Goal: Task Accomplishment & Management: Use online tool/utility

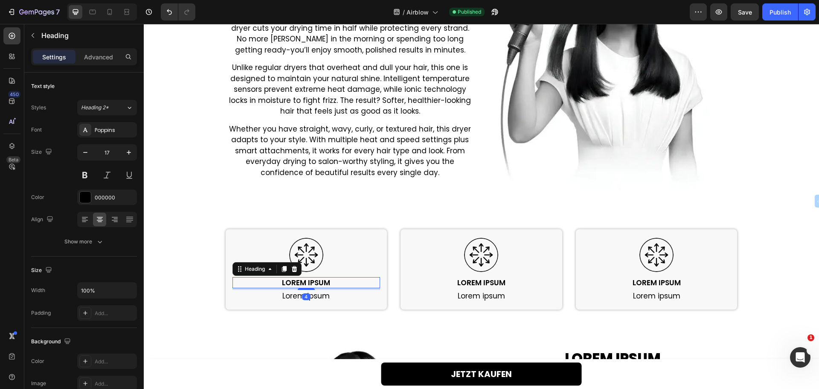
click at [291, 280] on h2 "Lorem ipsum" at bounding box center [306, 282] width 148 height 11
click at [291, 280] on p "Lorem ipsum" at bounding box center [306, 282] width 146 height 9
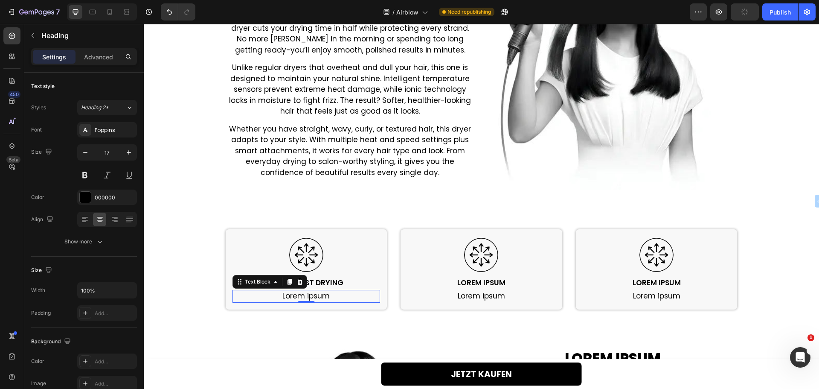
click at [288, 296] on p "Lorem ipsum" at bounding box center [306, 295] width 146 height 11
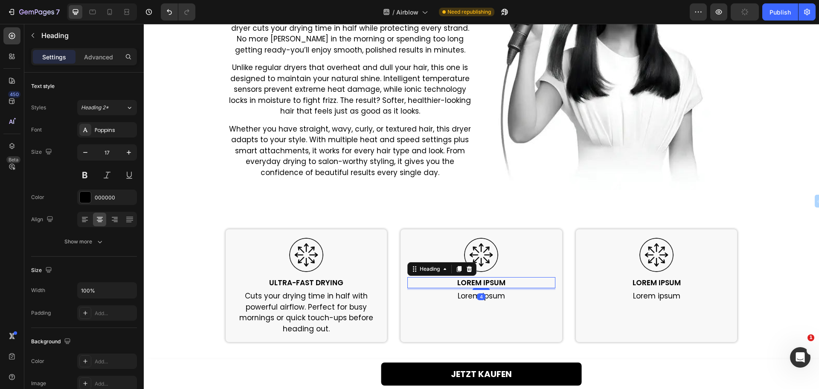
click at [483, 279] on h2 "Lorem ipsum" at bounding box center [481, 282] width 148 height 11
click at [483, 279] on p "Lorem ipsum" at bounding box center [481, 282] width 146 height 9
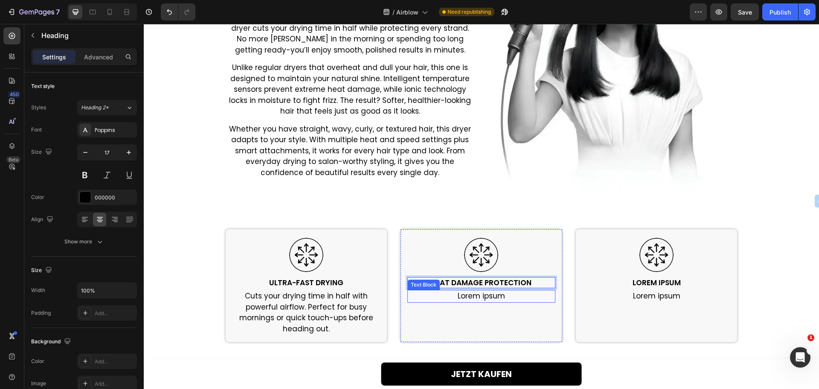
click at [469, 295] on p "Lorem ipsum" at bounding box center [481, 295] width 146 height 11
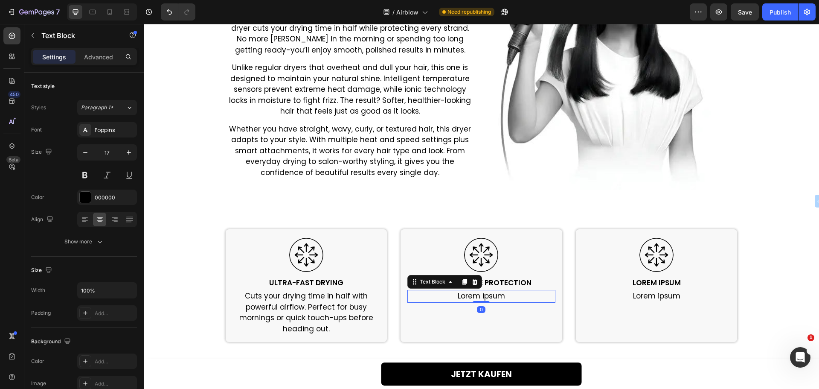
click at [469, 295] on p "Lorem ipsum" at bounding box center [481, 295] width 146 height 11
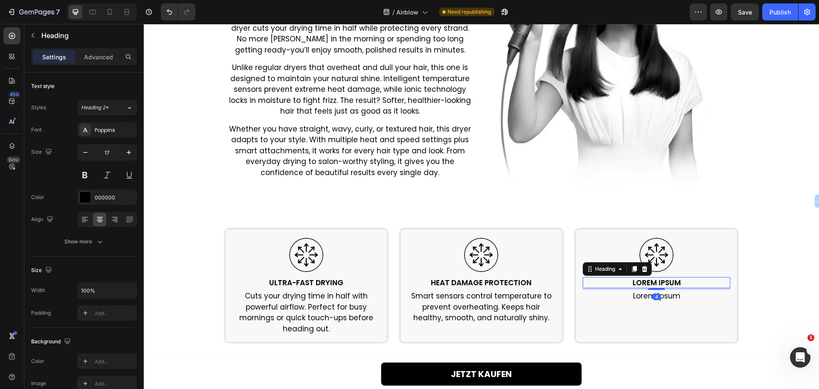
click at [669, 282] on h2 "Lorem ipsum" at bounding box center [657, 282] width 148 height 11
click at [657, 280] on h2 "Lorem ipsum" at bounding box center [657, 282] width 148 height 11
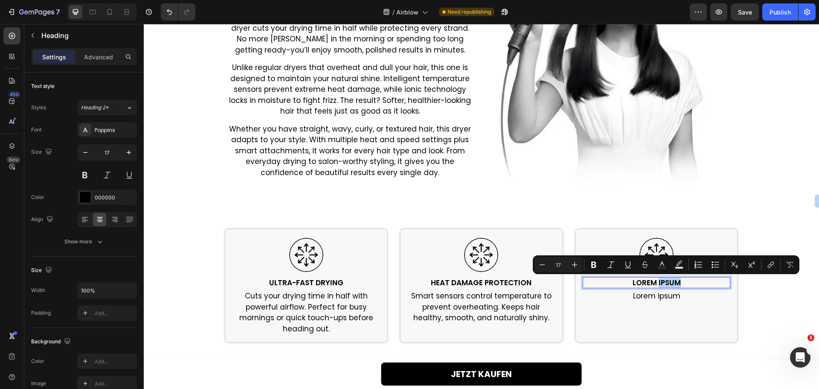
click at [657, 280] on p "Lorem ipsum" at bounding box center [656, 282] width 146 height 9
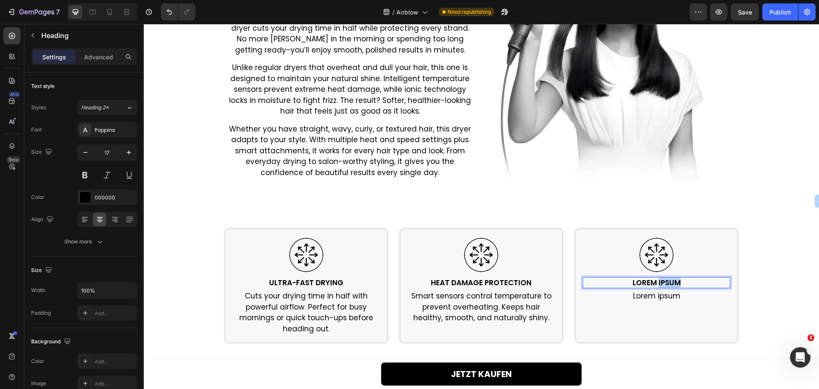
click at [657, 280] on p "Lorem ipsum" at bounding box center [656, 282] width 146 height 9
click at [637, 296] on p "Lorem ipsum" at bounding box center [656, 295] width 146 height 11
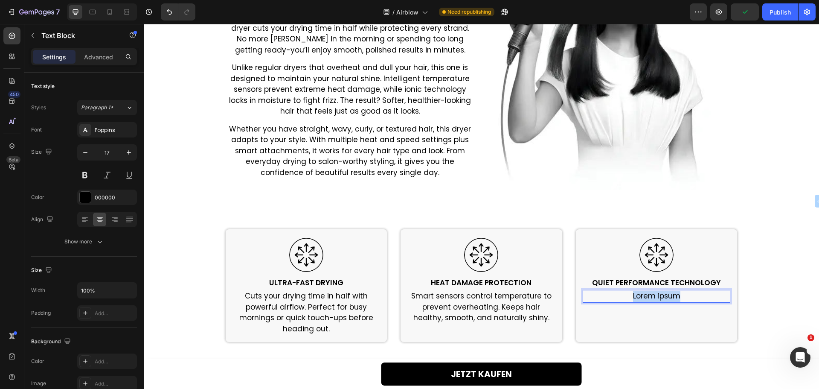
click at [637, 296] on p "Lorem ipsum" at bounding box center [656, 295] width 146 height 11
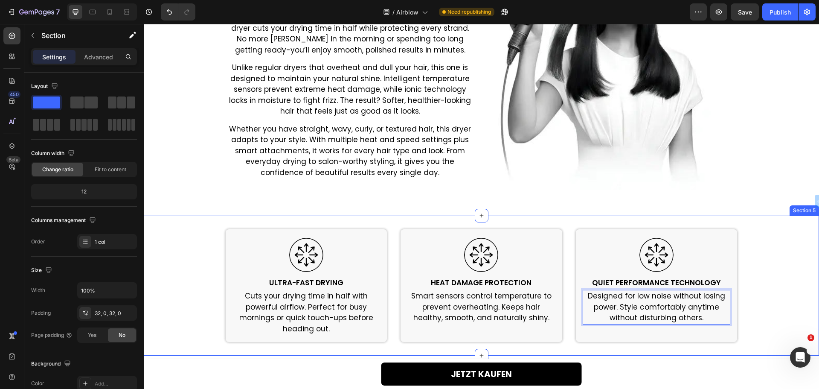
click at [213, 271] on div "Image Ultra-Fast Drying Heading Cuts your drying time in half with powerful air…" at bounding box center [481, 285] width 675 height 113
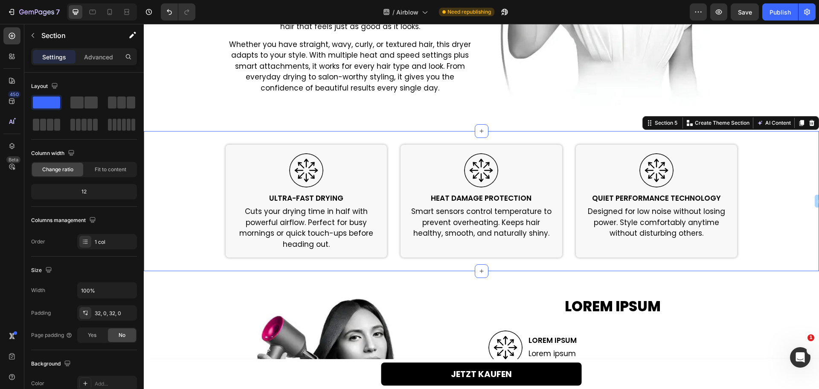
scroll to position [992, 0]
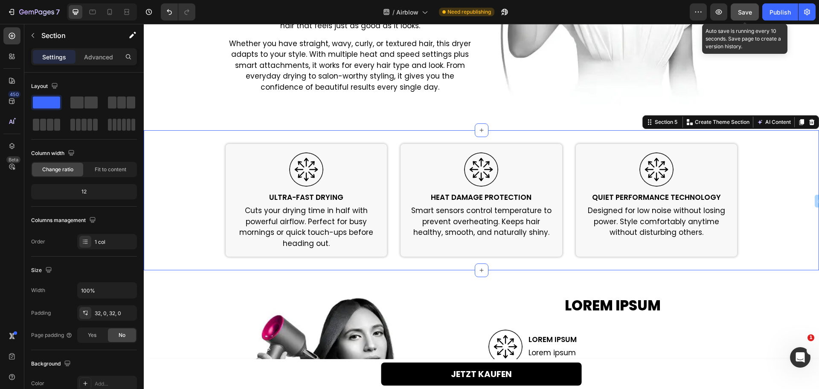
click at [746, 15] on span "Save" at bounding box center [745, 12] width 14 height 7
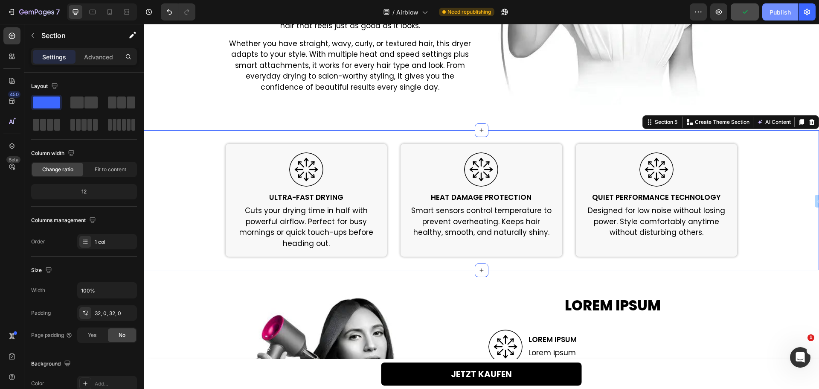
click at [777, 15] on div "Publish" at bounding box center [779, 12] width 21 height 9
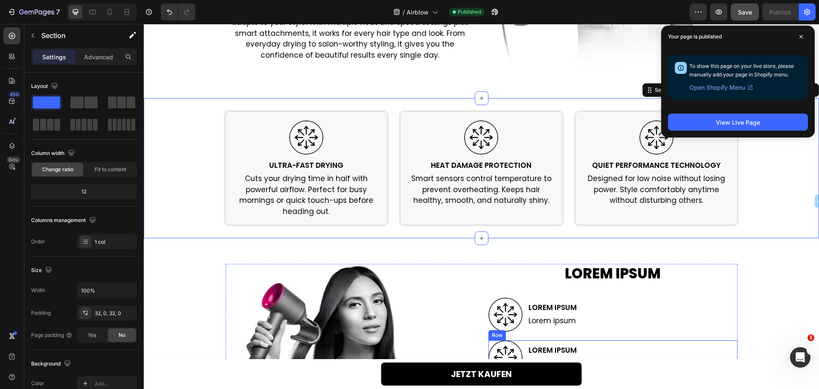
scroll to position [1077, 0]
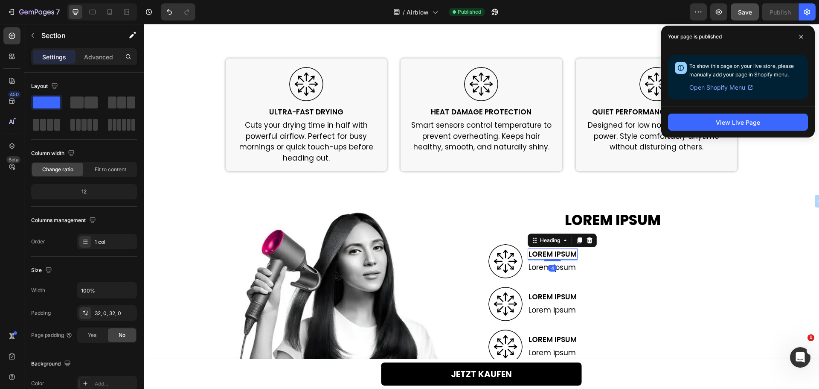
click at [555, 251] on h2 "Lorem ipsum" at bounding box center [553, 253] width 50 height 11
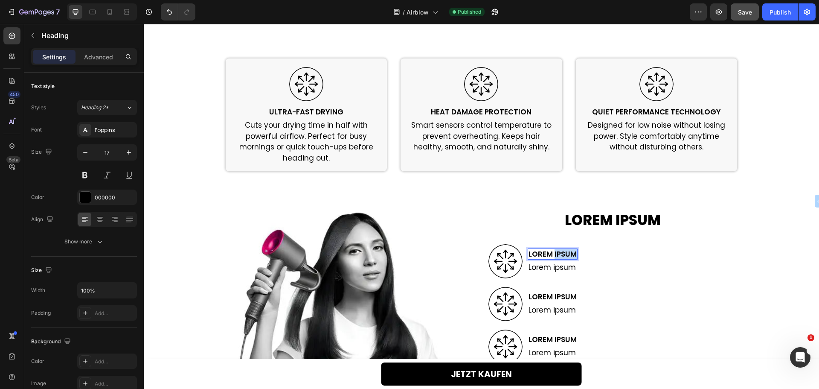
click at [555, 251] on h2 "Lorem ipsum" at bounding box center [553, 253] width 50 height 11
click at [555, 251] on p "Lorem ipsum" at bounding box center [552, 253] width 48 height 9
click at [547, 268] on p "Lorem ipsum" at bounding box center [586, 267] width 117 height 11
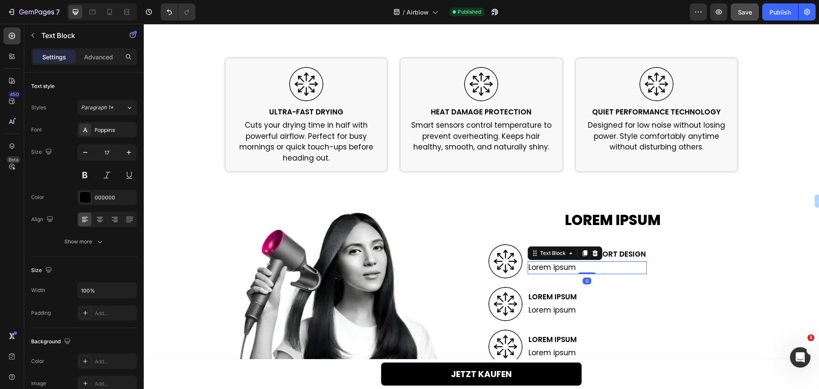
click at [547, 268] on p "Lorem ipsum" at bounding box center [586, 267] width 117 height 11
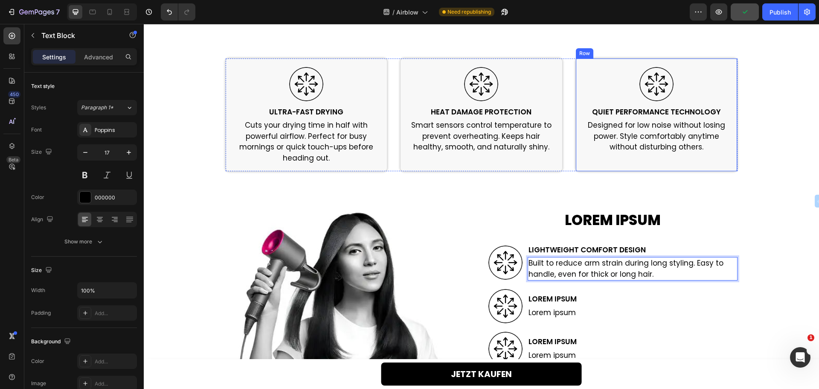
scroll to position [1072, 0]
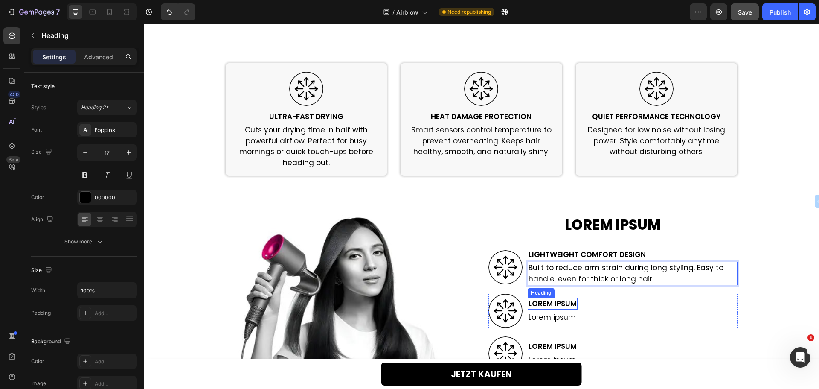
click at [537, 303] on h2 "Lorem ipsum" at bounding box center [553, 303] width 50 height 11
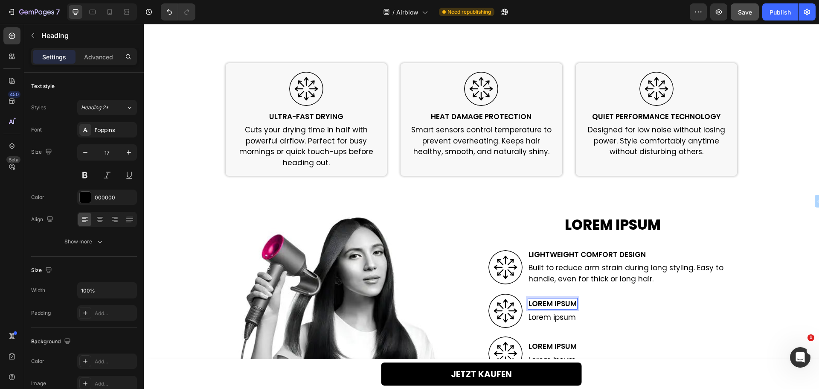
click at [537, 303] on h2 "Lorem ipsum" at bounding box center [553, 303] width 50 height 11
click at [537, 303] on p "Lorem ipsum" at bounding box center [552, 303] width 48 height 9
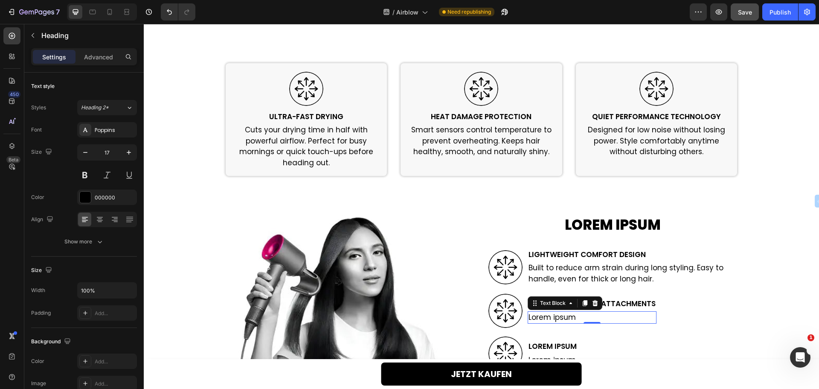
click at [552, 321] on p "Lorem ipsum" at bounding box center [591, 317] width 127 height 11
click at [540, 314] on p "Lorem ipsum" at bounding box center [591, 317] width 127 height 11
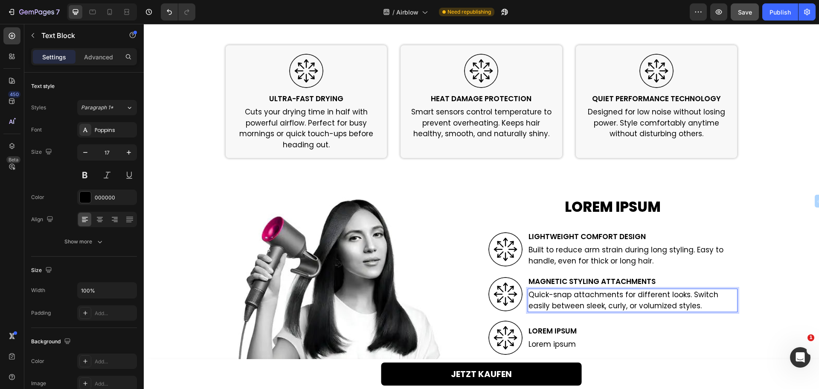
scroll to position [1110, 0]
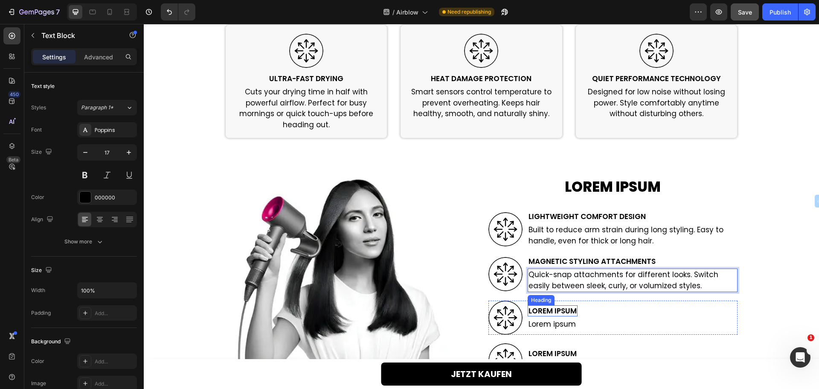
click at [540, 311] on h2 "Lorem ipsum" at bounding box center [553, 310] width 50 height 11
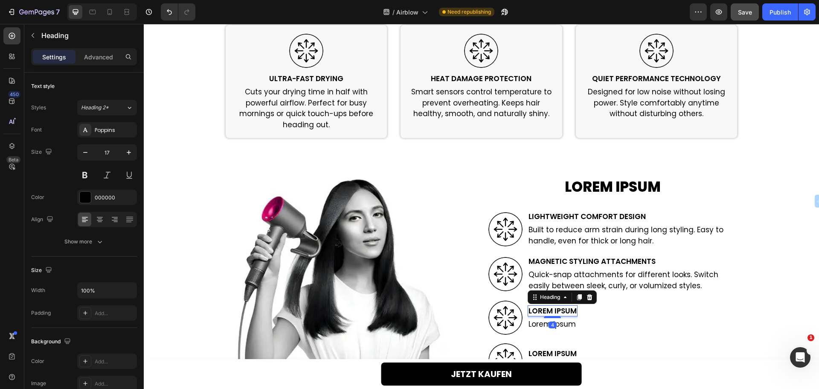
click at [540, 311] on h2 "Lorem ipsum" at bounding box center [553, 310] width 50 height 11
click at [540, 311] on p "Lorem ipsum" at bounding box center [552, 310] width 48 height 9
click at [530, 325] on p "Lorem ipsum" at bounding box center [560, 324] width 64 height 11
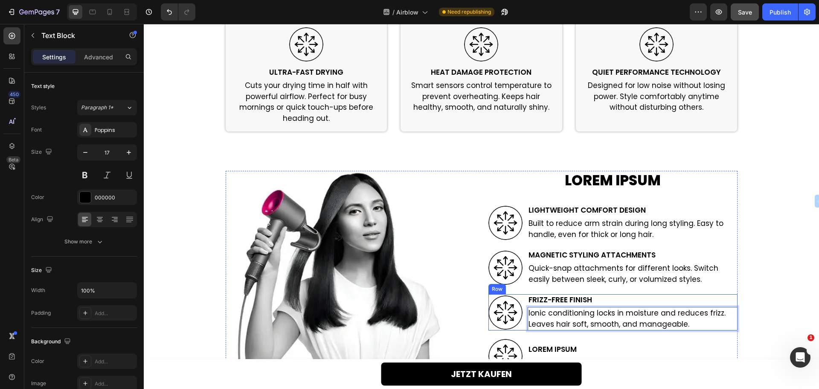
scroll to position [1191, 0]
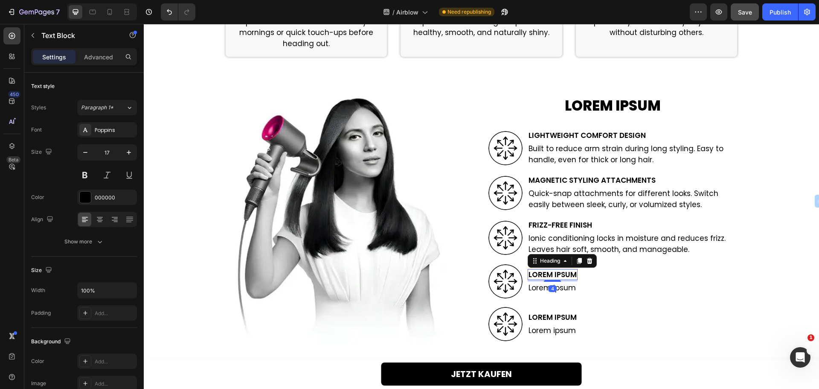
click at [554, 272] on h2 "Lorem ipsum" at bounding box center [553, 274] width 50 height 11
click at [554, 272] on p "Lorem ipsum" at bounding box center [552, 274] width 48 height 9
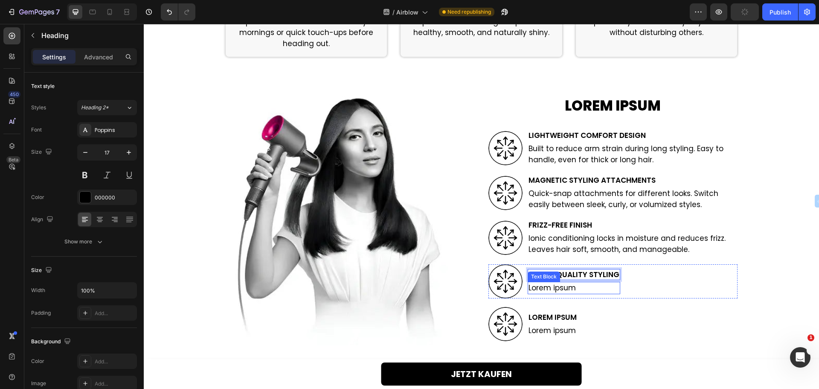
click at [547, 289] on p "Lorem ipsum" at bounding box center [573, 287] width 91 height 11
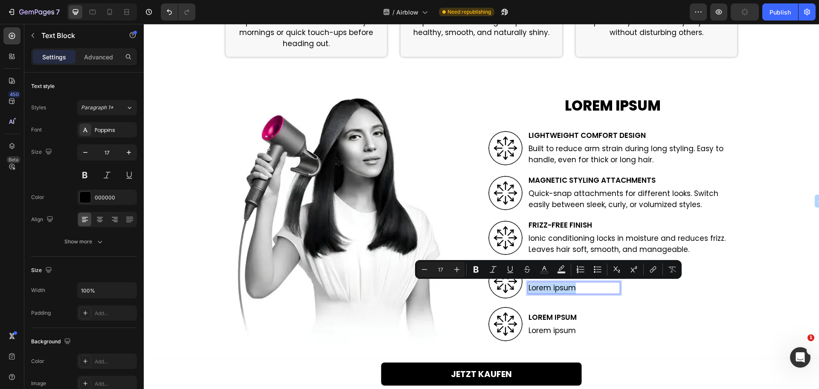
click at [547, 289] on p "Lorem ipsum" at bounding box center [573, 287] width 91 height 11
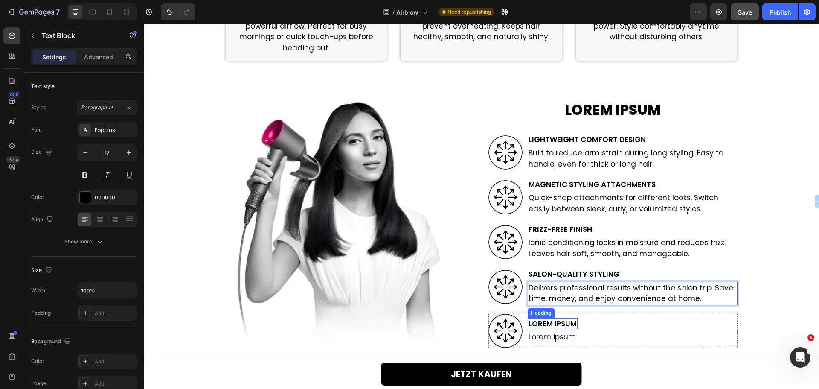
click at [561, 321] on h2 "Lorem ipsum" at bounding box center [553, 323] width 50 height 11
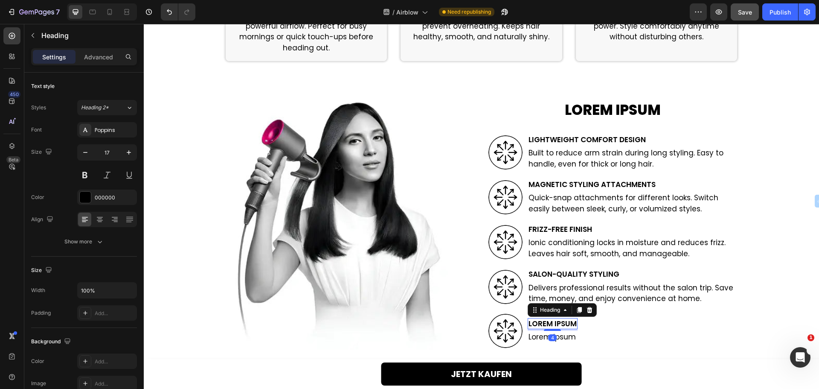
click at [557, 323] on h2 "Lorem ipsum" at bounding box center [553, 323] width 50 height 11
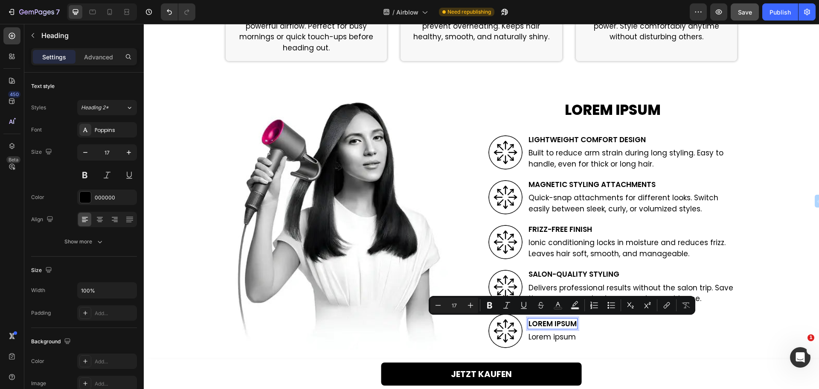
click at [557, 323] on p "Lorem ipsum" at bounding box center [552, 323] width 48 height 9
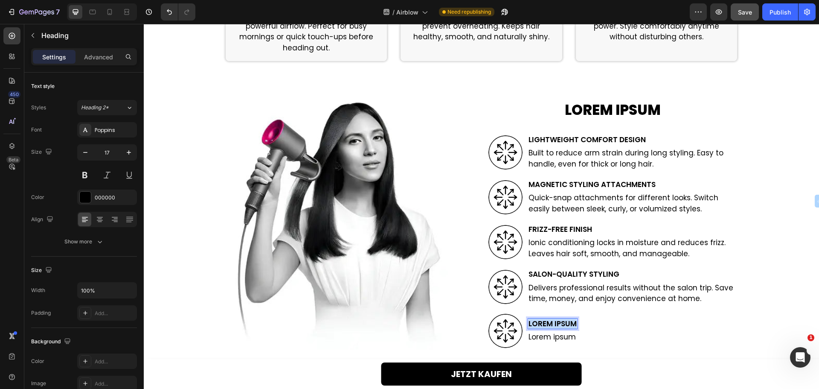
click at [557, 323] on p "Lorem ipsum" at bounding box center [552, 323] width 48 height 9
click at [561, 323] on p "Easy Filter Cleaning" at bounding box center [568, 323] width 80 height 9
click at [542, 339] on p "Lorem ipsum" at bounding box center [578, 336] width 101 height 11
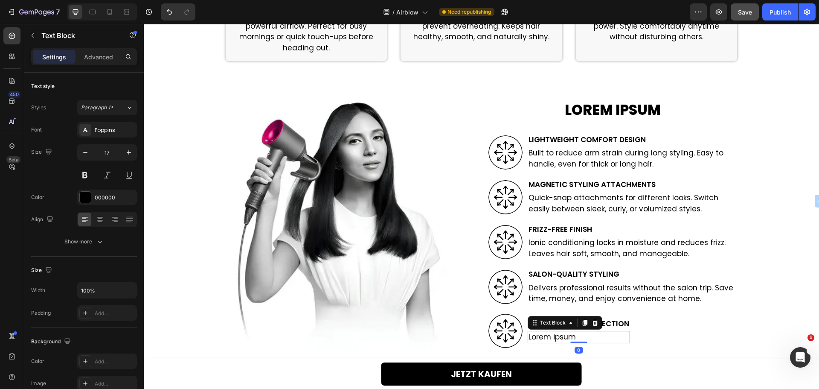
click at [542, 339] on p "Lorem ipsum" at bounding box center [578, 336] width 101 height 11
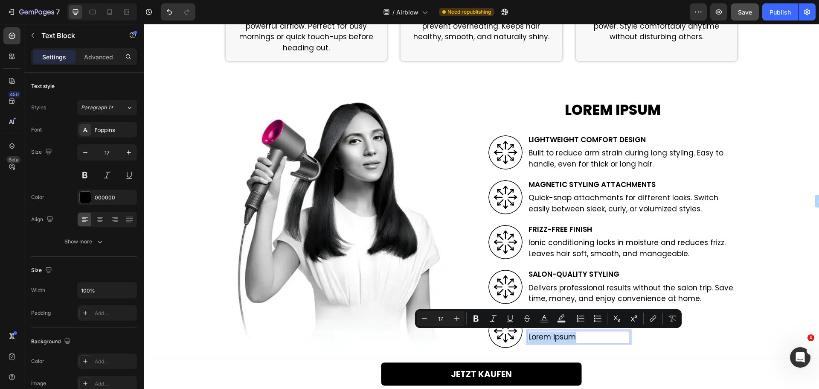
click at [542, 339] on p "Lorem ipsum" at bounding box center [578, 336] width 101 height 11
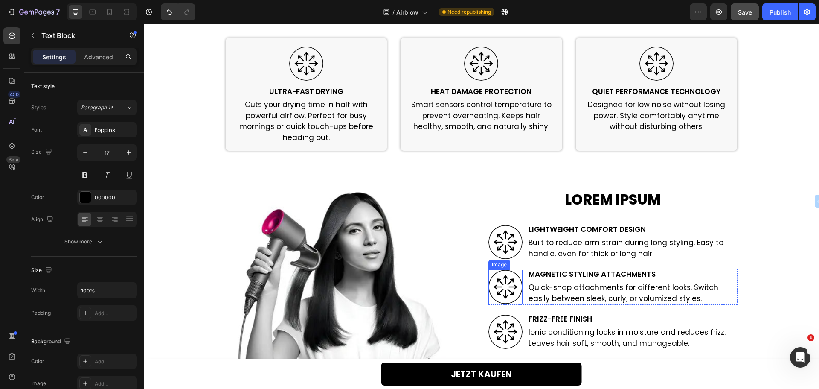
scroll to position [1225, 0]
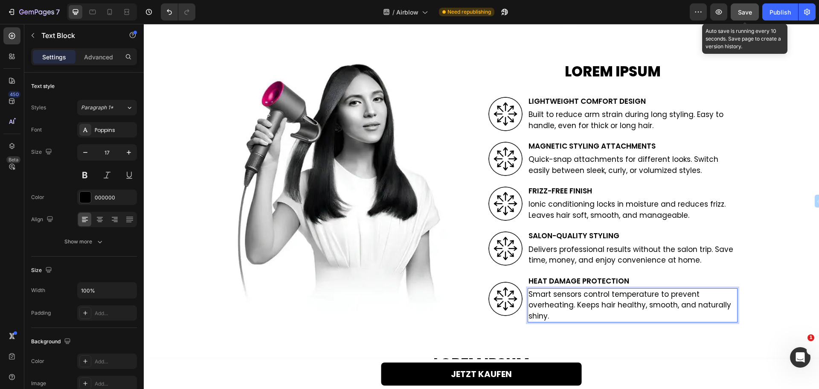
drag, startPoint x: 744, startPoint y: 13, endPoint x: 765, endPoint y: 14, distance: 20.9
click at [745, 13] on span "Save" at bounding box center [745, 12] width 14 height 7
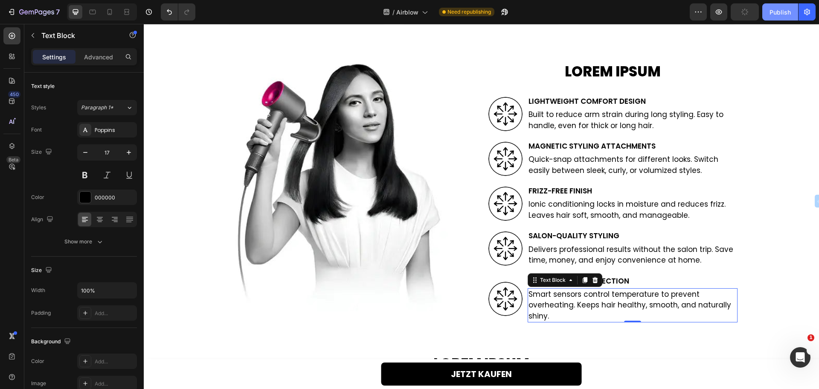
click at [778, 14] on div "Publish" at bounding box center [779, 12] width 21 height 9
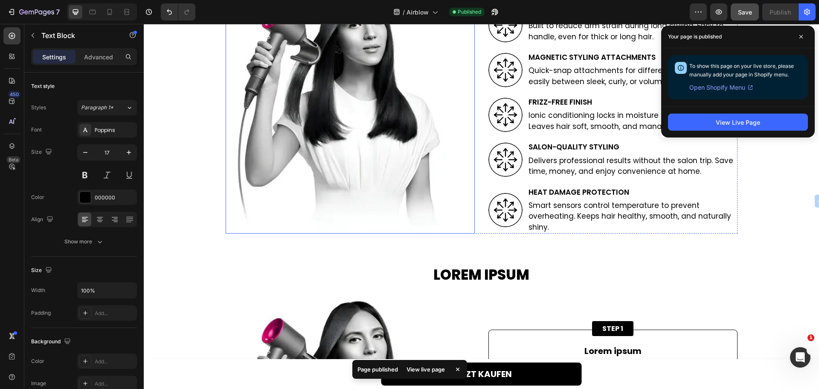
scroll to position [1396, 0]
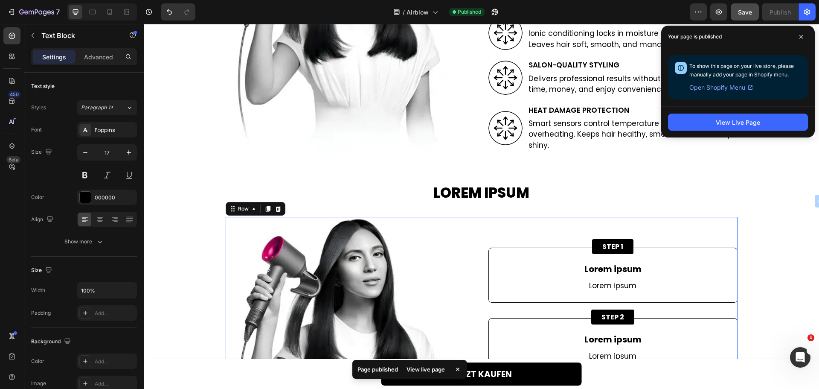
click at [496, 222] on div "STEP 1 Button Lorem ipsum Text Block Lorem ipsum Text Block Row Row Row STEP 2 …" at bounding box center [612, 341] width 249 height 249
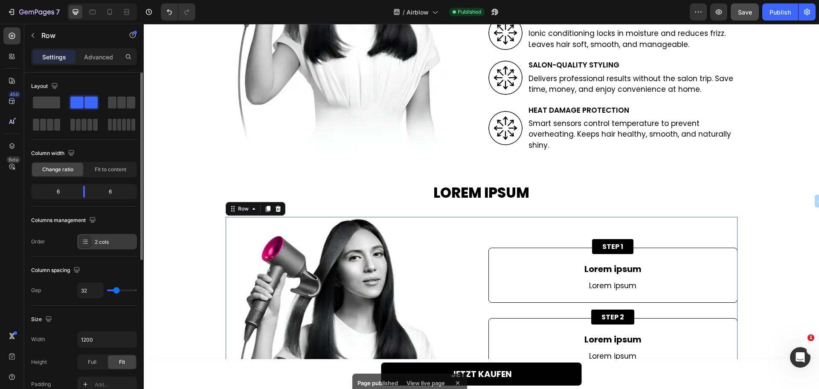
click at [104, 244] on div "2 cols" at bounding box center [115, 242] width 40 height 8
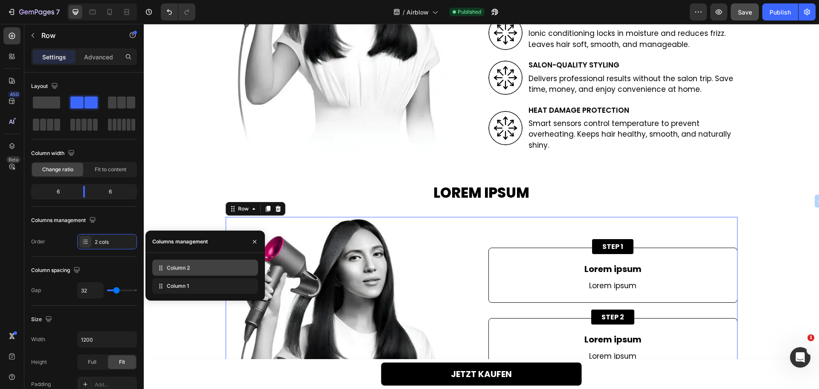
drag, startPoint x: 176, startPoint y: 286, endPoint x: 176, endPoint y: 268, distance: 17.9
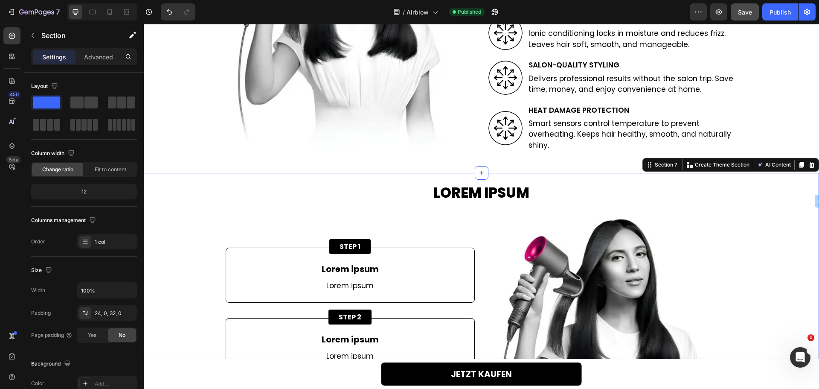
click at [198, 181] on div "Lorem ipsum Heading Image STEP 1 Button Lorem ipsum Text Block Lorem ipsum Text…" at bounding box center [481, 326] width 675 height 307
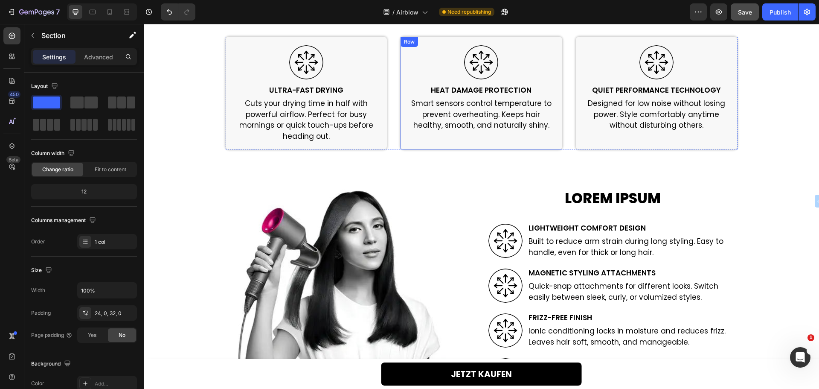
scroll to position [1097, 0]
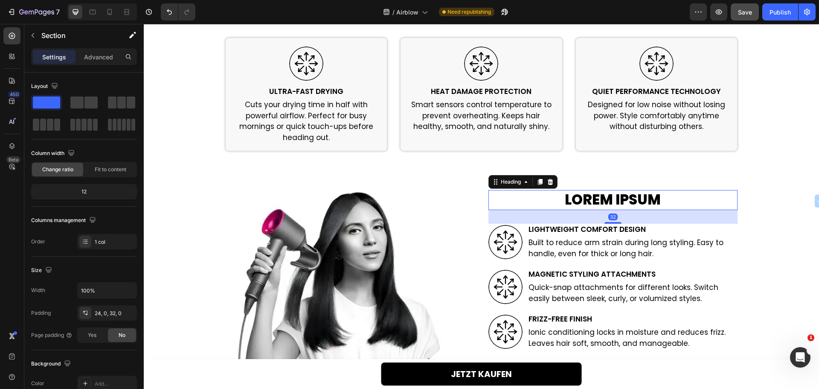
click at [595, 205] on h2 "Lorem ipsum" at bounding box center [612, 200] width 249 height 20
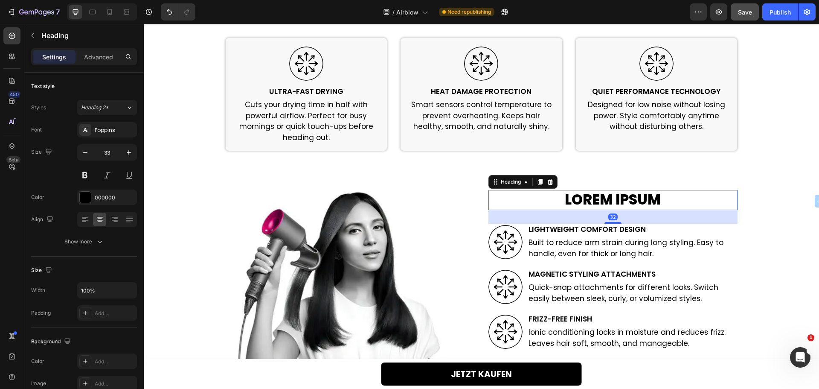
click at [595, 203] on h2 "Lorem ipsum" at bounding box center [612, 200] width 249 height 20
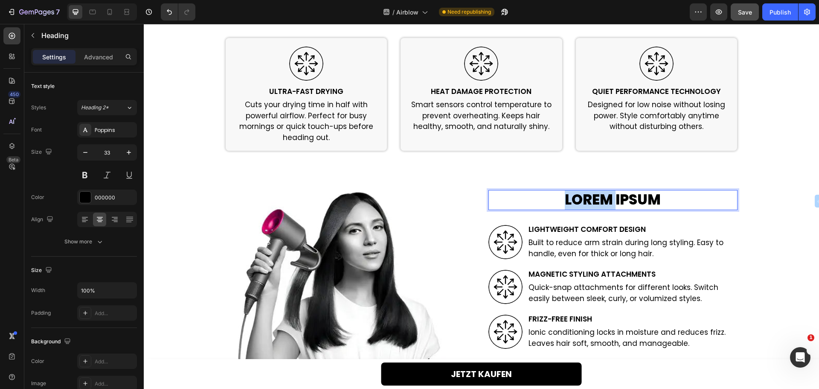
click at [595, 203] on p "Lorem ipsum" at bounding box center [612, 200] width 247 height 18
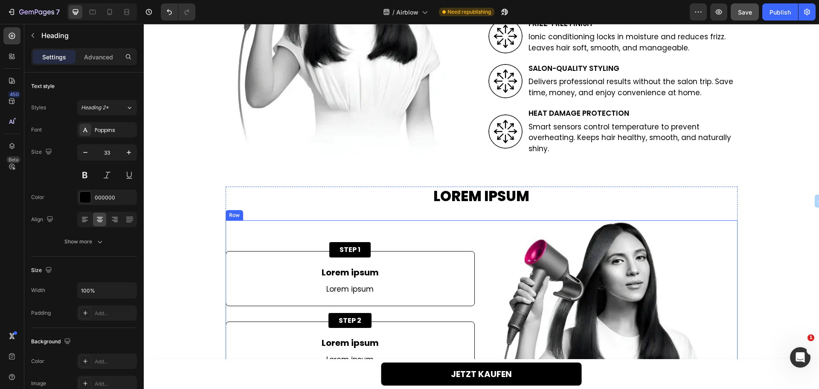
scroll to position [1353, 0]
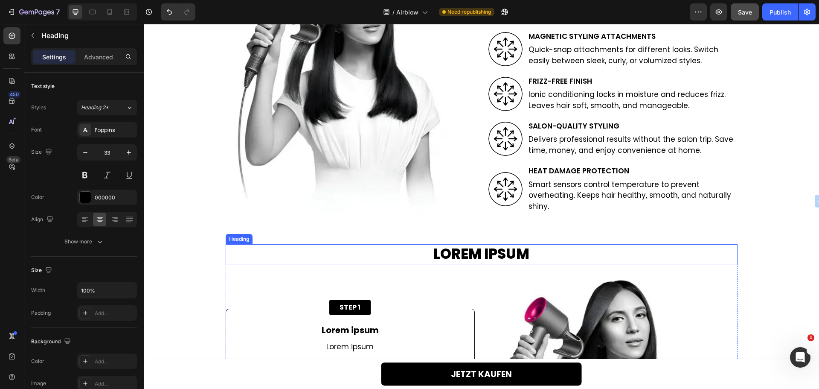
click at [470, 257] on h2 "Lorem ipsum" at bounding box center [482, 254] width 512 height 20
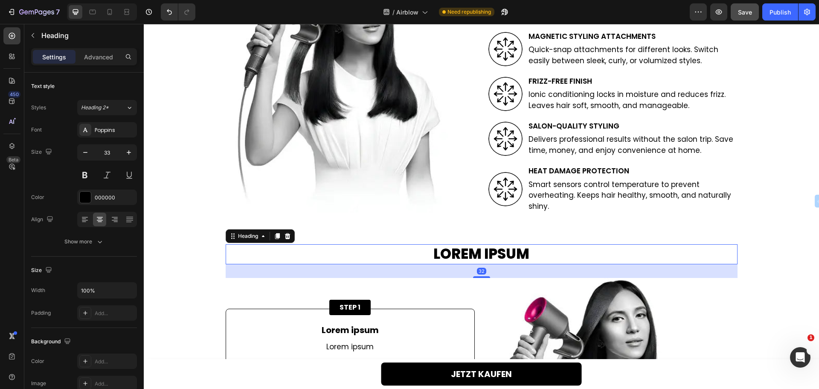
click at [470, 256] on h2 "Lorem ipsum" at bounding box center [482, 254] width 512 height 20
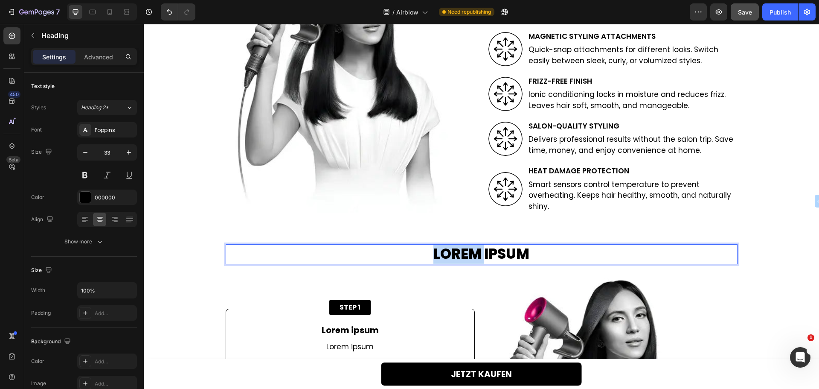
click at [470, 256] on p "Lorem ipsum" at bounding box center [481, 254] width 510 height 18
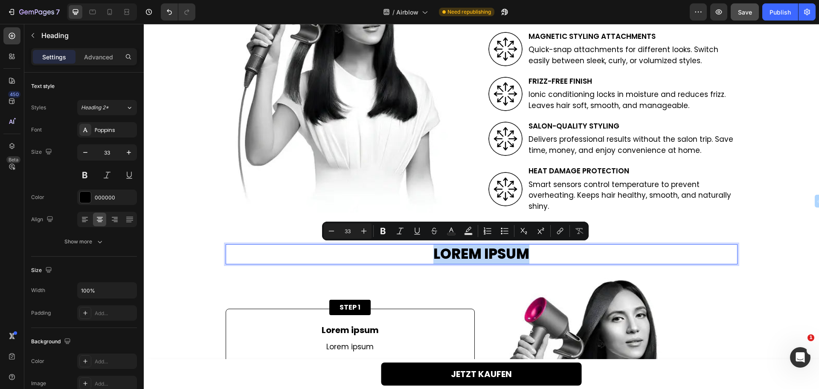
click at [470, 256] on p "Lorem ipsum" at bounding box center [481, 254] width 510 height 18
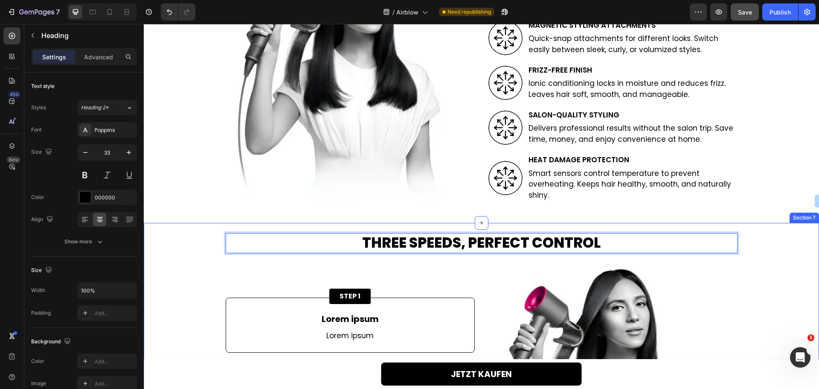
scroll to position [1396, 0]
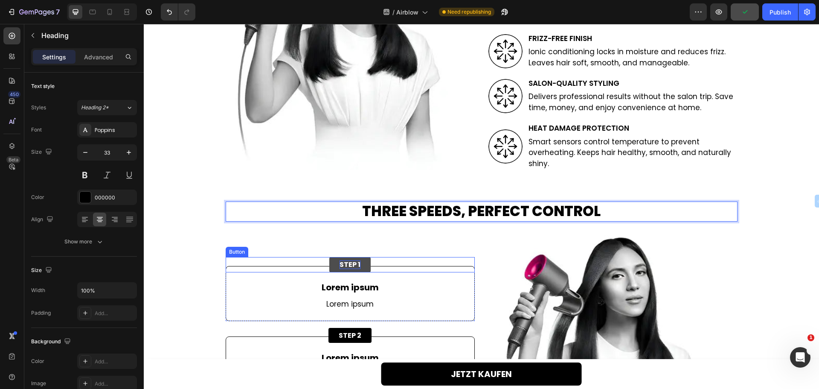
click at [342, 263] on p "STEP 1" at bounding box center [350, 264] width 21 height 8
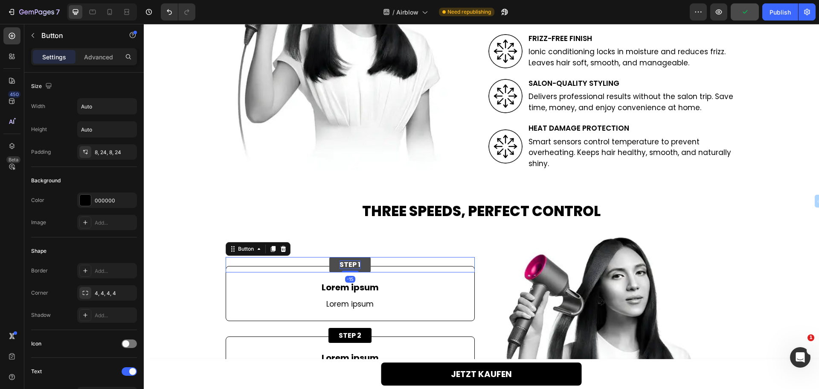
click at [342, 263] on p "STEP 1" at bounding box center [350, 264] width 21 height 8
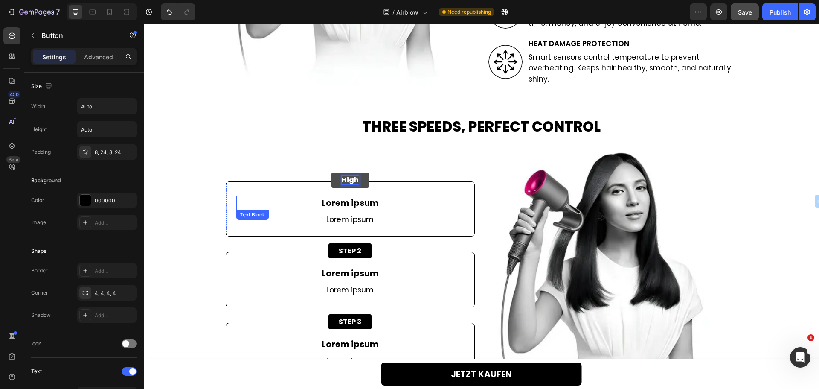
scroll to position [1481, 0]
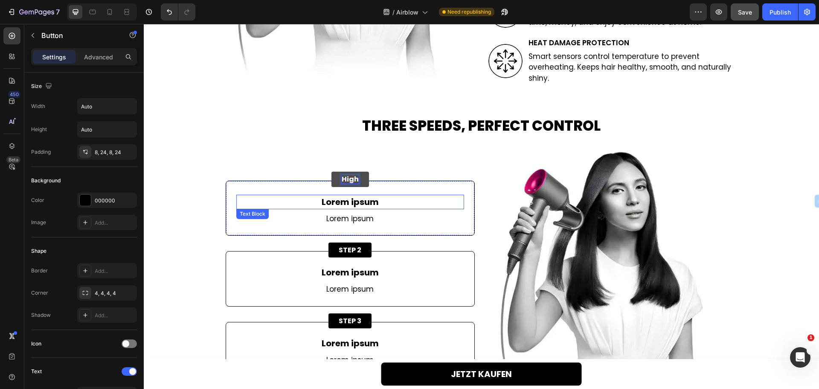
click at [347, 203] on p "Lorem ipsum" at bounding box center [350, 201] width 226 height 13
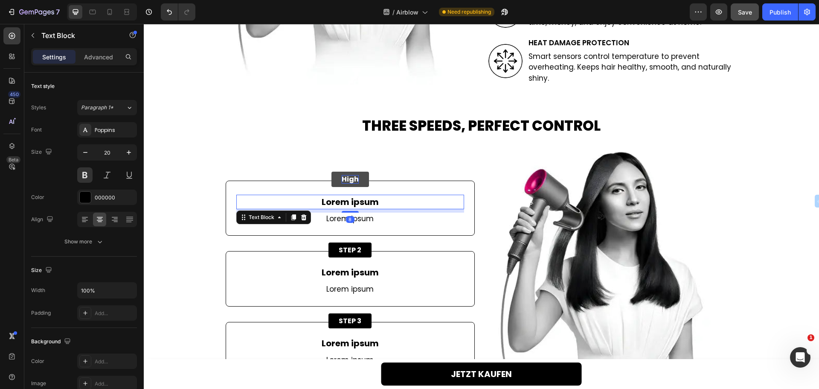
click at [345, 199] on p "Lorem ipsum" at bounding box center [350, 201] width 226 height 13
click at [345, 198] on p "Lorem ipsum" at bounding box center [350, 201] width 226 height 13
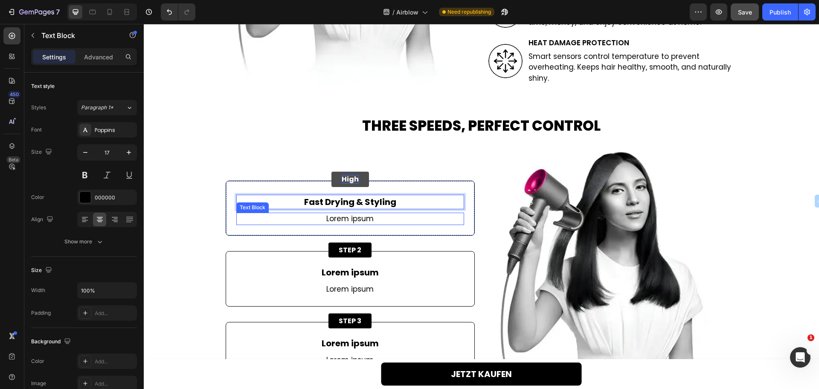
click at [341, 218] on p "Lorem ipsum" at bounding box center [350, 218] width 226 height 11
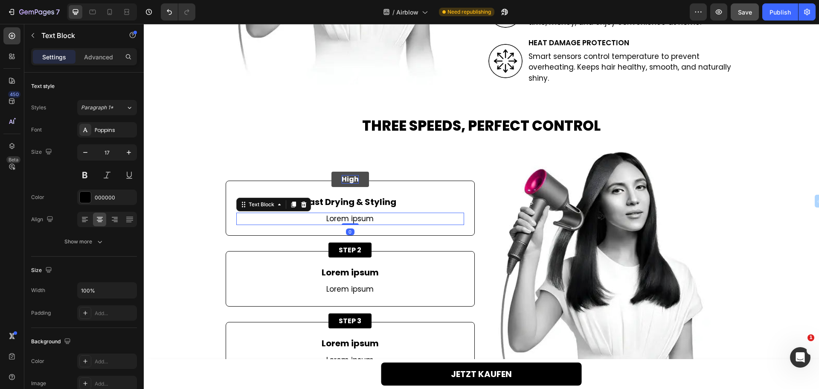
click at [341, 218] on p "Lorem ipsum" at bounding box center [350, 218] width 226 height 11
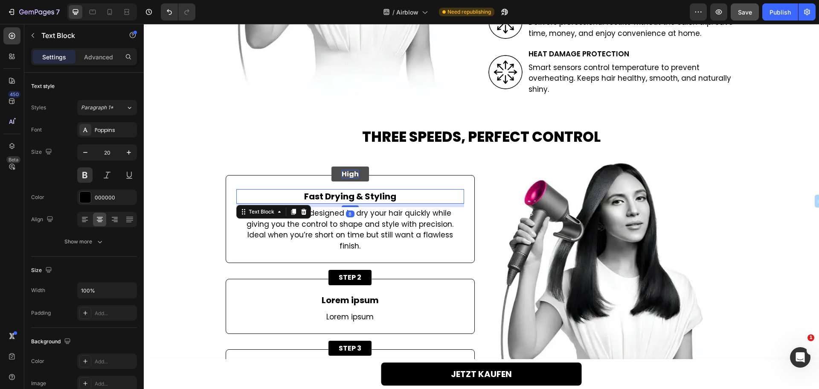
click at [342, 202] on p "Fast Drying & Styling" at bounding box center [350, 196] width 226 height 13
click at [79, 241] on div "Show more" at bounding box center [84, 241] width 40 height 9
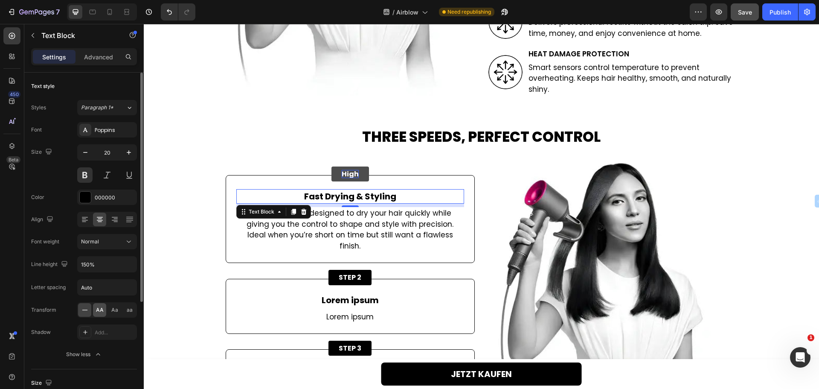
click at [101, 309] on span "AA" at bounding box center [100, 310] width 8 height 8
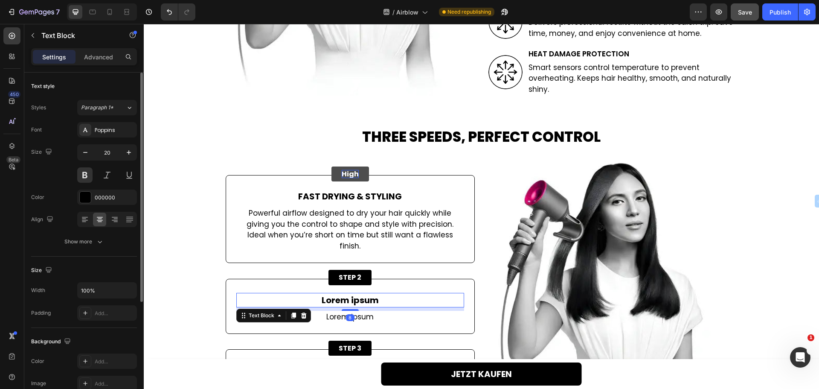
click at [348, 294] on p "Lorem ipsum" at bounding box center [350, 299] width 226 height 13
click at [77, 245] on div "Show more" at bounding box center [84, 241] width 40 height 9
drag, startPoint x: 98, startPoint y: 309, endPoint x: 134, endPoint y: 318, distance: 37.4
click at [98, 309] on span "AA" at bounding box center [100, 310] width 8 height 8
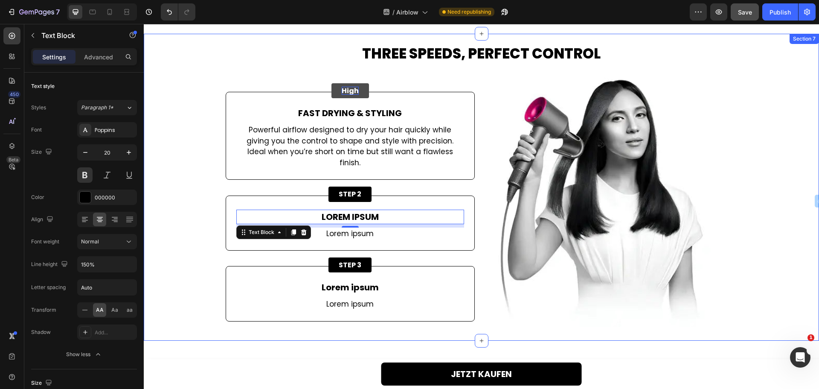
scroll to position [1556, 0]
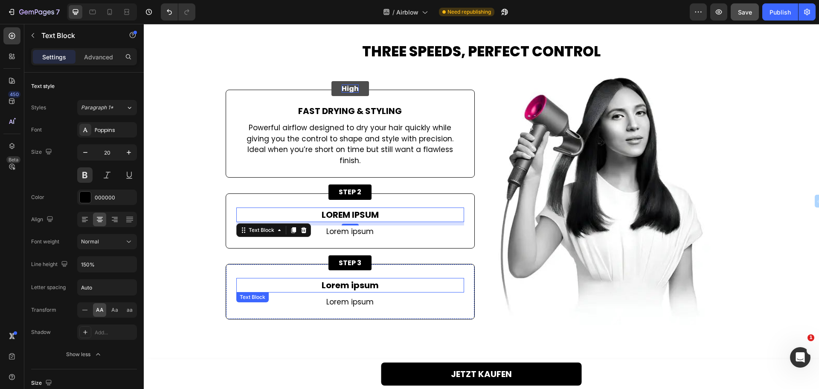
click at [341, 279] on p "Lorem ipsum" at bounding box center [350, 285] width 226 height 13
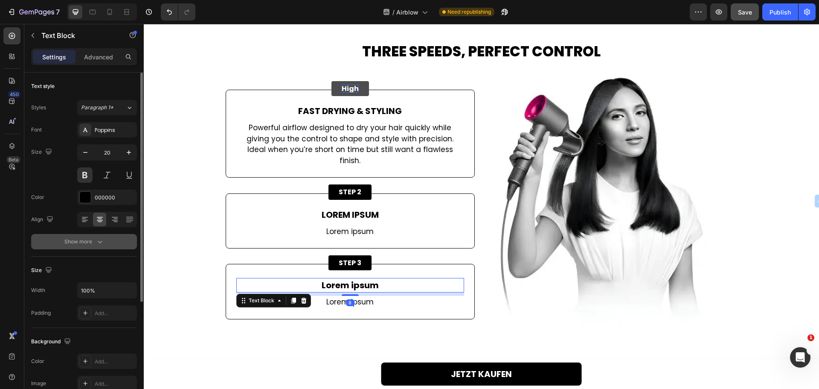
click at [80, 247] on button "Show more" at bounding box center [84, 241] width 106 height 15
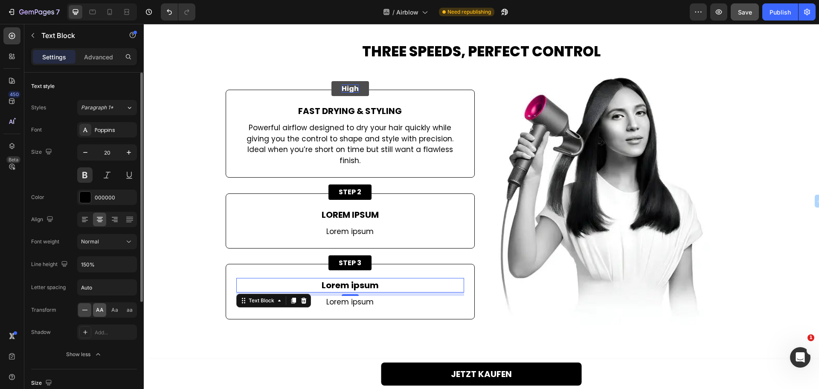
click at [99, 307] on span "AA" at bounding box center [100, 310] width 8 height 8
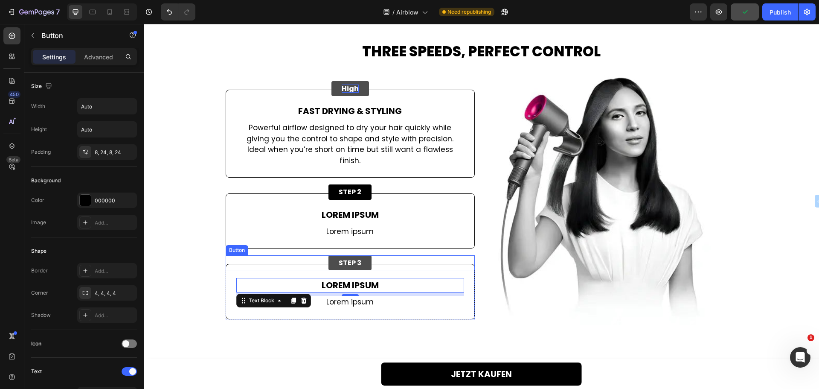
click at [329, 262] on button "STEP 3" at bounding box center [349, 262] width 43 height 15
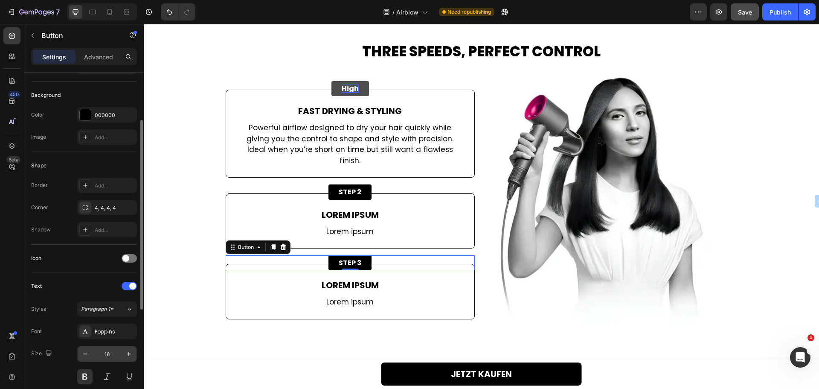
scroll to position [171, 0]
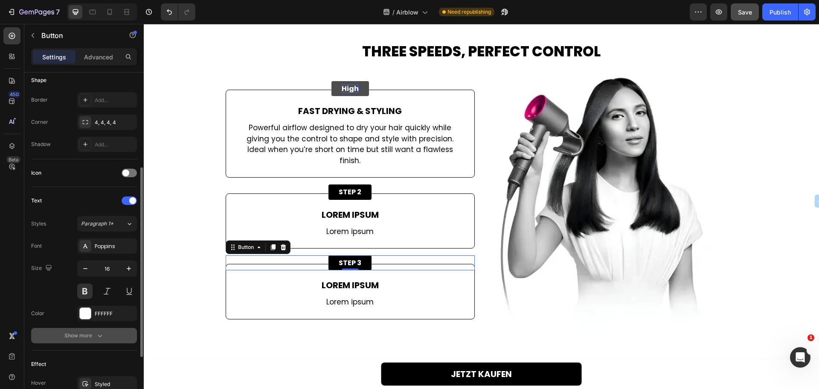
click at [91, 337] on div "Show more" at bounding box center [84, 335] width 40 height 9
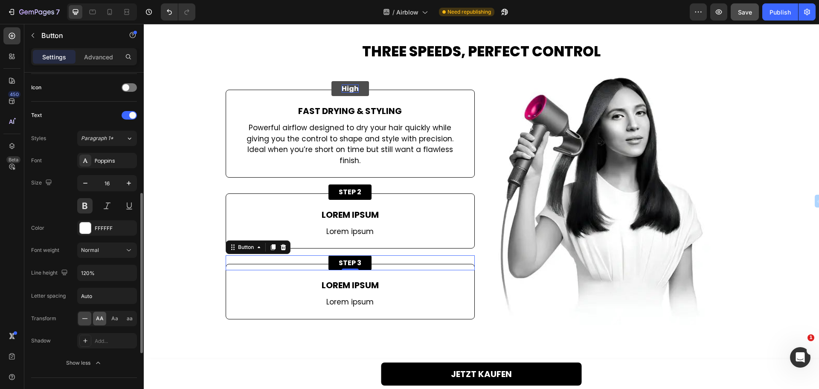
click at [99, 319] on span "AA" at bounding box center [100, 318] width 8 height 8
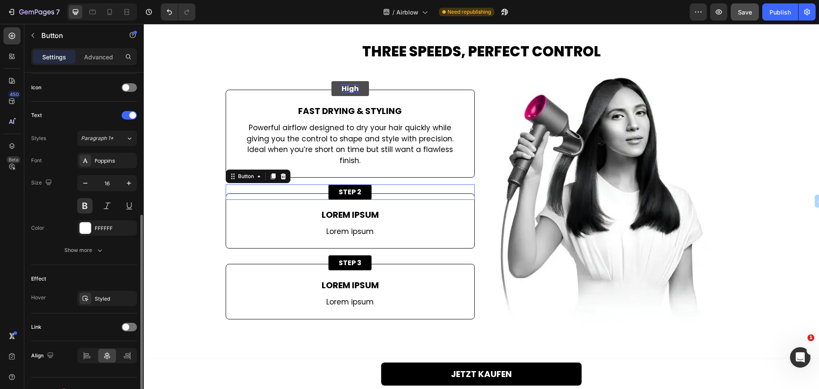
click at [323, 191] on div "STEP 2 Button 0" at bounding box center [350, 191] width 249 height 15
click at [75, 250] on div "Show more" at bounding box center [84, 250] width 40 height 9
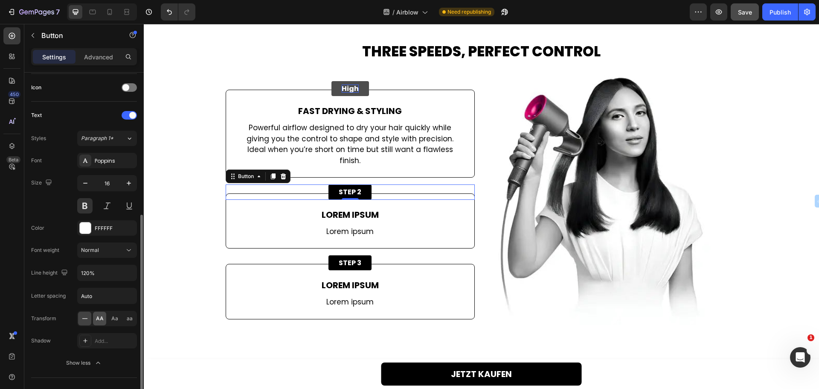
click at [102, 319] on span "AA" at bounding box center [100, 318] width 8 height 8
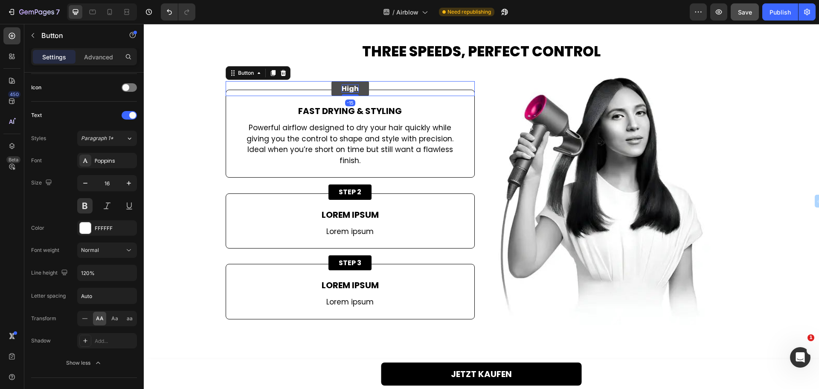
click at [317, 96] on div "High Button -15" at bounding box center [350, 88] width 249 height 15
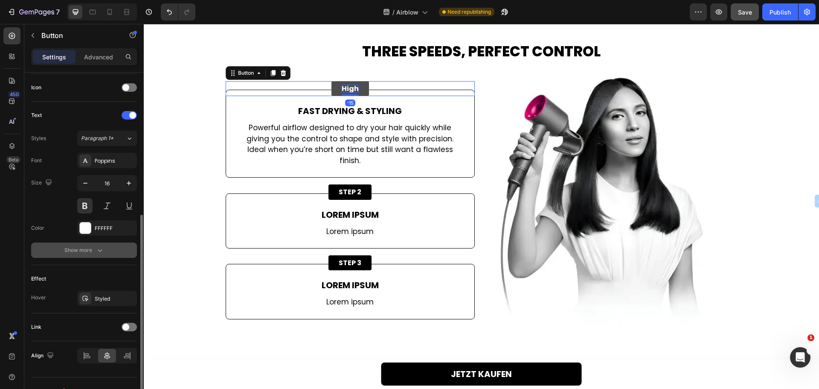
click at [54, 248] on button "Show more" at bounding box center [84, 249] width 106 height 15
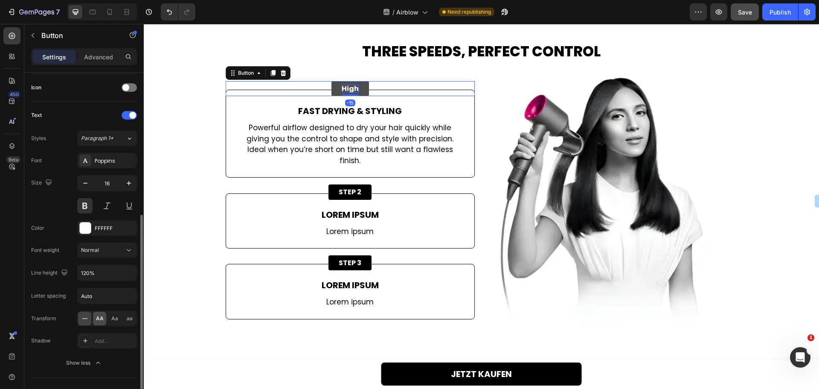
click at [100, 319] on span "AA" at bounding box center [100, 318] width 8 height 8
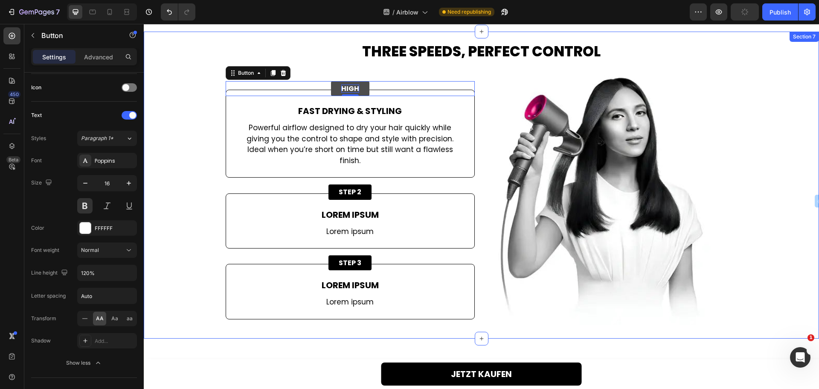
scroll to position [180, 0]
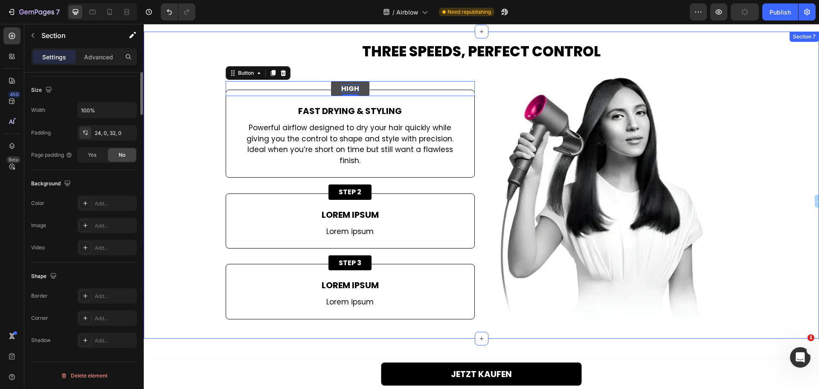
click at [178, 242] on div "Three Speeds, Perfect Control Heading Image High Button -15 Fast Drying & Styli…" at bounding box center [481, 183] width 675 height 283
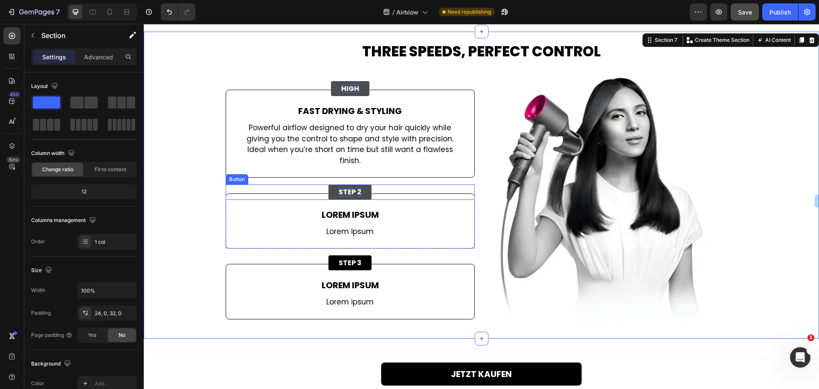
click at [345, 188] on p "STEP 2" at bounding box center [350, 192] width 23 height 8
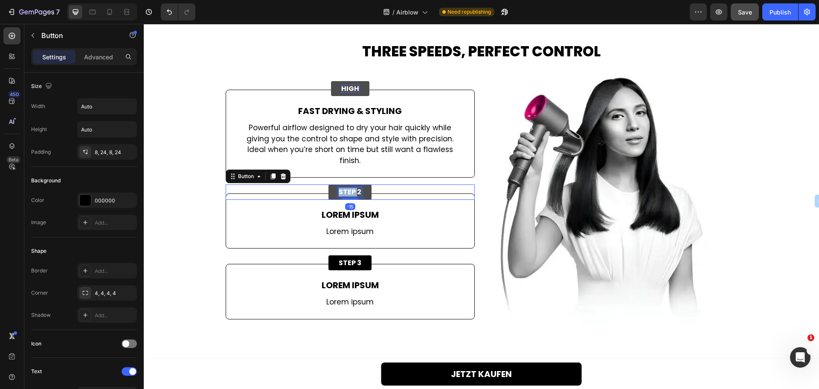
click at [345, 188] on p "STEP 2" at bounding box center [350, 192] width 23 height 8
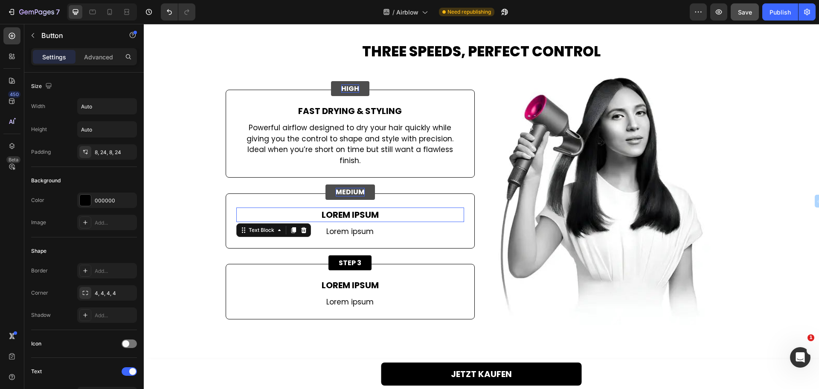
click at [346, 209] on p "Lorem ipsum" at bounding box center [350, 214] width 226 height 13
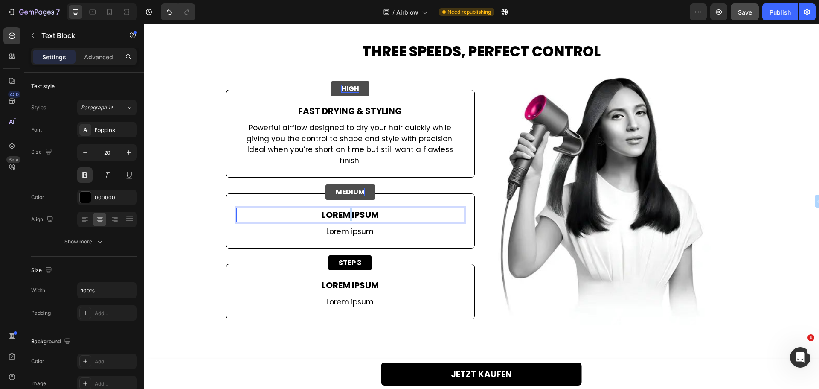
click at [346, 209] on p "Lorem ipsum" at bounding box center [350, 214] width 226 height 13
click at [339, 226] on p "Lorem ipsum" at bounding box center [350, 231] width 226 height 11
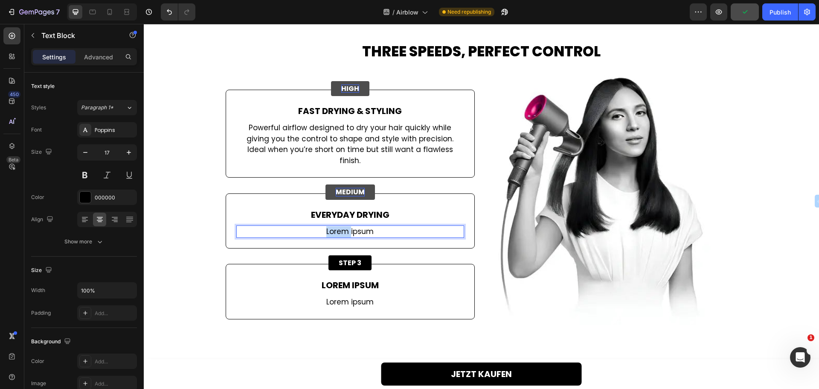
click at [339, 224] on div "Everyday Drying Text Block Lorem ipsum Text Block 0" at bounding box center [350, 221] width 228 height 34
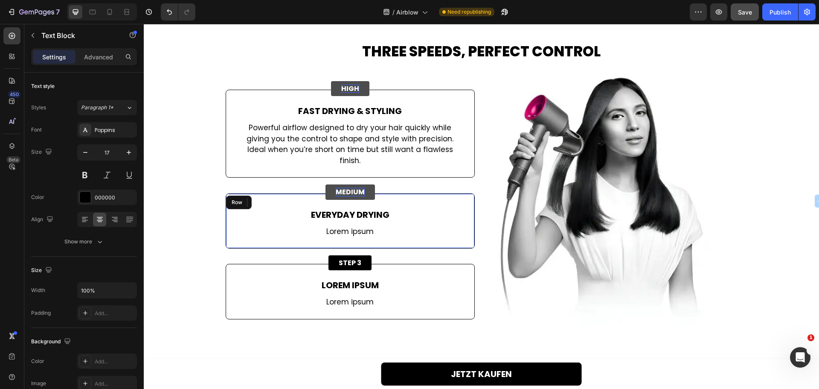
scroll to position [1549, 0]
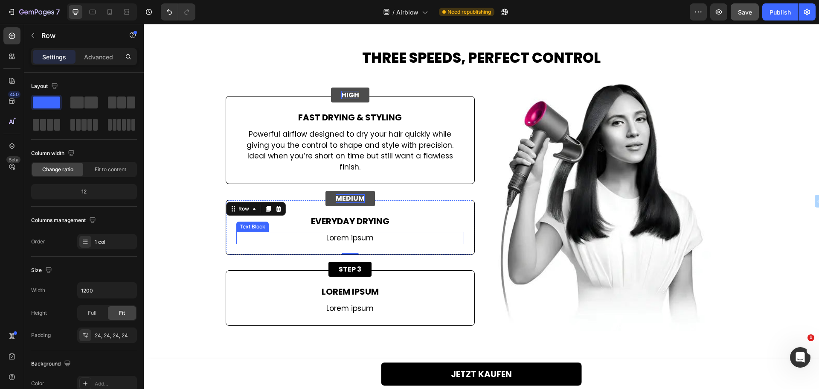
click at [336, 234] on p "Lorem ipsum" at bounding box center [350, 237] width 226 height 11
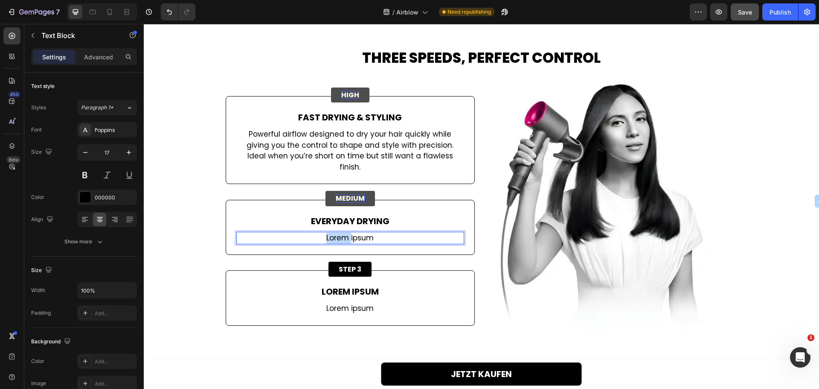
click at [328, 233] on p "Lorem ipsum" at bounding box center [350, 237] width 226 height 11
click at [328, 232] on p "Lorem ipsum" at bounding box center [350, 237] width 226 height 11
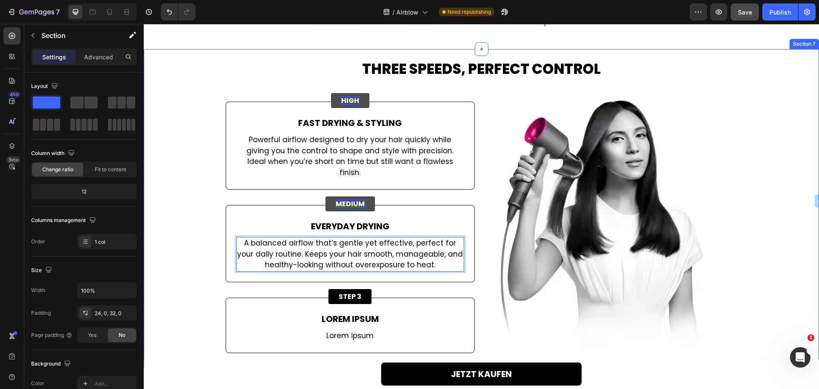
click at [203, 228] on div "Three Speeds, Perfect Control Heading Image High Button Fast Drying & Styling T…" at bounding box center [481, 205] width 675 height 293
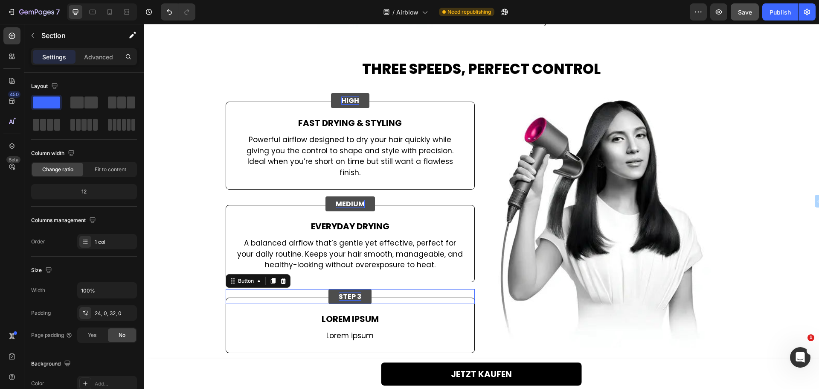
click at [341, 292] on p "STEP 3" at bounding box center [350, 296] width 23 height 8
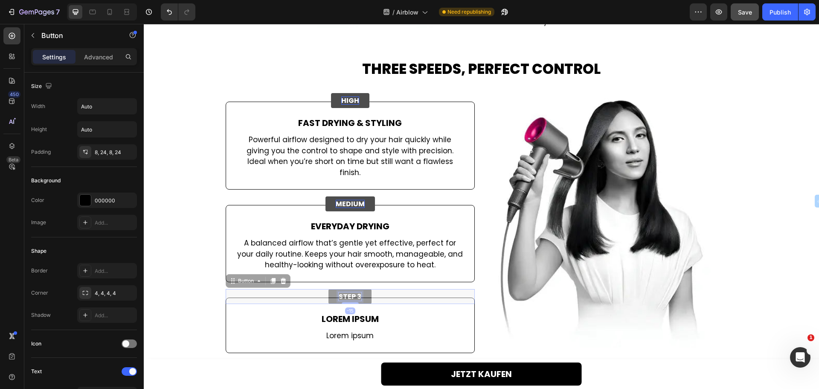
scroll to position [1538, 0]
click at [342, 296] on div at bounding box center [350, 297] width 17 height 2
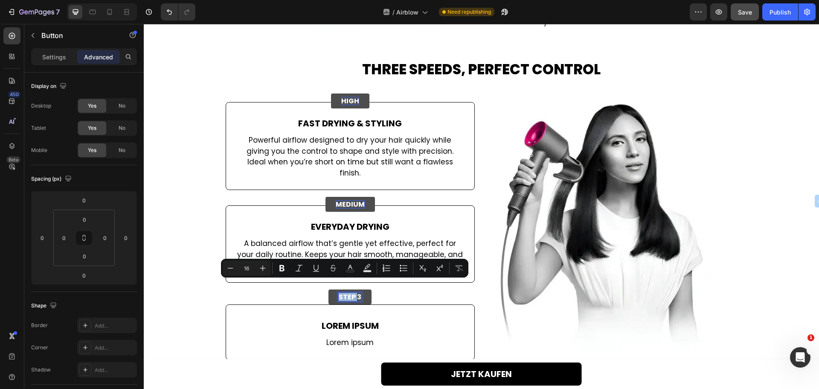
click at [341, 293] on p "STEP 3" at bounding box center [350, 297] width 23 height 8
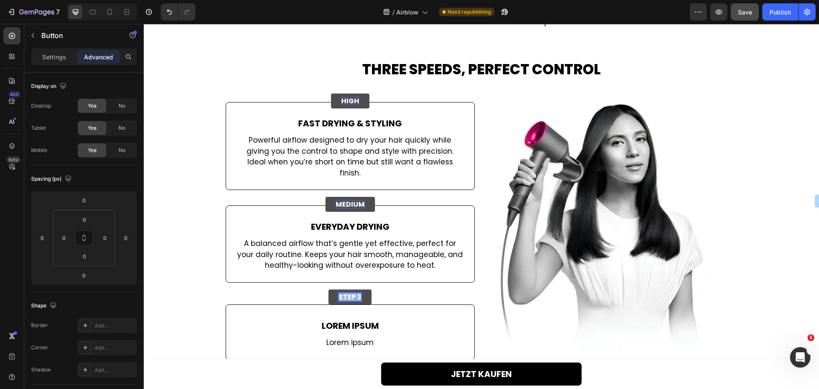
click at [341, 293] on p "STEP 3" at bounding box center [350, 297] width 23 height 8
click at [315, 197] on div "Medium Button -15" at bounding box center [350, 204] width 249 height 15
click at [319, 289] on div "Low Button 0" at bounding box center [350, 296] width 249 height 15
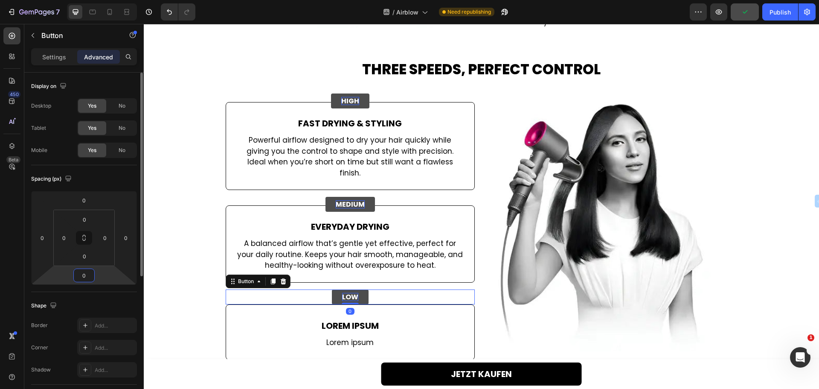
click at [87, 276] on input "0" at bounding box center [83, 275] width 17 height 13
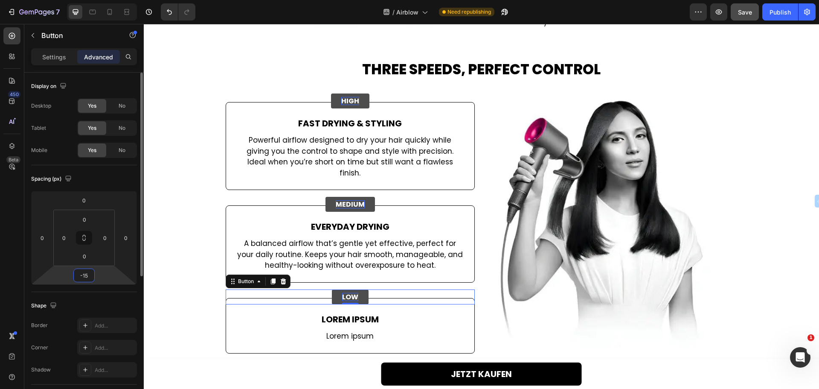
type input "-15"
click at [57, 0] on html "7 Version history / Airblow Need republishing Preview Save Publish 450 Beta Sec…" at bounding box center [409, 0] width 819 height 0
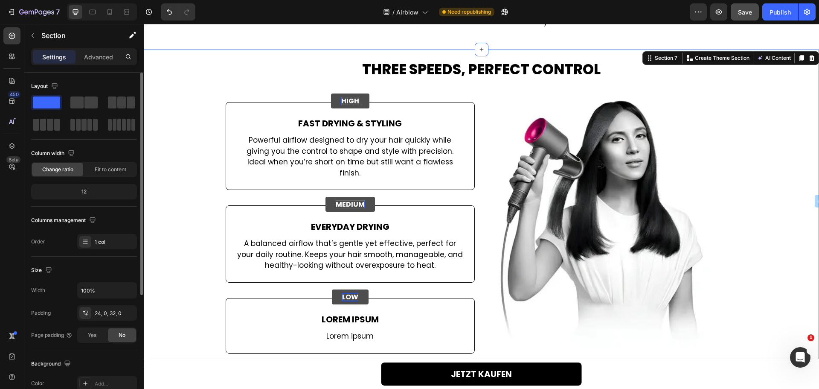
click at [181, 290] on div "Three Speeds, Perfect Control Heading Image High Button Fast Drying & Styling T…" at bounding box center [481, 206] width 675 height 293
click at [336, 313] on p "Lorem ipsum" at bounding box center [350, 319] width 226 height 13
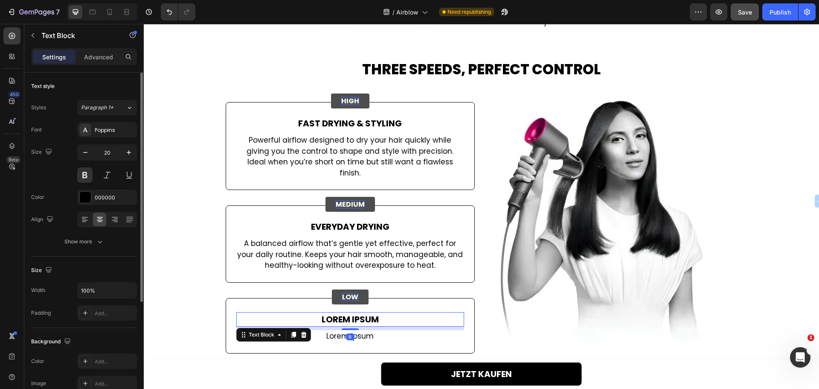
click at [336, 313] on p "Lorem ipsum" at bounding box center [350, 319] width 226 height 13
click at [354, 331] on p "Lorem ipsum" at bounding box center [350, 336] width 226 height 11
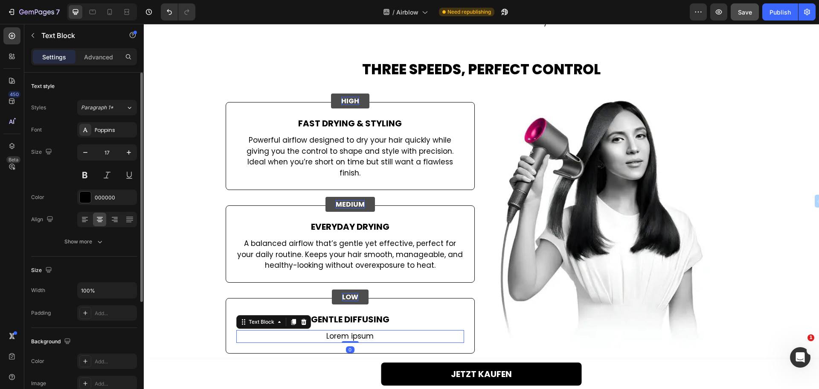
click at [354, 331] on p "Lorem ipsum" at bounding box center [350, 336] width 226 height 11
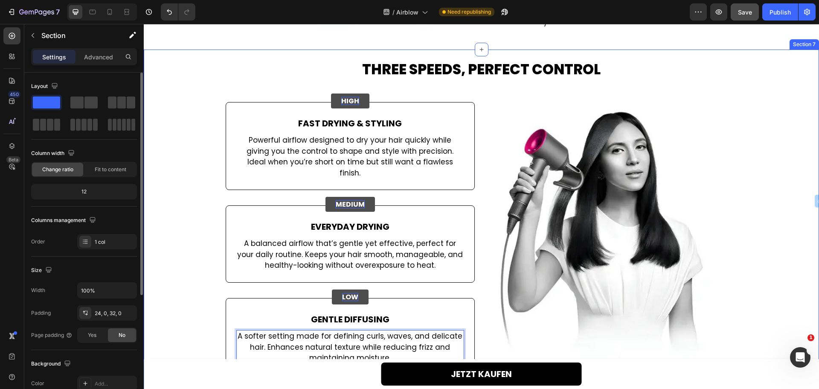
click at [184, 276] on div "Three Speeds, Perfect Control Heading Image High Button Fast Drying & Styling T…" at bounding box center [481, 217] width 675 height 315
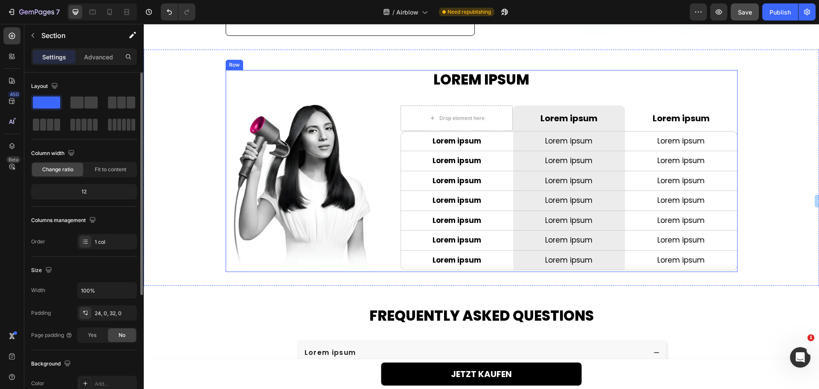
scroll to position [1879, 0]
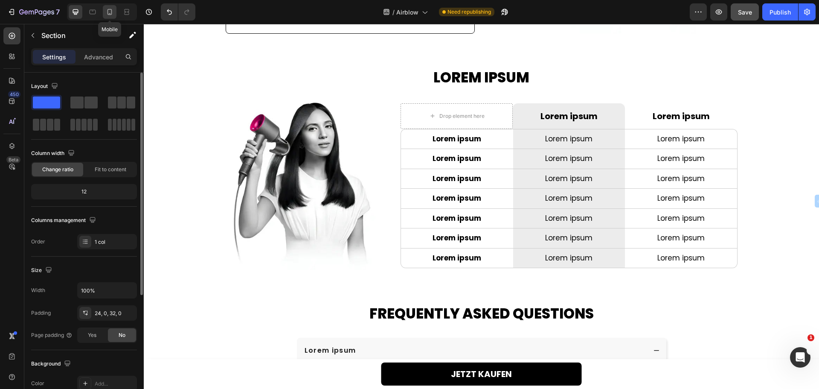
click at [109, 15] on icon at bounding box center [109, 12] width 5 height 6
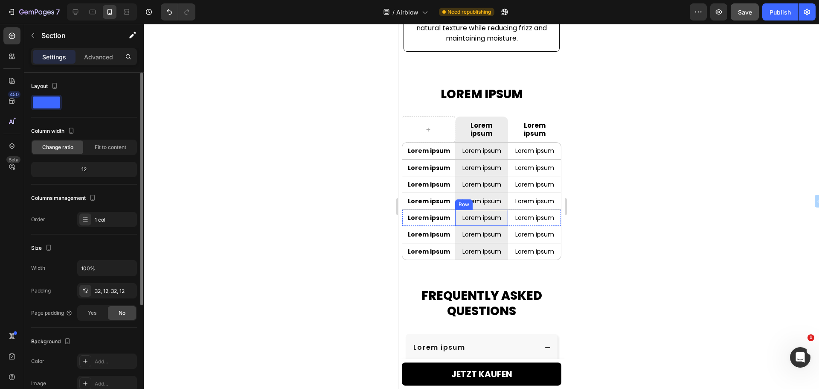
scroll to position [2569, 0]
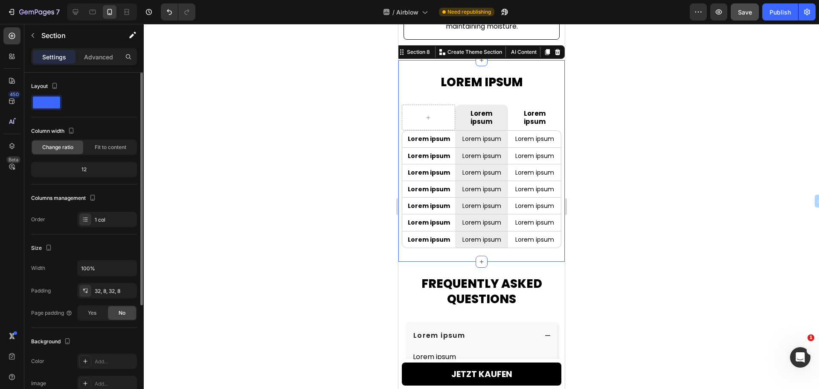
click at [548, 70] on div "Lorem ipsum Heading Image Row Lorem ipsum Text Block Row Lorem ipsum Text Block…" at bounding box center [481, 160] width 166 height 201
click at [98, 53] on p "Advanced" at bounding box center [98, 56] width 29 height 9
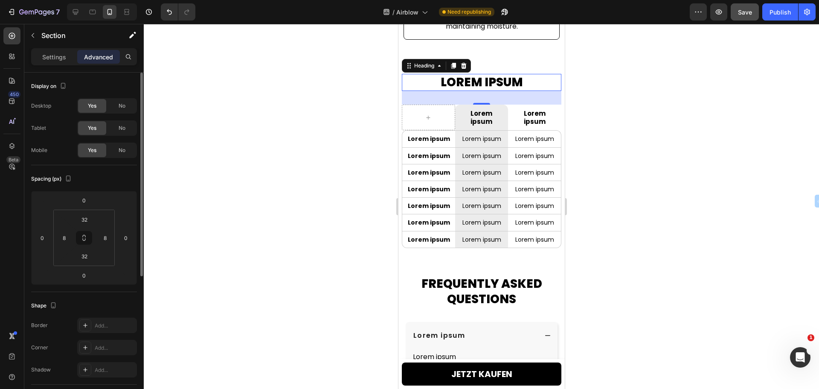
click at [411, 87] on h2 "Lorem ipsum" at bounding box center [481, 82] width 160 height 17
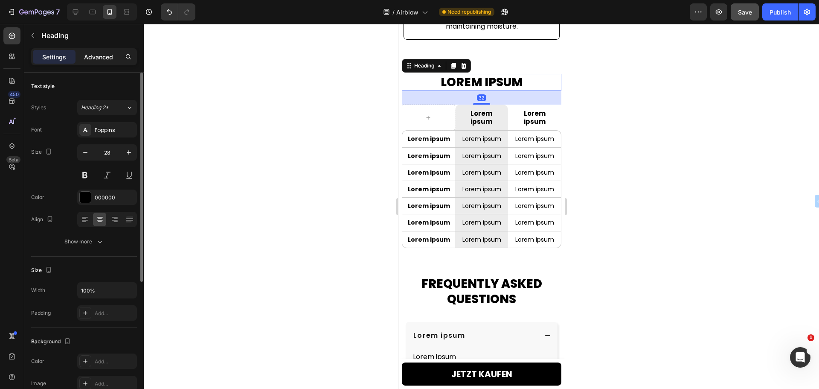
click at [87, 58] on p "Advanced" at bounding box center [98, 56] width 29 height 9
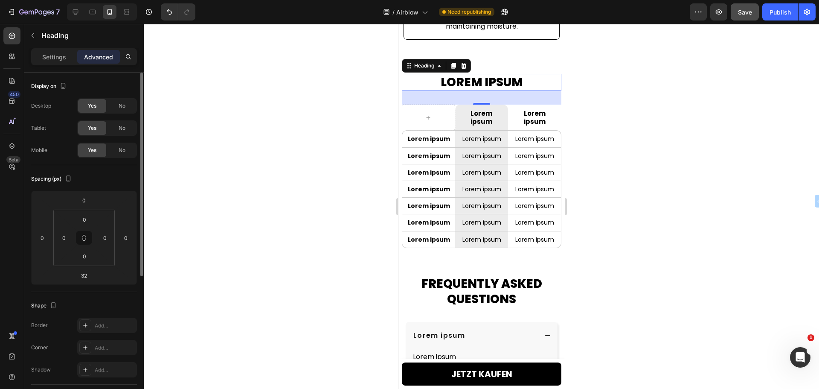
click at [449, 97] on div "32" at bounding box center [481, 98] width 160 height 14
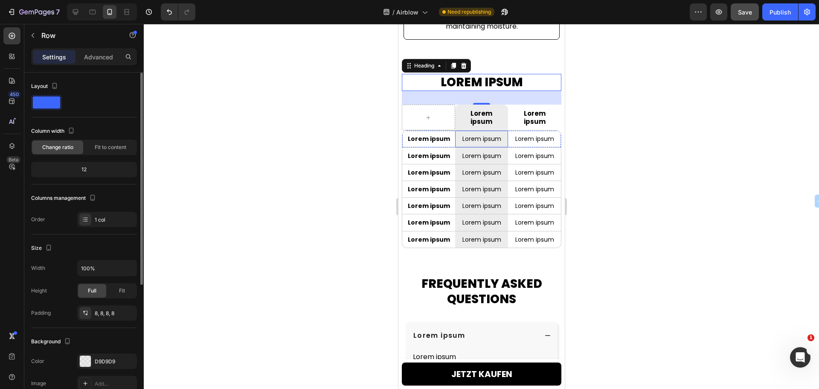
click at [455, 136] on div "Lorem ipsum Text Block Row" at bounding box center [481, 139] width 53 height 16
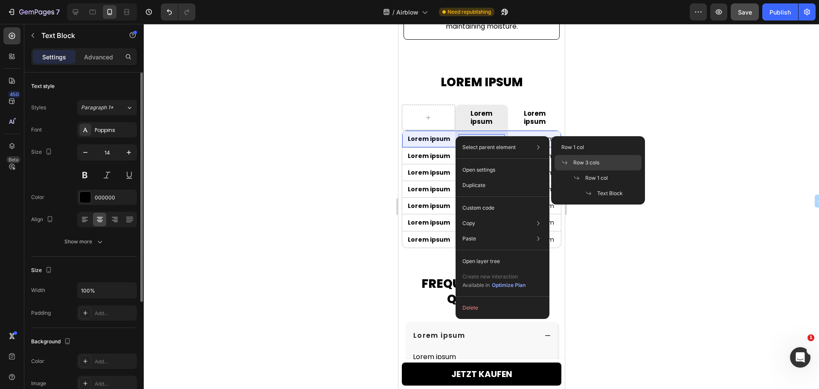
click at [598, 166] on span "Row 3 cols" at bounding box center [586, 163] width 26 height 8
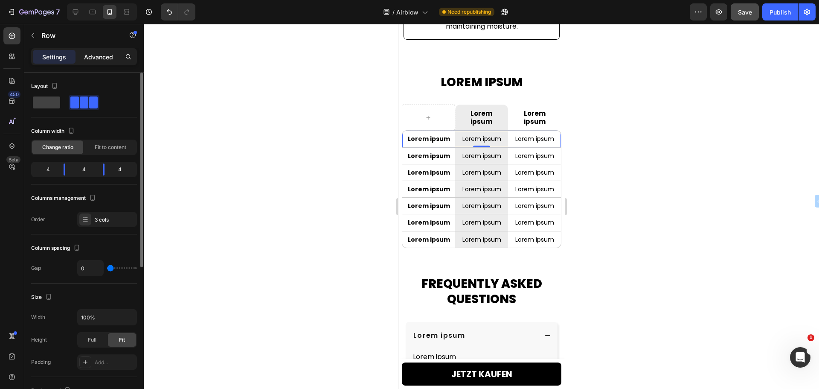
click at [92, 56] on p "Advanced" at bounding box center [98, 56] width 29 height 9
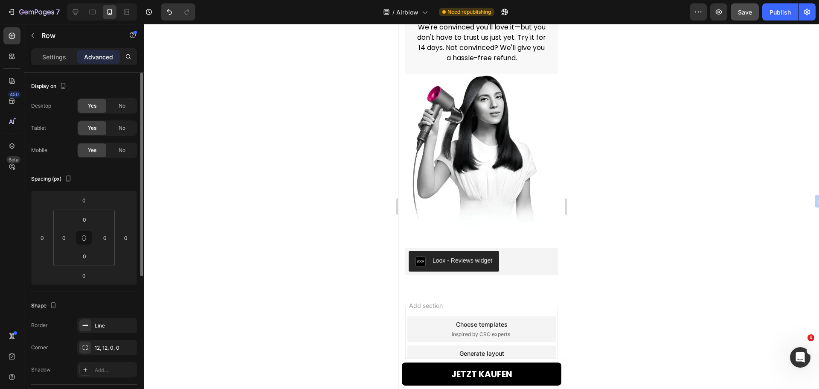
scroll to position [3326, 0]
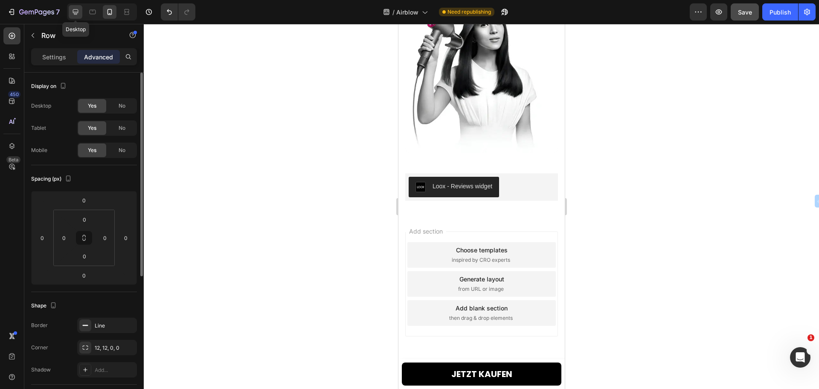
click at [75, 11] on icon at bounding box center [75, 12] width 9 height 9
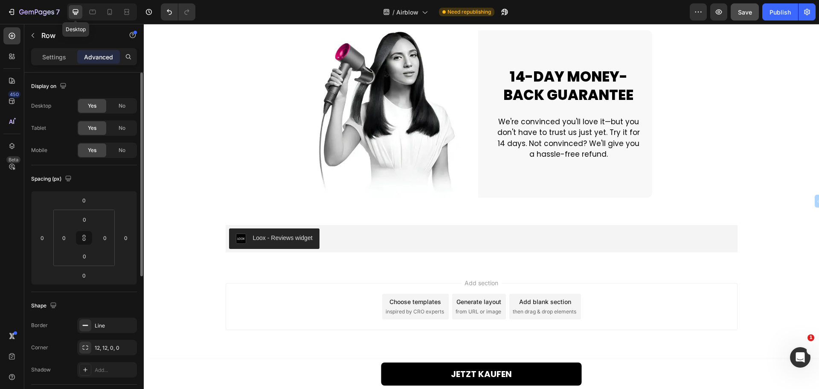
scroll to position [3193, 0]
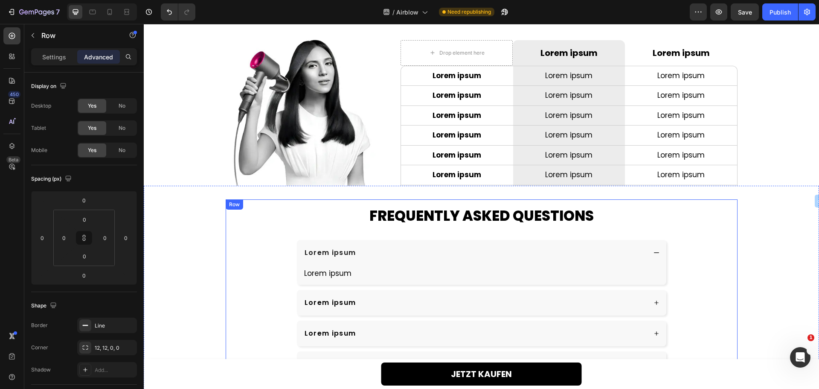
scroll to position [2553, 0]
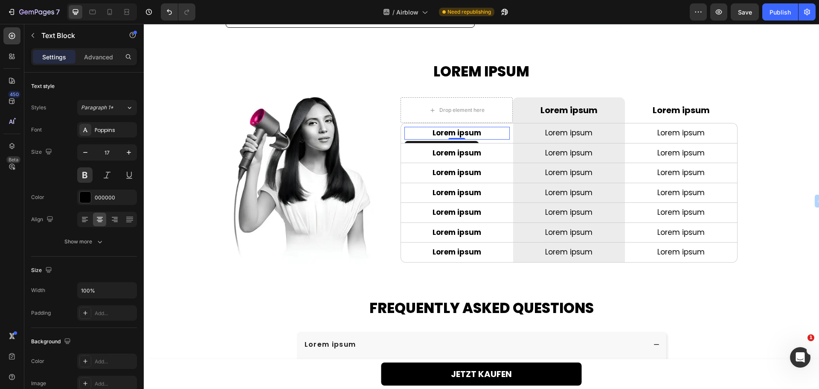
click at [444, 128] on p "Lorem ipsum" at bounding box center [456, 133] width 103 height 11
click at [749, 11] on span "Save" at bounding box center [745, 12] width 14 height 7
click at [778, 11] on div "Publish" at bounding box center [779, 12] width 21 height 9
click at [506, 14] on icon "button" at bounding box center [505, 12] width 6 height 6
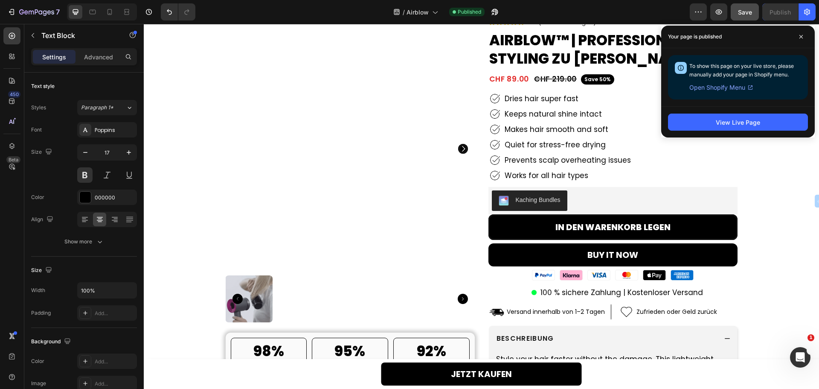
scroll to position [37, 0]
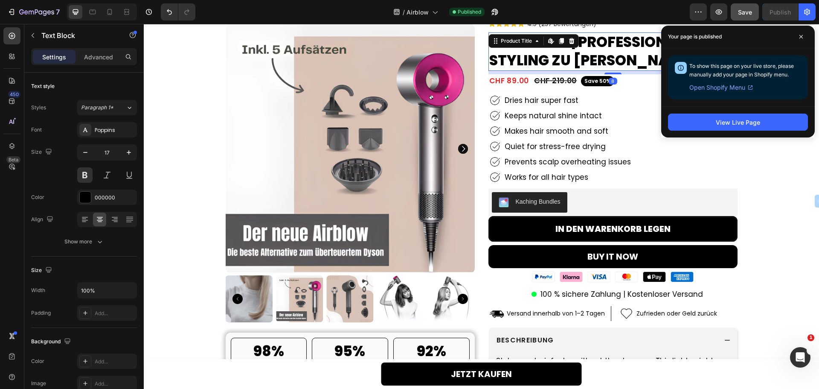
click at [572, 60] on h2 "Airblow™ | Professionelles Styling zu [PERSON_NAME]" at bounding box center [612, 51] width 249 height 38
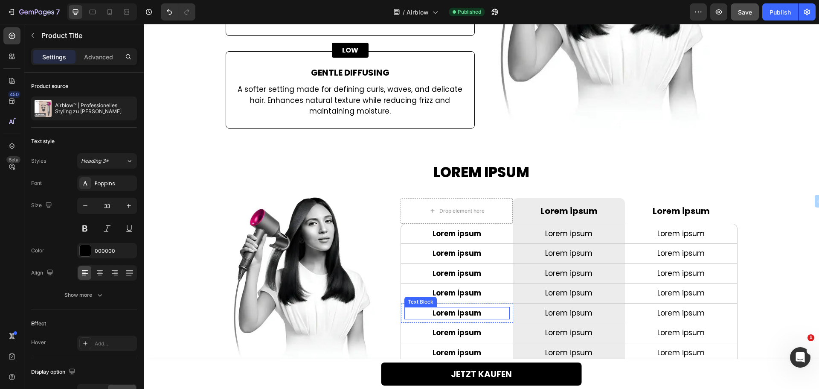
scroll to position [1785, 0]
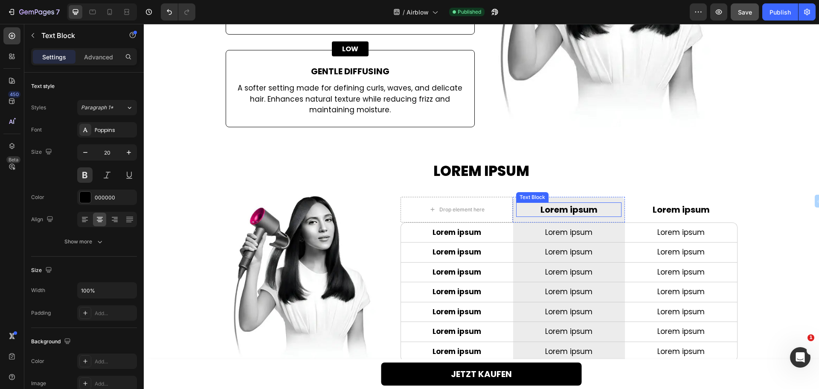
click at [548, 203] on p "Lorem ipsum" at bounding box center [569, 209] width 104 height 13
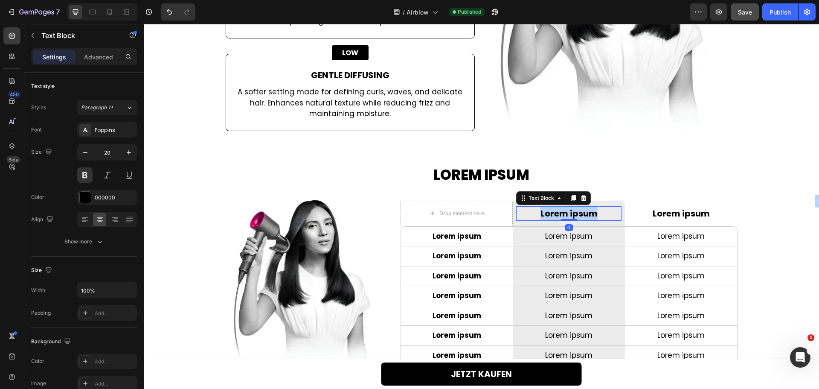
click at [548, 207] on p "Lorem ipsum" at bounding box center [569, 213] width 104 height 13
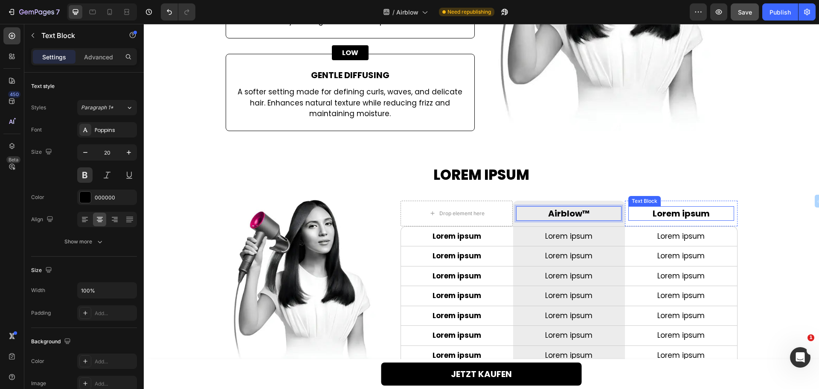
click at [678, 207] on p "Lorem ipsum" at bounding box center [681, 213] width 104 height 13
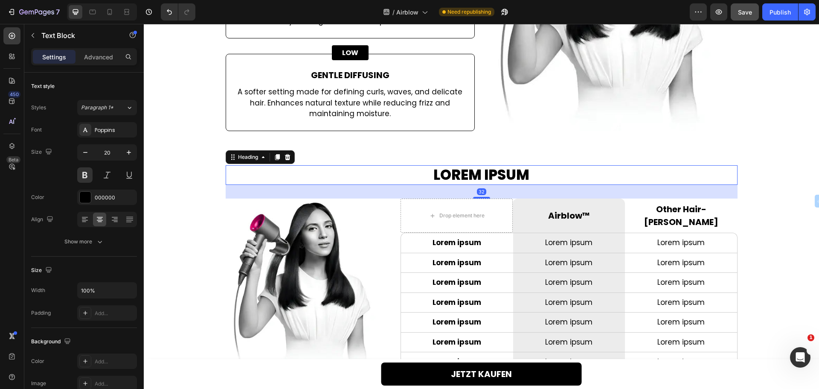
click at [352, 168] on h2 "Lorem ipsum" at bounding box center [482, 175] width 512 height 20
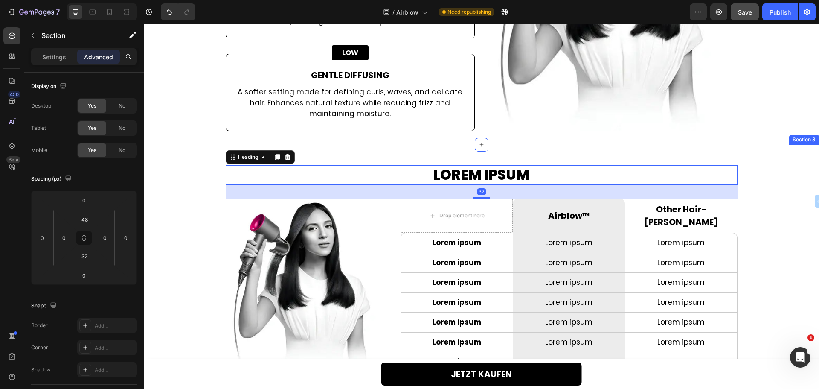
click at [167, 202] on div "Lorem ipsum Heading 32 Image Drop element here Row Airblow™ Text Block Row Othe…" at bounding box center [481, 268] width 675 height 207
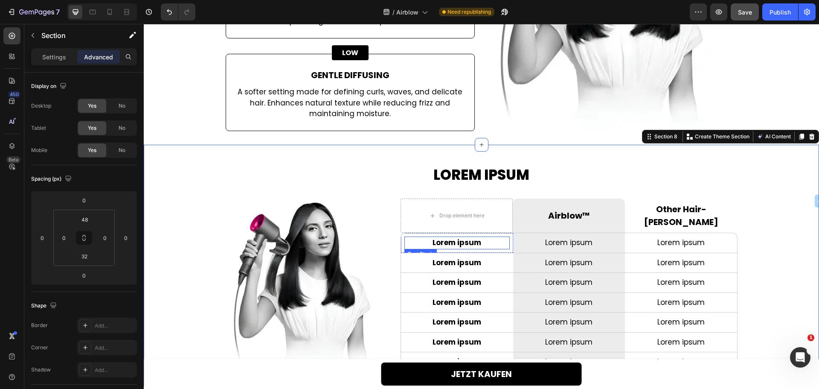
click at [447, 237] on p "Lorem ipsum" at bounding box center [456, 242] width 103 height 11
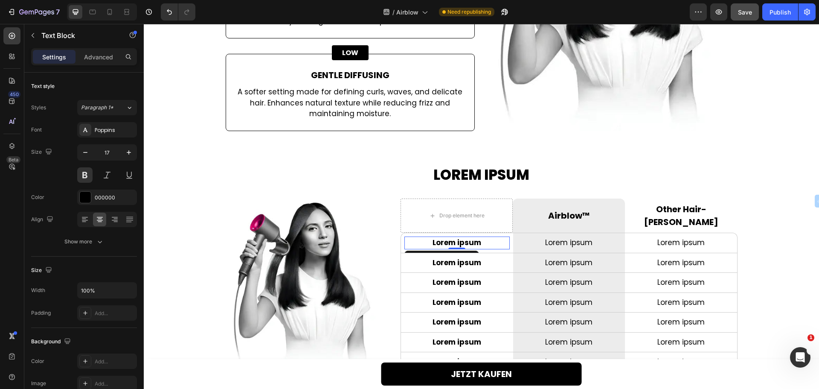
click at [447, 237] on p "Lorem ipsum" at bounding box center [456, 242] width 103 height 11
click at [551, 237] on p "Lorem ipsum" at bounding box center [568, 242] width 103 height 11
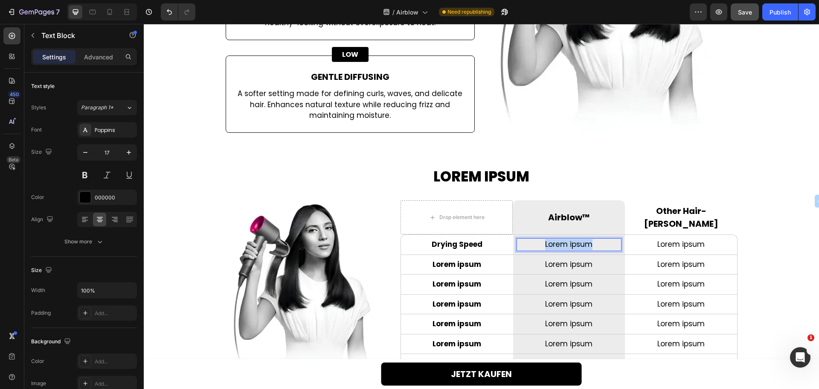
click at [551, 239] on p "Lorem ipsum" at bounding box center [568, 244] width 103 height 11
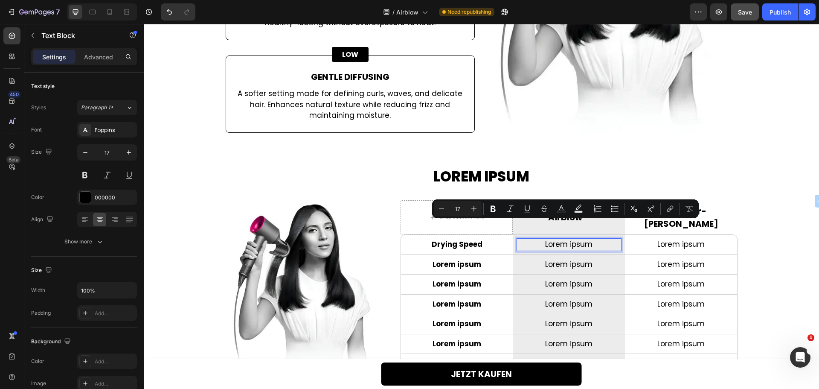
scroll to position [1778, 0]
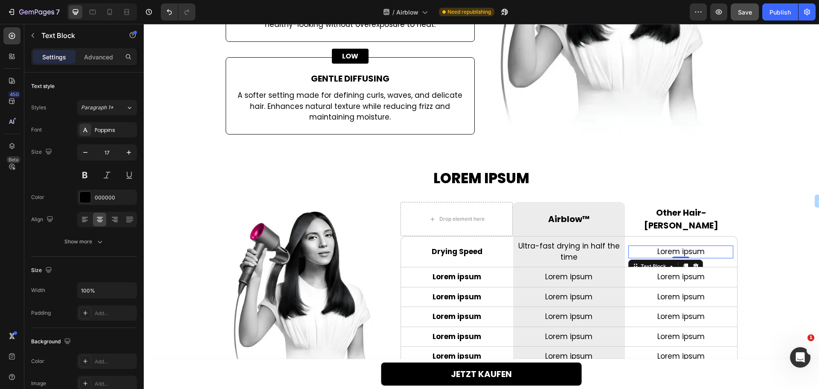
click at [668, 246] on p "Lorem ipsum" at bounding box center [680, 251] width 103 height 11
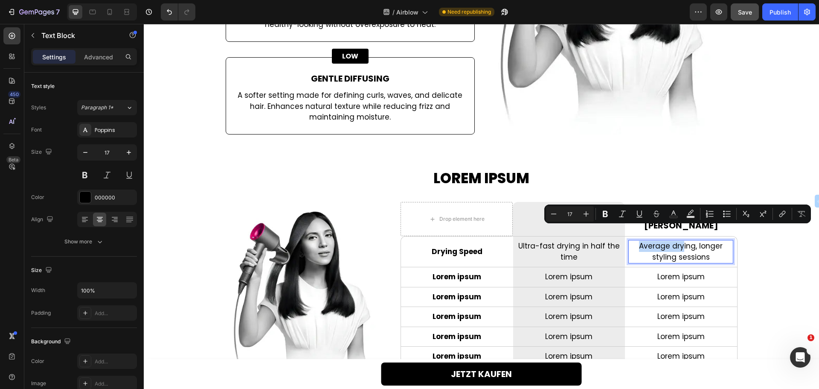
scroll to position [1773, 0]
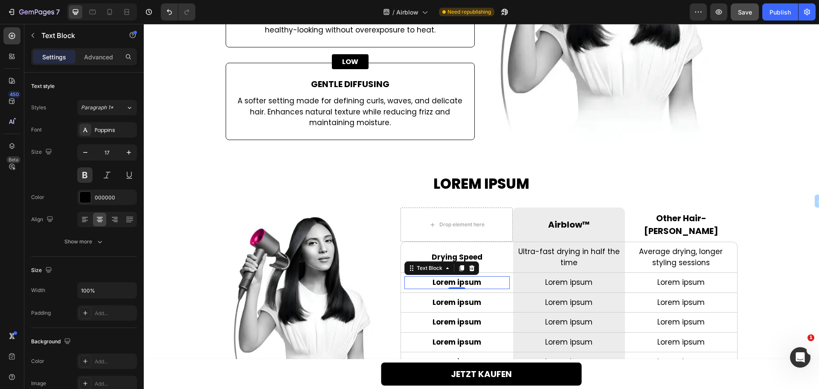
click at [458, 277] on p "Lorem ipsum" at bounding box center [456, 282] width 103 height 11
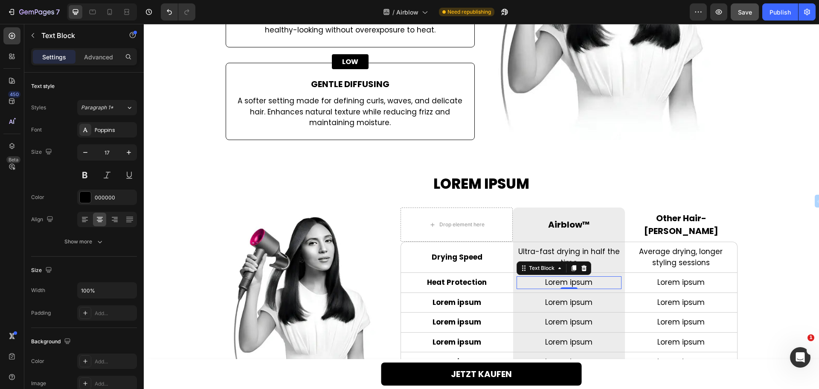
click at [556, 277] on p "Lorem ipsum" at bounding box center [568, 282] width 103 height 11
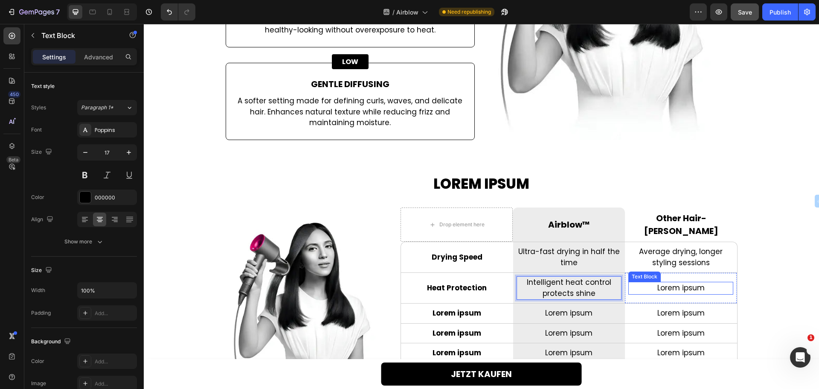
click at [669, 282] on p "Lorem ipsum" at bounding box center [680, 287] width 103 height 11
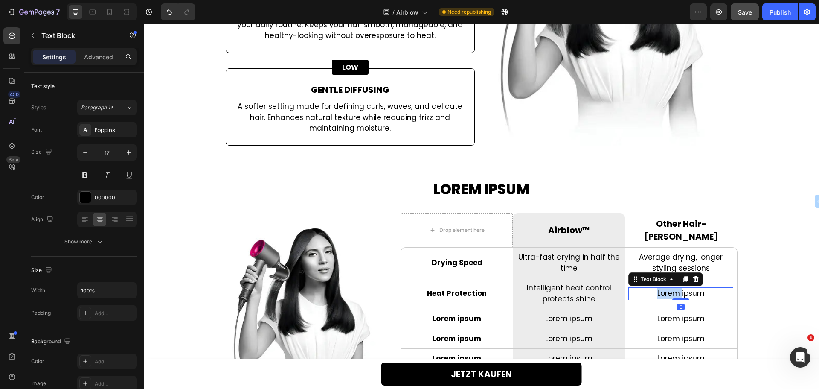
click at [669, 287] on div "Lorem ipsum" at bounding box center [680, 293] width 105 height 13
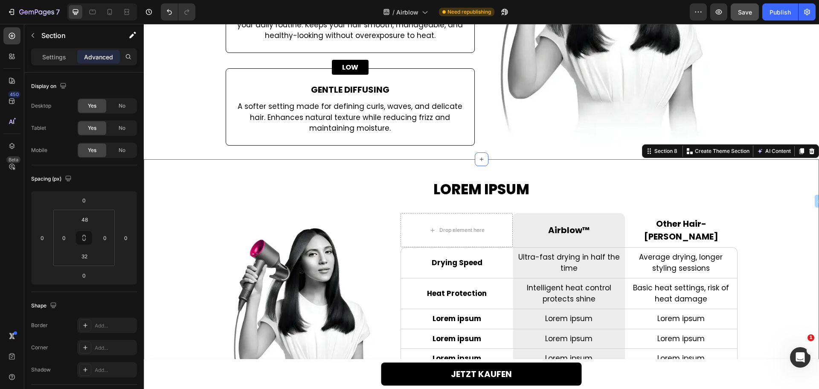
click at [203, 282] on div "Lorem ipsum Heading Image Drop element here Row Airblow™ Text Block Row Other H…" at bounding box center [481, 294] width 675 height 229
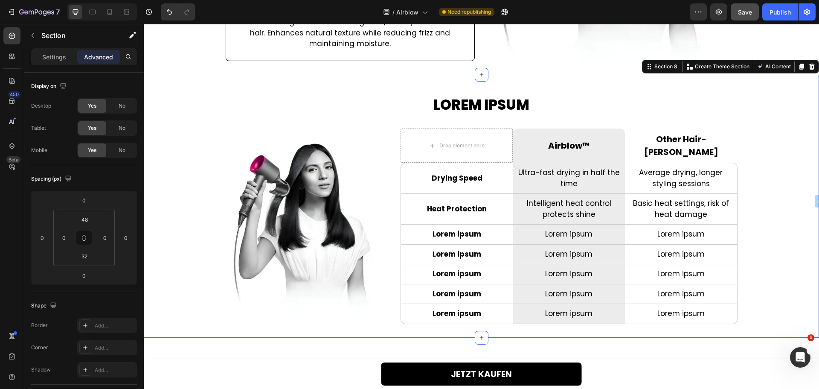
scroll to position [1852, 0]
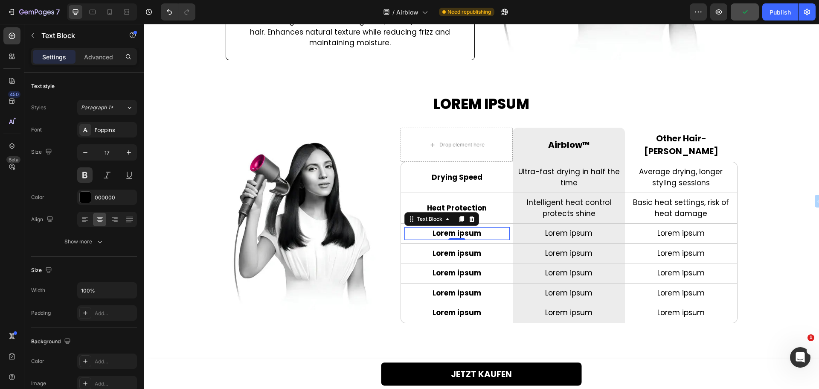
click at [455, 228] on p "Lorem ipsum" at bounding box center [456, 233] width 103 height 11
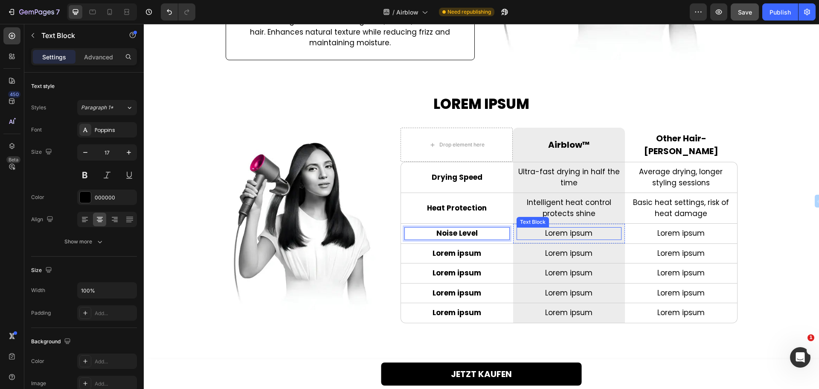
click at [558, 228] on p "Lorem ipsum" at bounding box center [568, 233] width 103 height 11
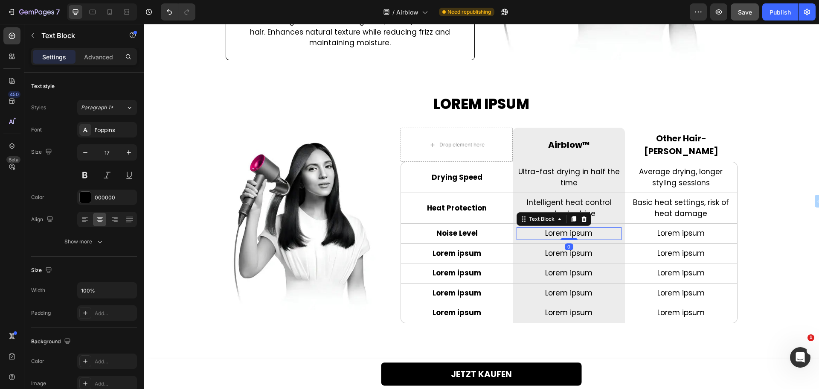
click at [557, 228] on p "Lorem ipsum" at bounding box center [568, 233] width 103 height 11
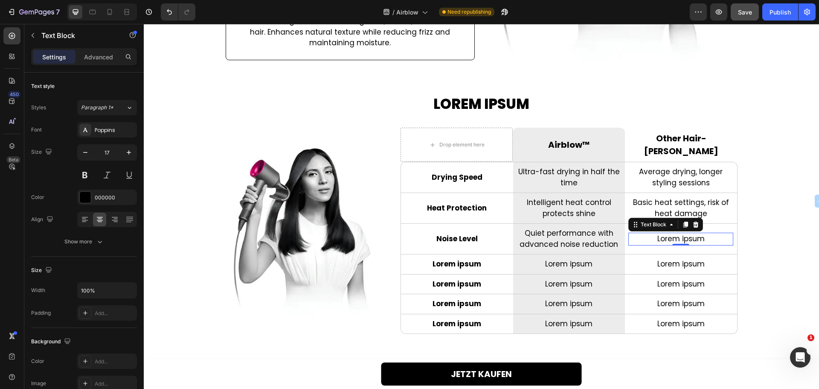
click at [672, 233] on p "Lorem ipsum" at bounding box center [680, 238] width 103 height 11
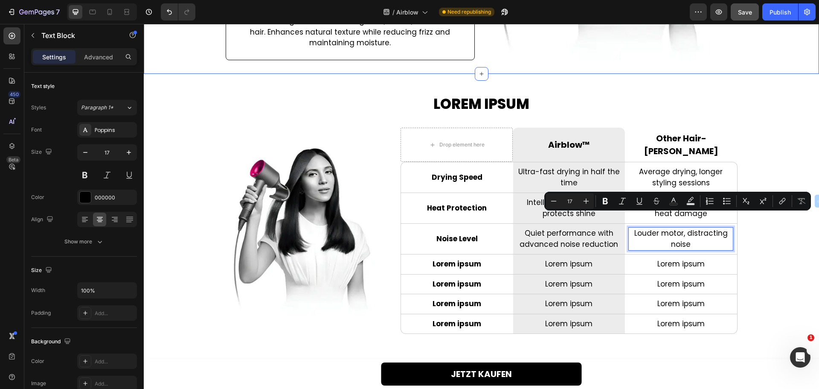
scroll to position [1847, 0]
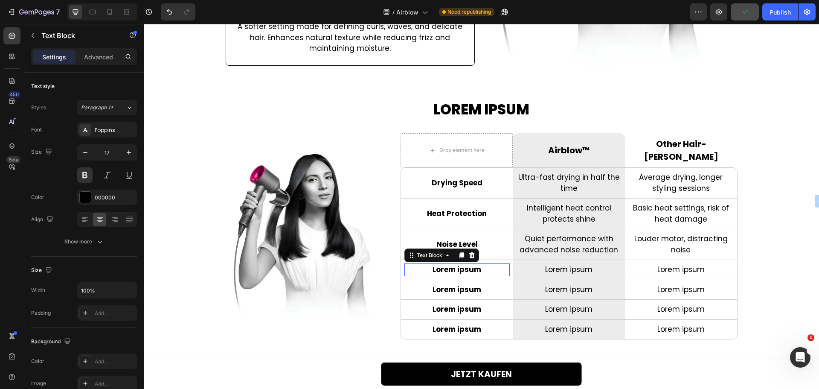
click at [455, 264] on p "Lorem ipsum" at bounding box center [456, 269] width 103 height 11
click at [545, 264] on p "Lorem ipsum" at bounding box center [568, 269] width 103 height 11
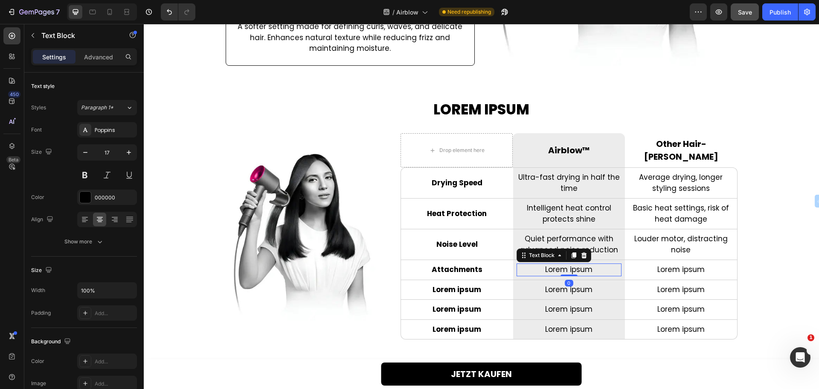
click at [545, 264] on p "Lorem ipsum" at bounding box center [568, 269] width 103 height 11
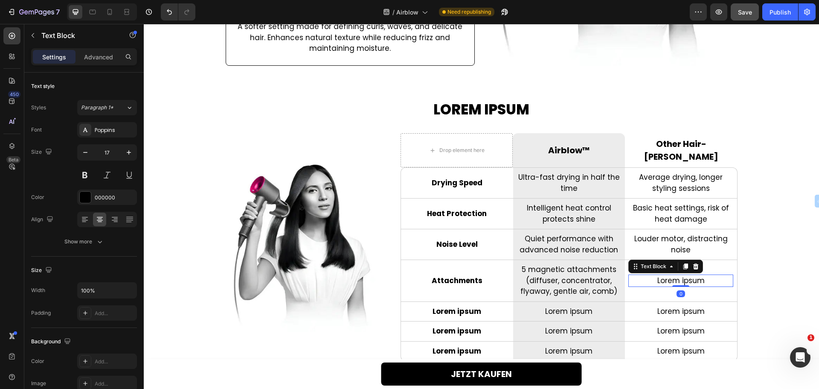
click at [671, 275] on p "Lorem ipsum" at bounding box center [680, 280] width 103 height 11
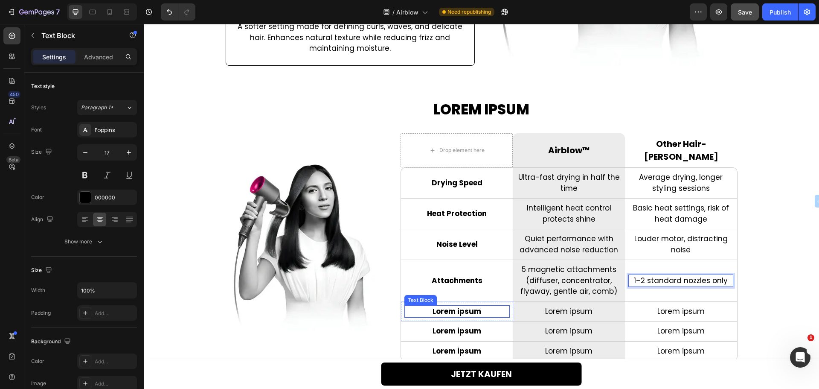
click at [462, 306] on p "Lorem ipsum" at bounding box center [456, 311] width 103 height 11
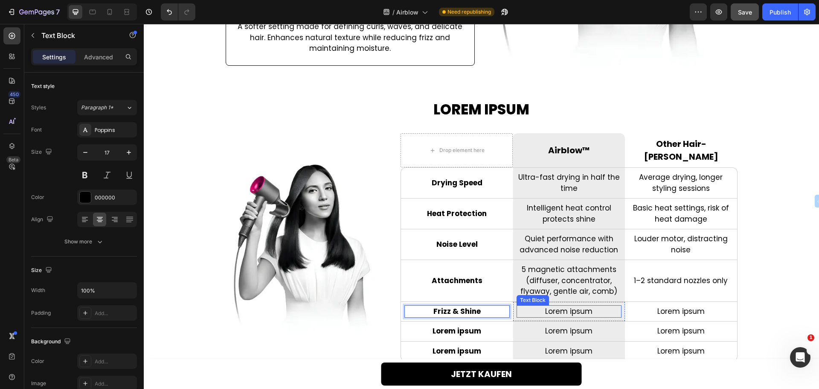
click at [557, 306] on p "Lorem ipsum" at bounding box center [568, 311] width 103 height 11
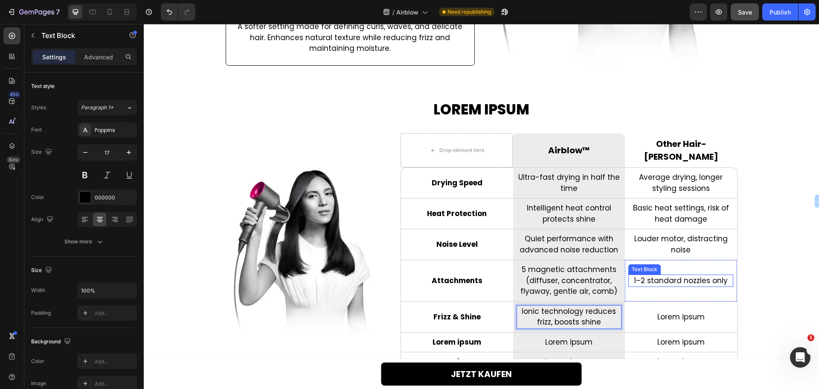
click at [654, 275] on p "1–2 standard nozzles only" at bounding box center [680, 280] width 103 height 11
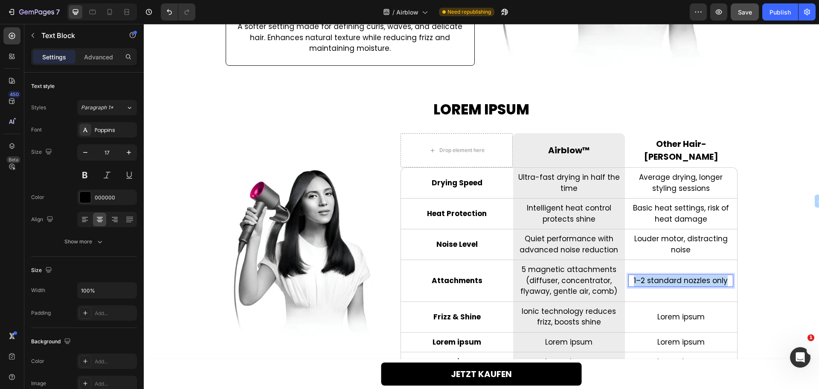
click at [654, 275] on p "1–2 standard nozzles only" at bounding box center [680, 280] width 103 height 11
click at [681, 311] on p "Lorem ipsum" at bounding box center [680, 316] width 103 height 11
click at [677, 311] on p "Lorem ipsum" at bounding box center [680, 316] width 103 height 11
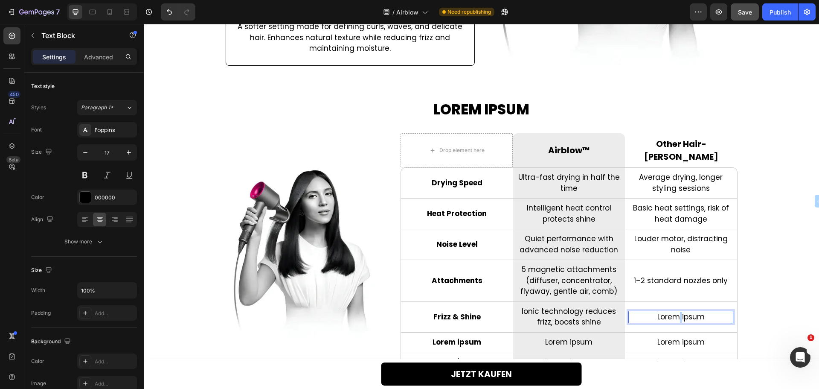
click at [677, 311] on p "Lorem ipsum" at bounding box center [680, 316] width 103 height 11
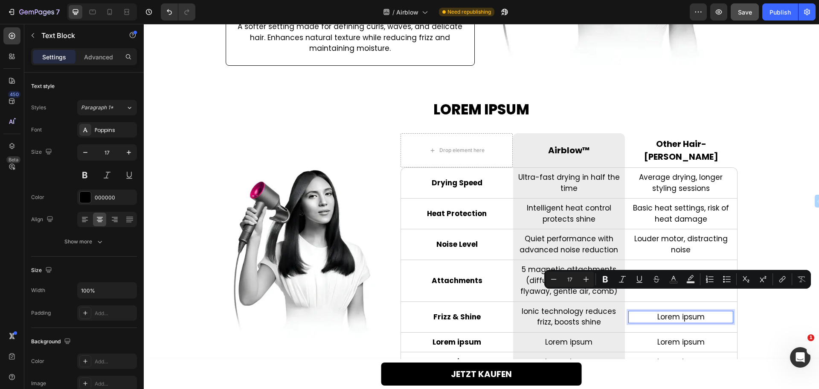
scroll to position [1842, 0]
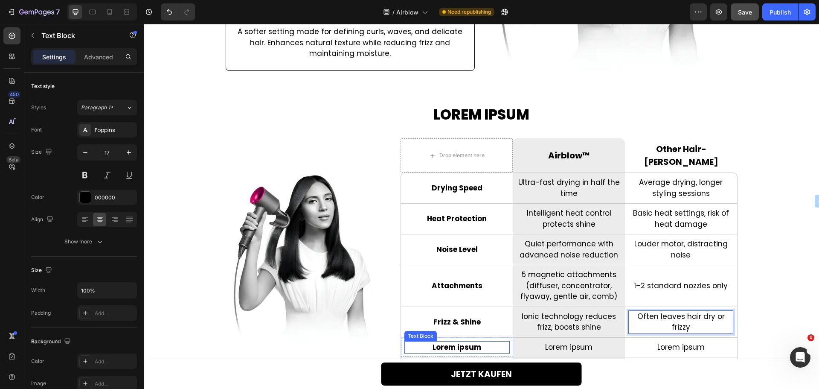
click at [441, 342] on p "Lorem ipsum" at bounding box center [456, 347] width 103 height 11
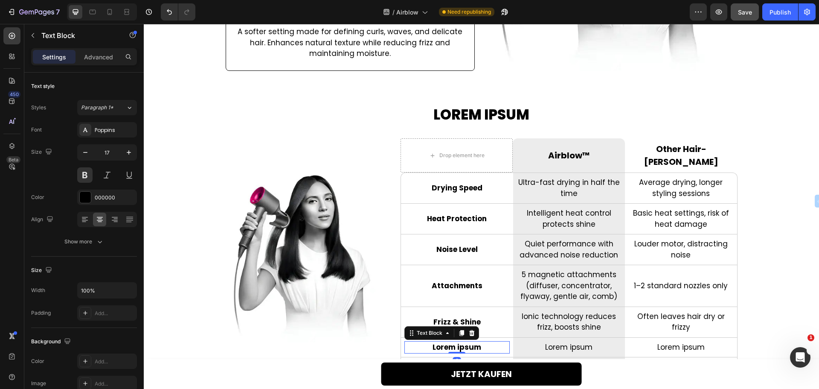
click at [441, 342] on p "Lorem ipsum" at bounding box center [456, 347] width 103 height 11
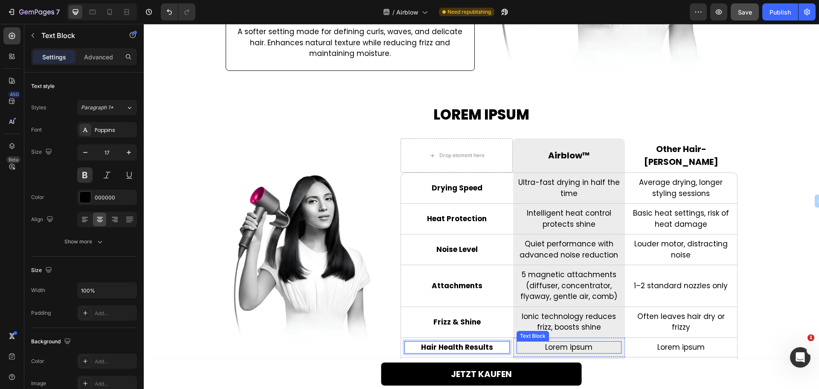
click at [565, 342] on p "Lorem ipsum" at bounding box center [568, 347] width 103 height 11
click at [564, 342] on p "Lorem ipsum" at bounding box center [568, 347] width 103 height 11
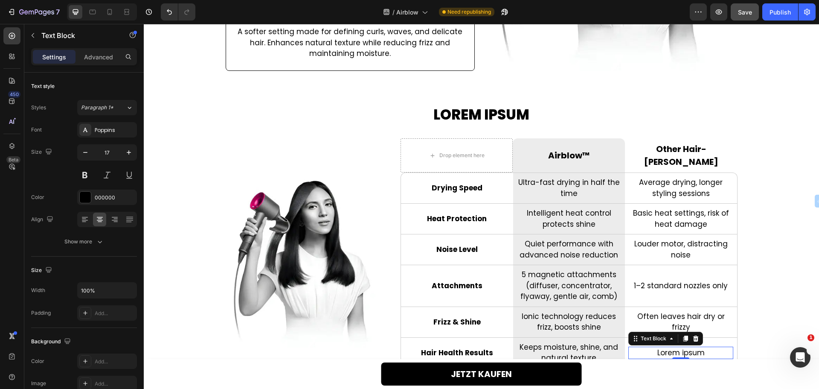
click at [665, 347] on p "Lorem ipsum" at bounding box center [680, 352] width 103 height 11
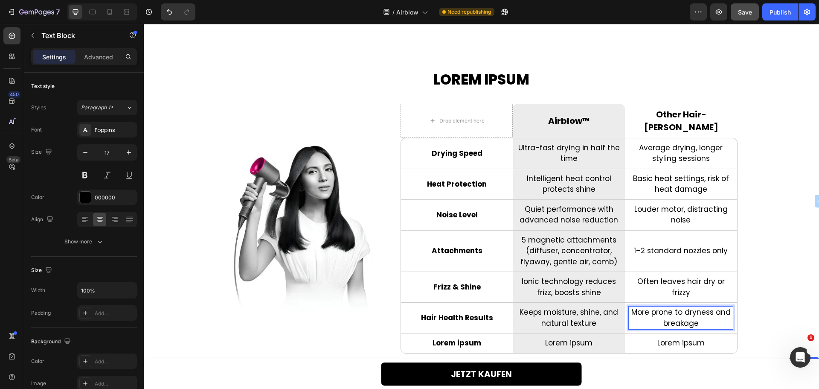
scroll to position [1965, 0]
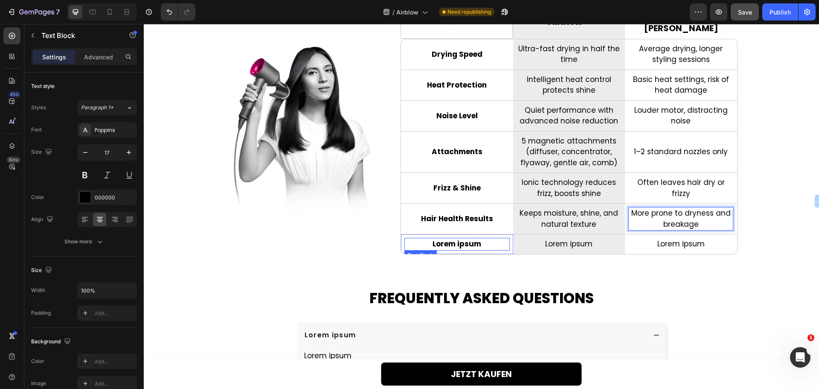
click at [446, 238] on p "Lorem ipsum" at bounding box center [456, 243] width 103 height 11
click at [583, 238] on p "Lorem ipsum" at bounding box center [568, 243] width 103 height 11
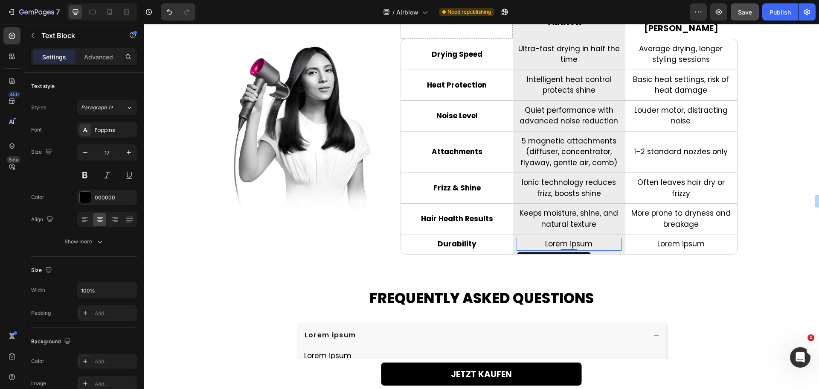
click at [583, 238] on p "Lorem ipsum" at bounding box center [568, 243] width 103 height 11
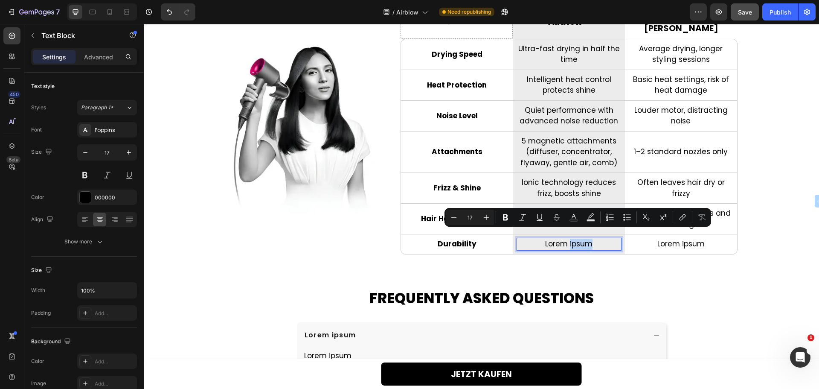
click at [582, 238] on p "Lorem ipsum" at bounding box center [568, 243] width 103 height 11
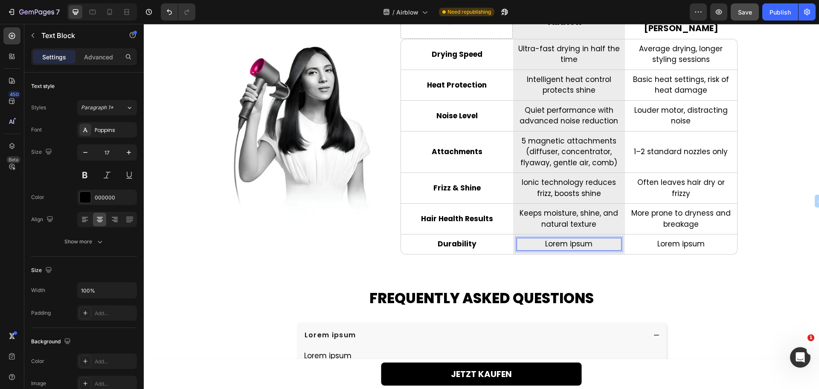
click at [582, 238] on p "Lorem ipsum" at bounding box center [568, 243] width 103 height 11
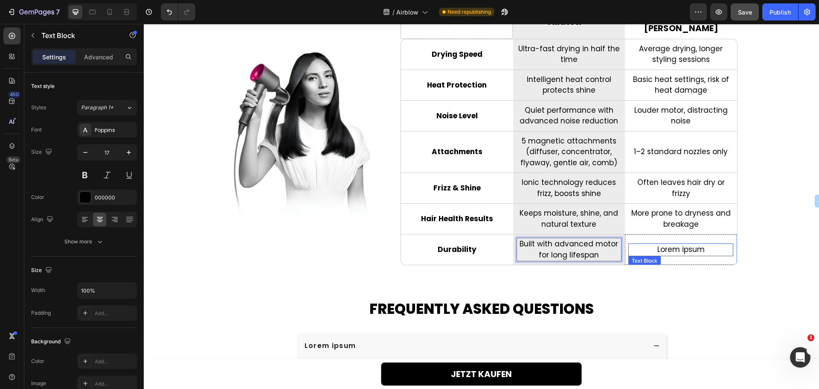
click at [655, 246] on p "Lorem ipsum" at bounding box center [680, 249] width 103 height 11
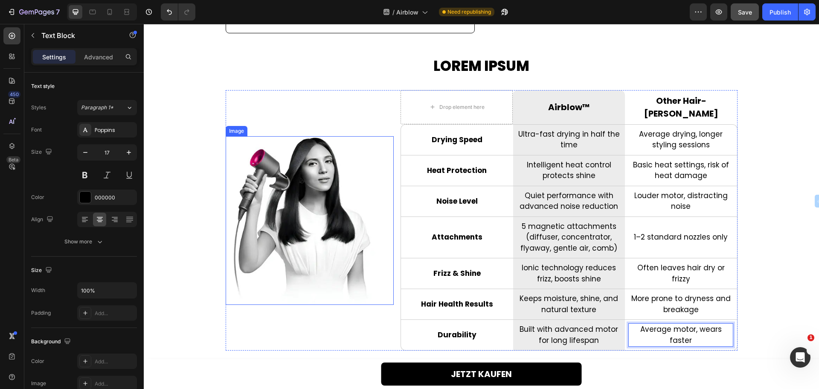
scroll to position [1837, 0]
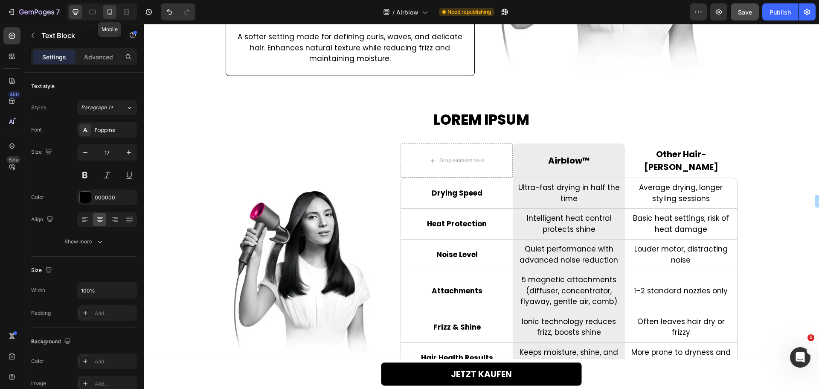
click at [107, 12] on icon at bounding box center [109, 12] width 9 height 9
type input "14"
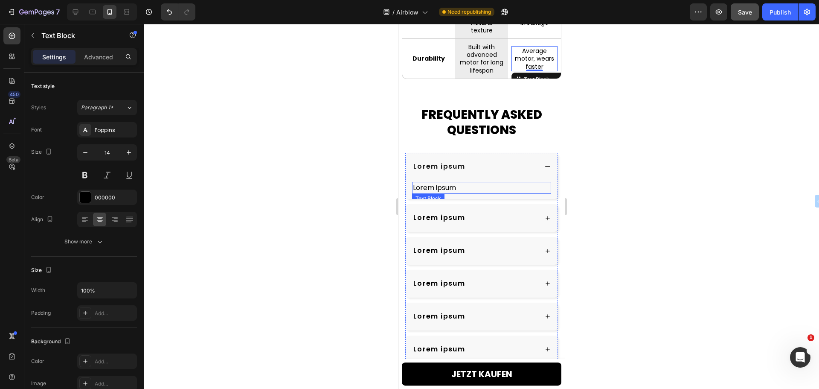
scroll to position [2229, 0]
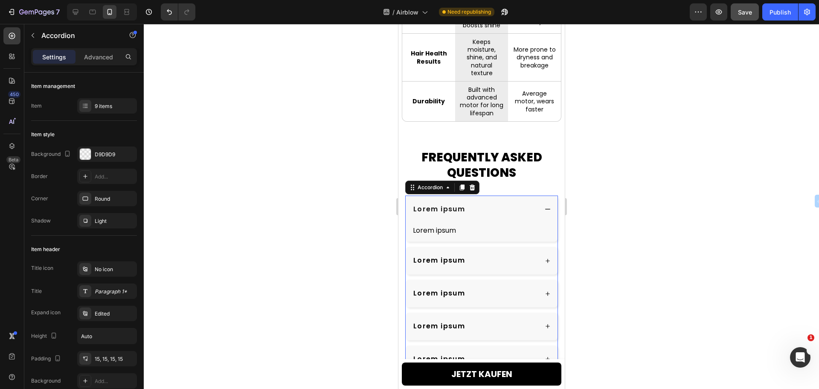
click at [469, 217] on div "Lorem ipsum" at bounding box center [474, 209] width 125 height 15
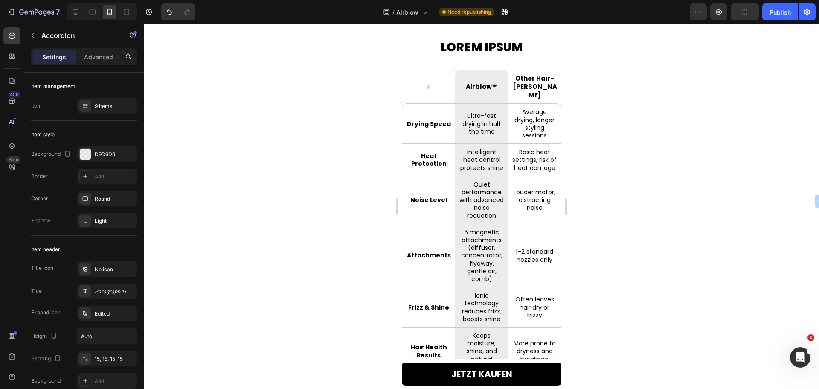
scroll to position [1930, 0]
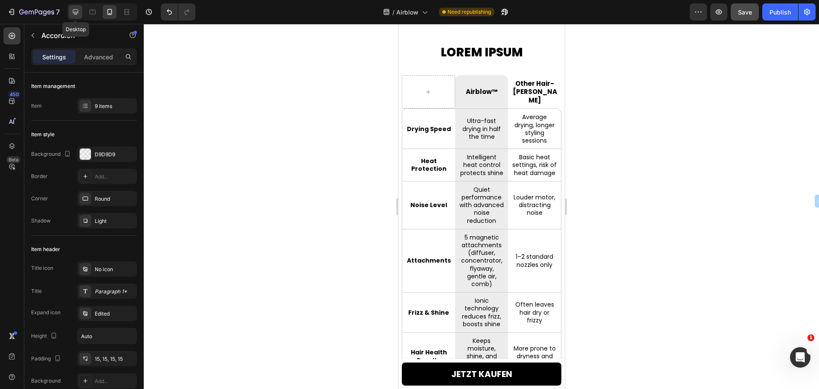
drag, startPoint x: 75, startPoint y: 10, endPoint x: 89, endPoint y: 0, distance: 17.4
click at [75, 10] on icon at bounding box center [75, 12] width 9 height 9
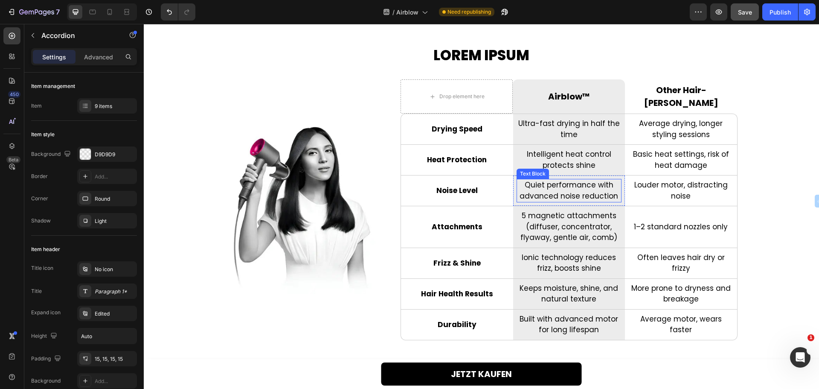
scroll to position [1866, 0]
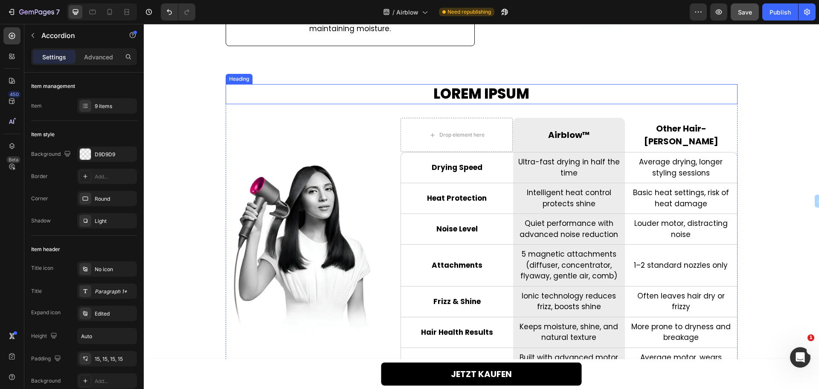
click at [491, 91] on h2 "Lorem ipsum" at bounding box center [482, 94] width 512 height 20
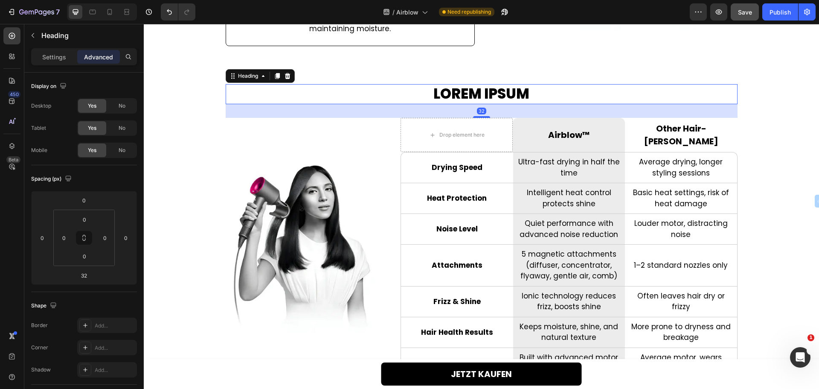
click at [491, 91] on h2 "Lorem ipsum" at bounding box center [482, 94] width 512 height 20
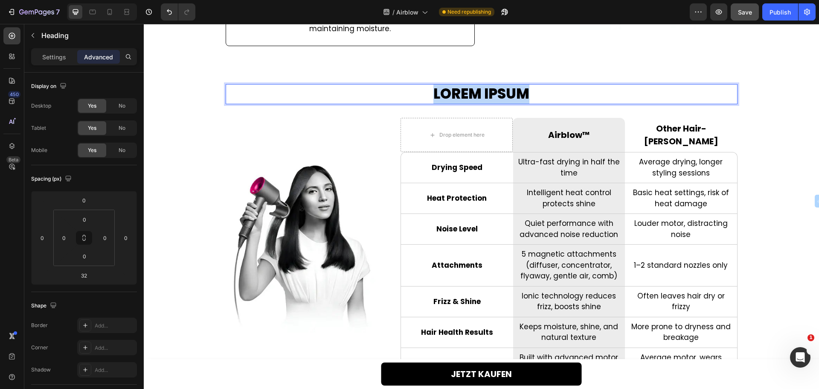
click at [491, 91] on p "Lorem ipsum" at bounding box center [481, 94] width 510 height 18
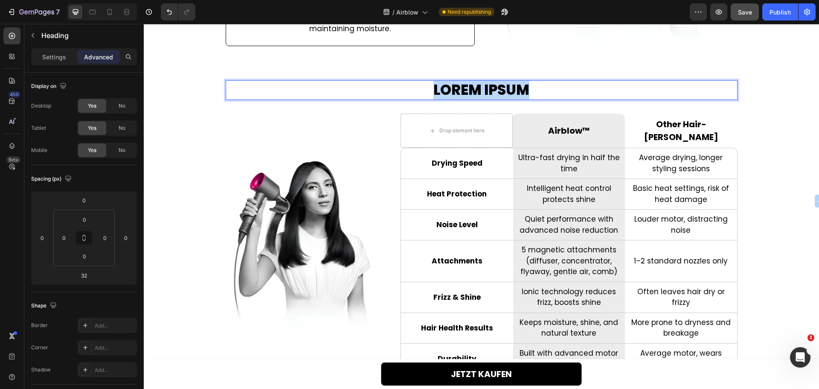
scroll to position [1851, 0]
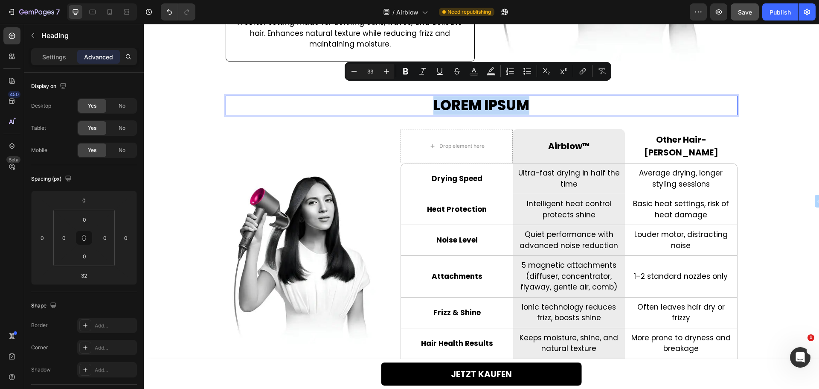
click at [491, 96] on p "Lorem ipsum" at bounding box center [481, 105] width 510 height 18
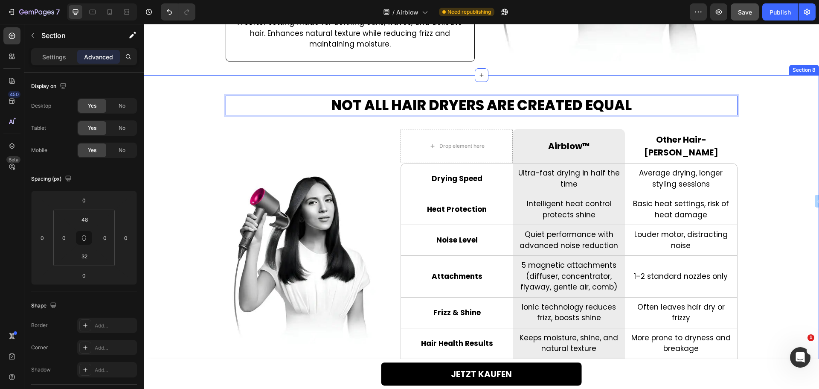
click at [180, 179] on div "Not All Hair Dryers Are Created Equal Heading 32 Image Drop element here Row Ai…" at bounding box center [481, 243] width 675 height 294
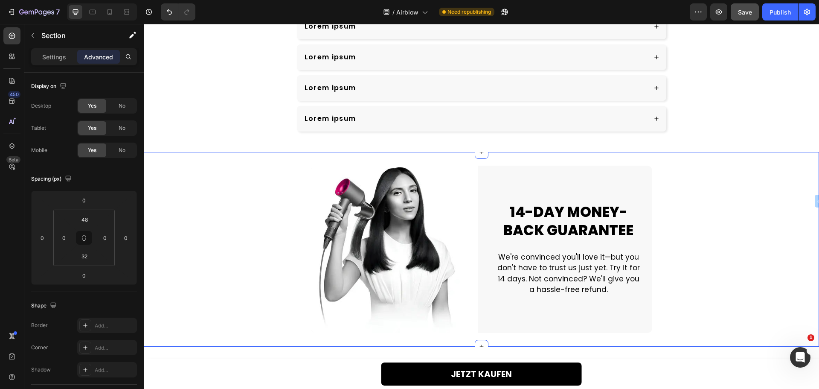
scroll to position [2583, 0]
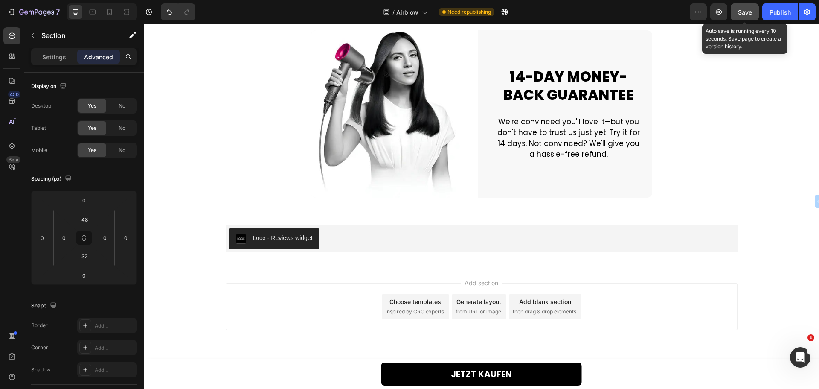
drag, startPoint x: 747, startPoint y: 11, endPoint x: 763, endPoint y: 14, distance: 16.8
click at [747, 11] on span "Save" at bounding box center [745, 12] width 14 height 7
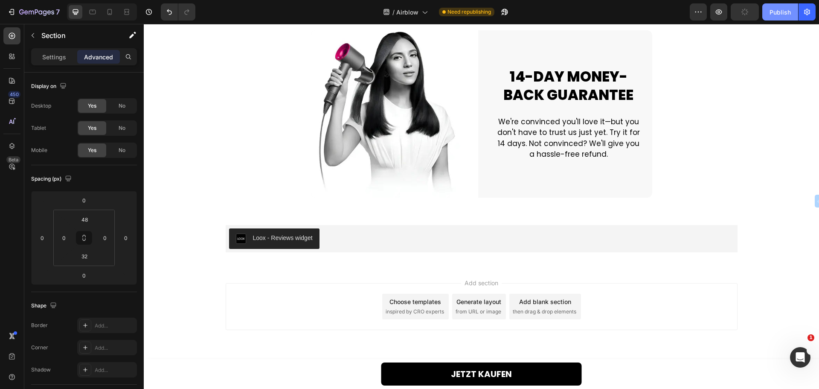
click at [776, 14] on div "Publish" at bounding box center [779, 12] width 21 height 9
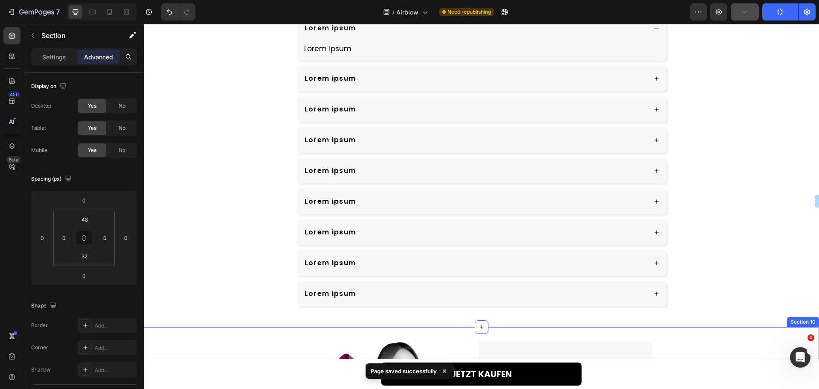
scroll to position [2200, 0]
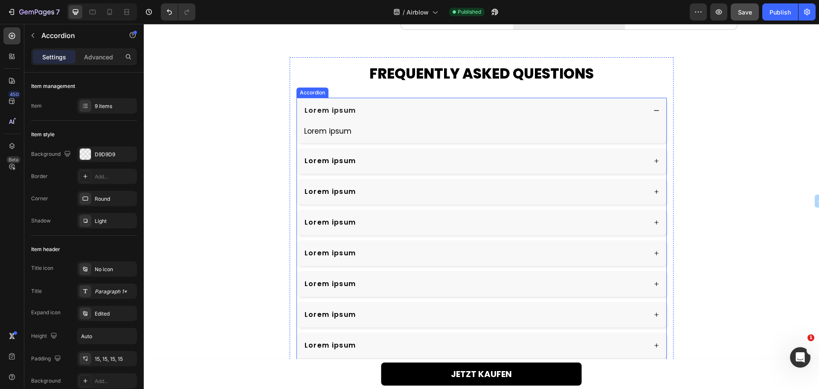
click at [337, 105] on p "Lorem ipsum" at bounding box center [331, 110] width 52 height 10
click at [328, 105] on p "Lorem ipsum" at bounding box center [331, 110] width 52 height 10
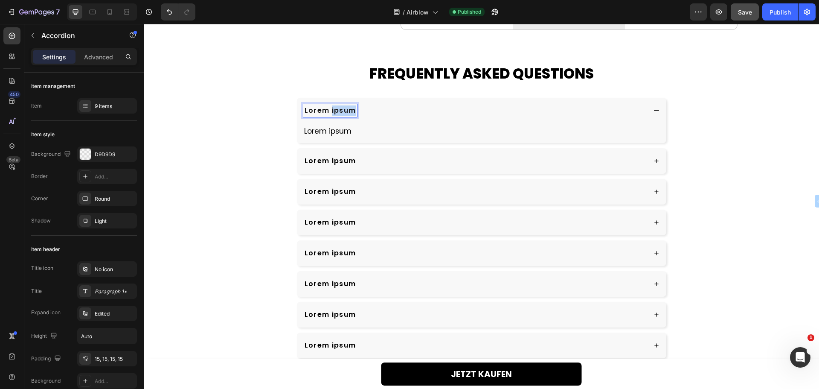
click at [328, 105] on p "Lorem ipsum" at bounding box center [331, 110] width 52 height 10
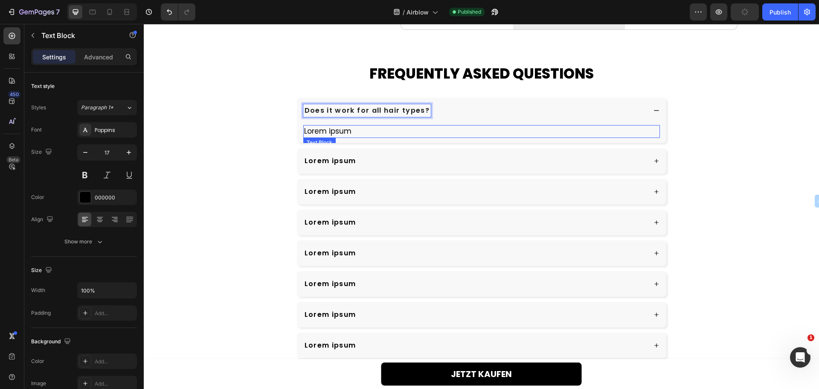
click at [341, 126] on p "Lorem ipsum" at bounding box center [481, 131] width 355 height 11
click at [339, 126] on p "Lorem ipsum" at bounding box center [481, 131] width 355 height 11
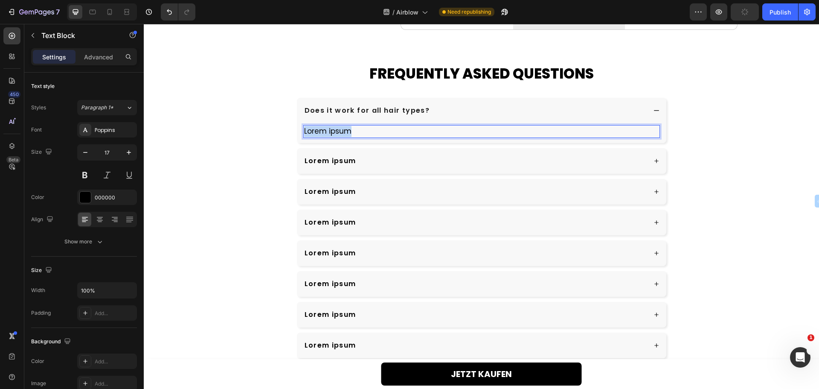
click at [340, 126] on p "Lorem ipsum" at bounding box center [481, 131] width 355 height 11
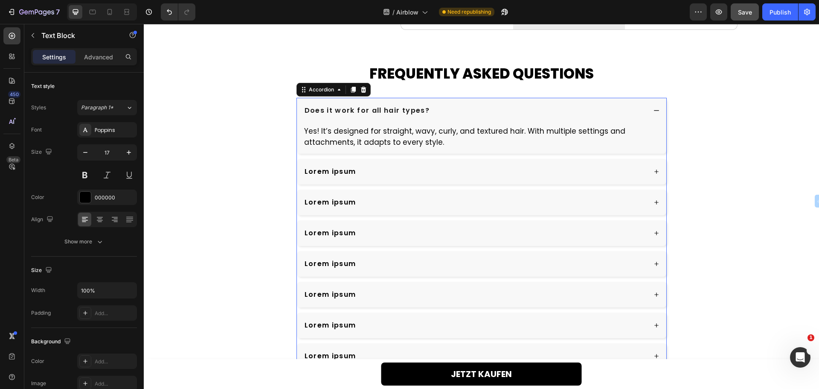
click at [325, 166] on p "Lorem ipsum" at bounding box center [331, 171] width 52 height 10
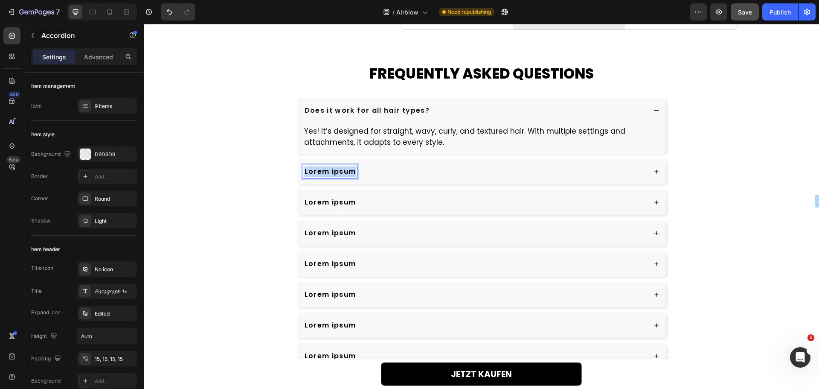
click at [324, 166] on p "Lorem ipsum" at bounding box center [331, 171] width 52 height 10
click at [473, 165] on div "How many heat settings does it have?" at bounding box center [474, 171] width 343 height 13
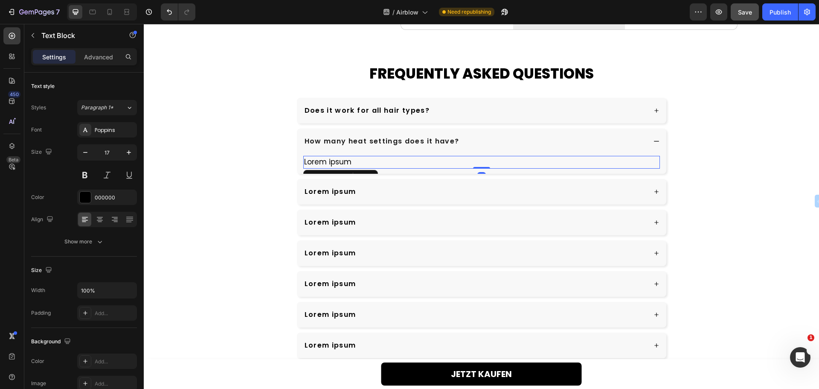
click at [323, 157] on p "Lorem ipsum" at bounding box center [481, 162] width 355 height 11
click at [336, 157] on p "Lorem ipsum" at bounding box center [481, 162] width 355 height 11
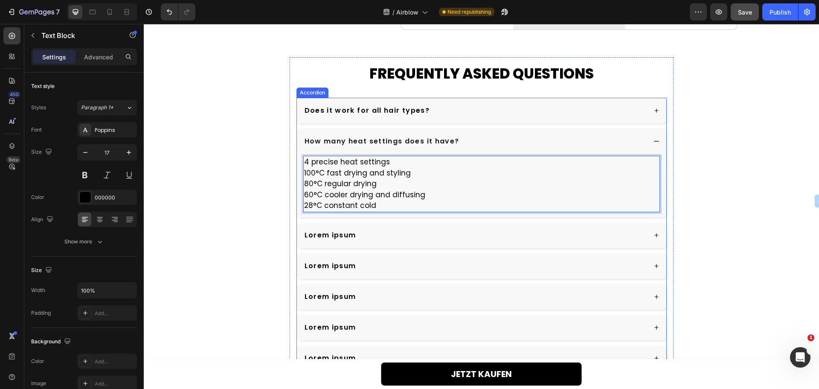
click at [338, 230] on p "Lorem ipsum" at bounding box center [331, 235] width 52 height 10
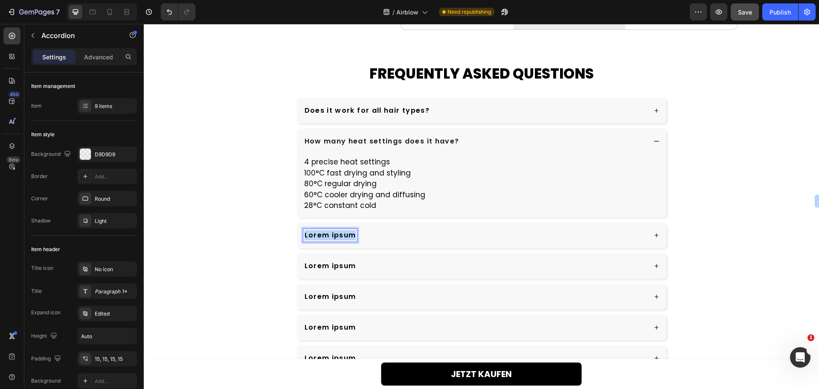
click at [338, 230] on p "Lorem ipsum" at bounding box center [331, 235] width 52 height 10
click at [491, 229] on div "Can I use it for styling as well as drying?" at bounding box center [474, 235] width 343 height 13
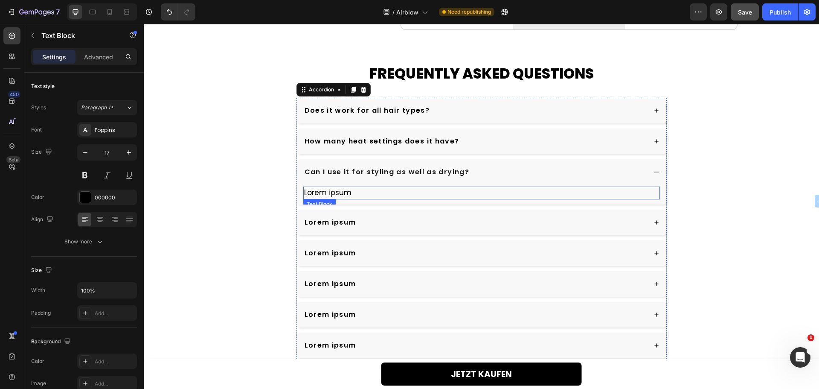
click at [322, 187] on p "Lorem ipsum" at bounding box center [481, 192] width 355 height 11
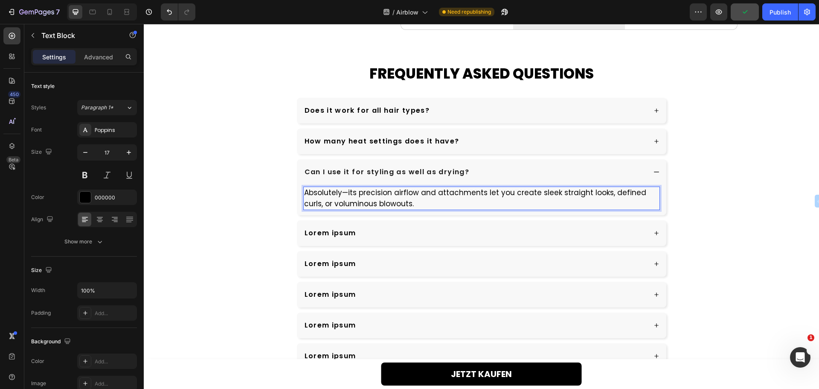
click at [343, 187] on p "Absolutely—its precision airflow and attachments let you create sleek straight …" at bounding box center [481, 198] width 355 height 22
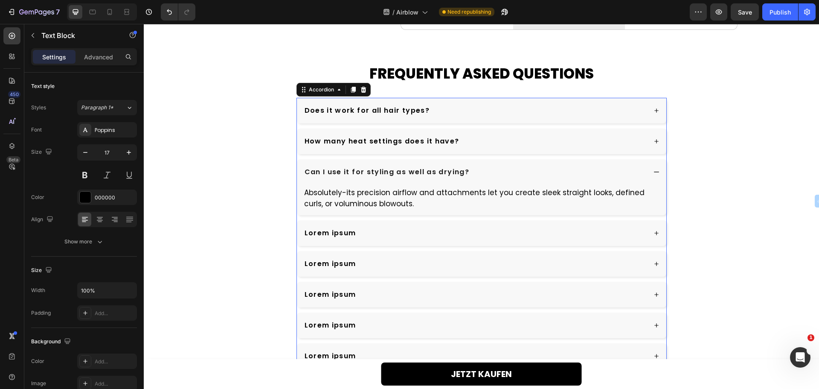
click at [320, 228] on p "Lorem ipsum" at bounding box center [331, 233] width 52 height 10
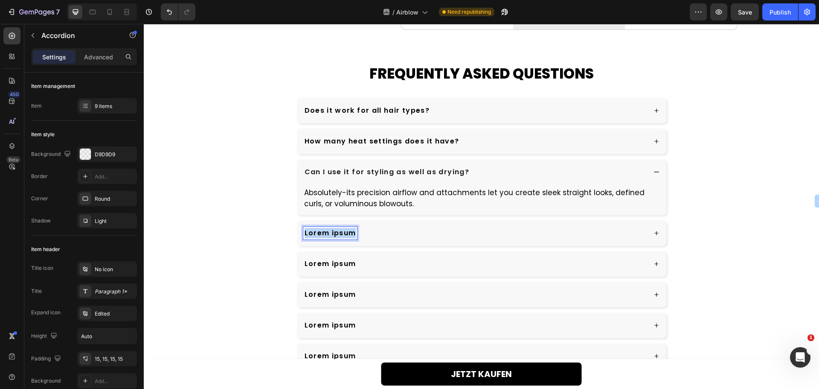
click at [320, 228] on p "Lorem ipsum" at bounding box center [331, 233] width 52 height 10
click at [411, 226] on div "Is it safe for daily use?" at bounding box center [474, 232] width 343 height 13
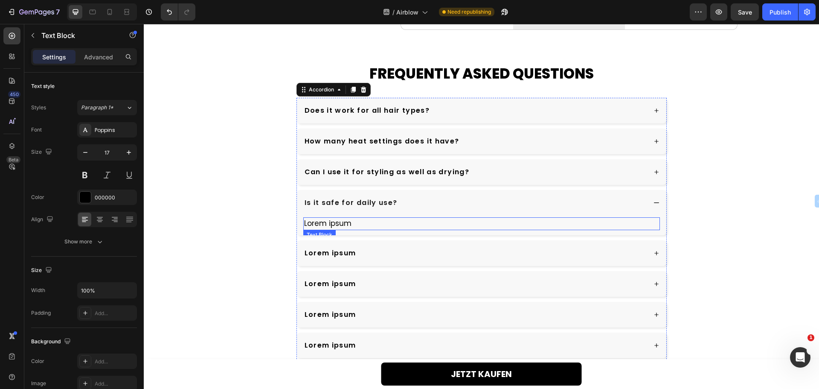
click at [335, 218] on p "Lorem ipsum" at bounding box center [481, 223] width 355 height 11
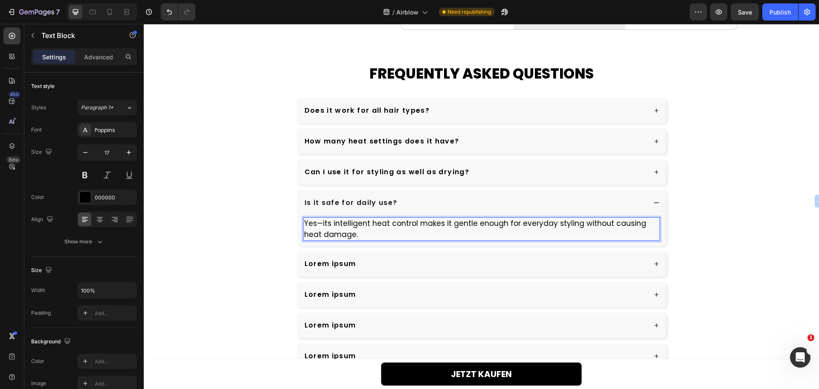
click at [319, 218] on p "Yes—its intelligent heat control makes it gentle enough for everyday styling wi…" at bounding box center [481, 229] width 355 height 22
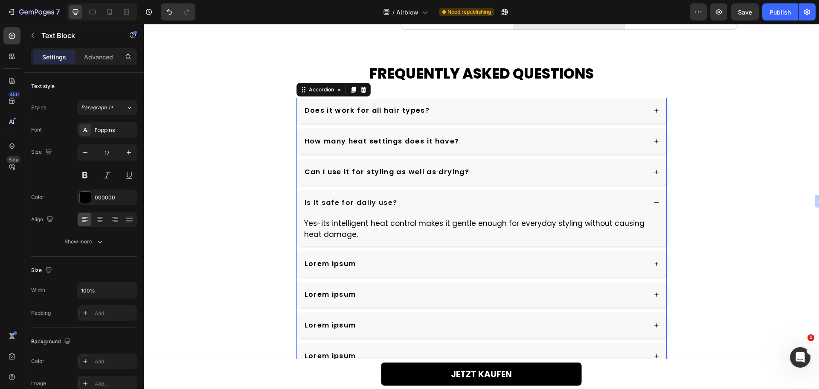
click at [316, 258] on p "Lorem ipsum" at bounding box center [331, 263] width 52 height 10
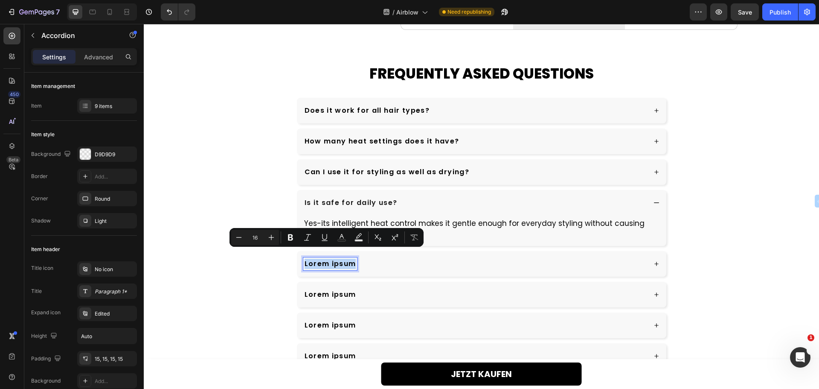
click at [315, 258] on p "Lorem ipsum" at bounding box center [331, 263] width 52 height 10
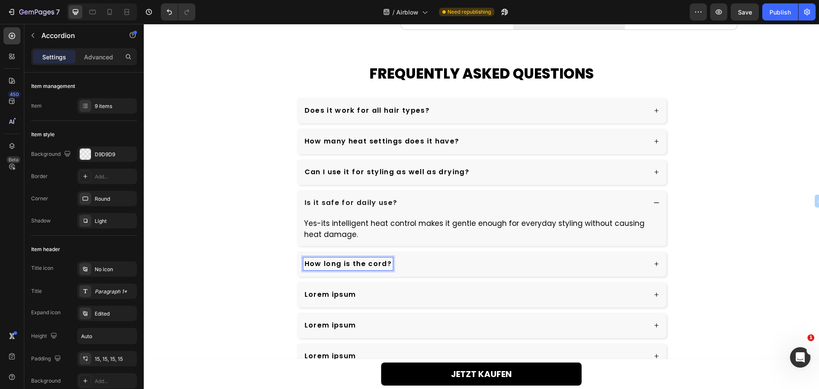
click at [427, 258] on div "How long is the cord?" at bounding box center [474, 263] width 343 height 13
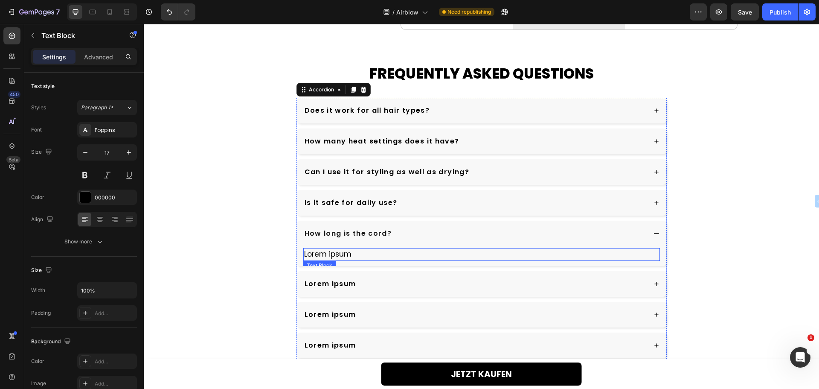
click at [326, 249] on p "Lorem ipsum" at bounding box center [481, 254] width 355 height 11
click at [330, 249] on p "Lorem ipsum" at bounding box center [481, 254] width 355 height 11
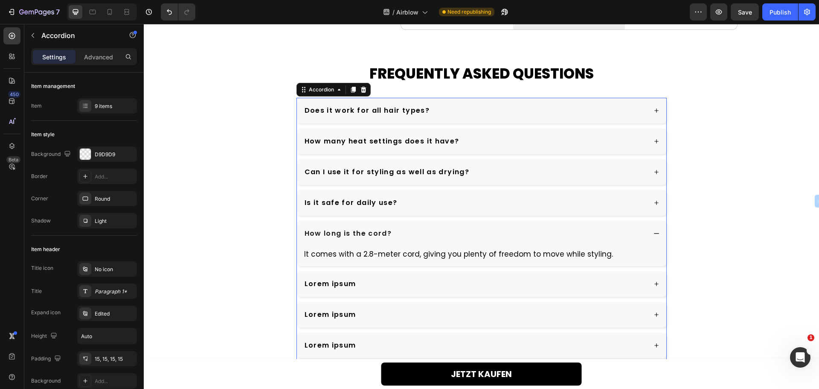
click at [348, 279] on p "Lorem ipsum" at bounding box center [331, 284] width 52 height 10
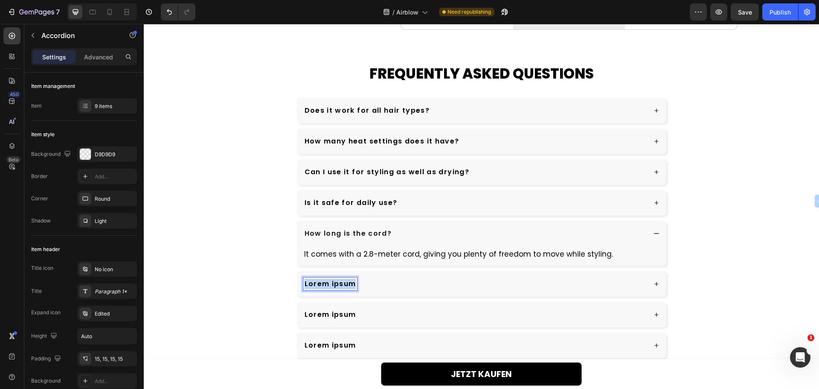
click at [348, 279] on p "Lorem ipsum" at bounding box center [331, 284] width 52 height 10
click at [418, 277] on div "Is the filter removable?" at bounding box center [474, 283] width 343 height 13
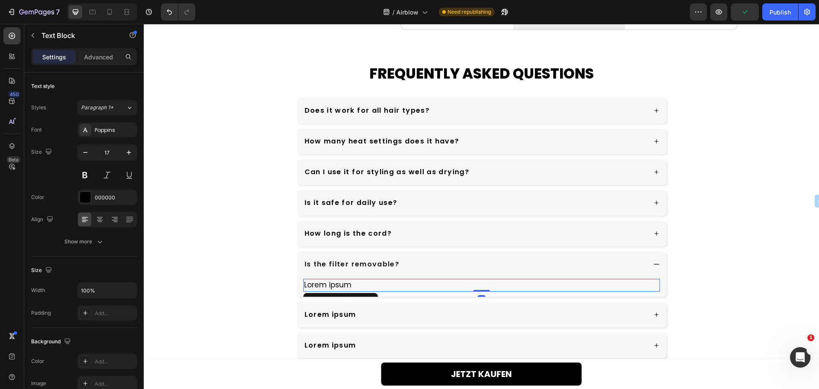
click at [347, 279] on p "Lorem ipsum" at bounding box center [481, 284] width 355 height 11
click at [323, 279] on p "Lorem ipsum" at bounding box center [481, 284] width 355 height 11
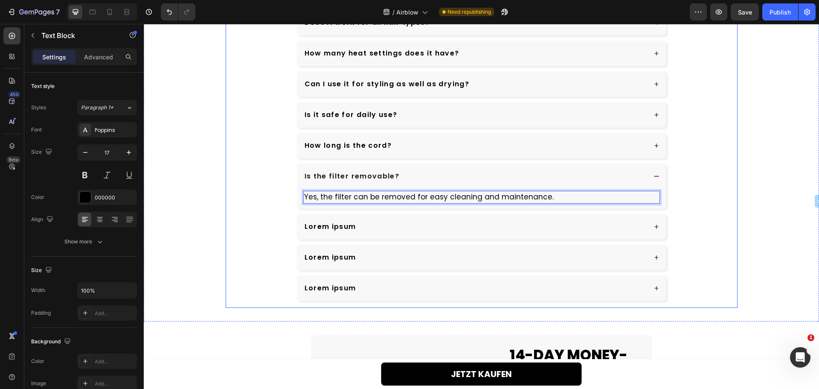
scroll to position [2285, 0]
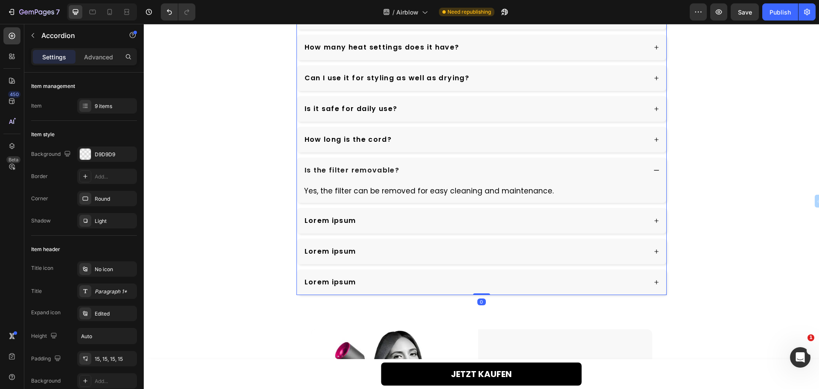
click at [343, 220] on p "Lorem ipsum" at bounding box center [331, 220] width 52 height 10
click at [450, 220] on div "Can it add volume to fine hair?" at bounding box center [474, 220] width 343 height 13
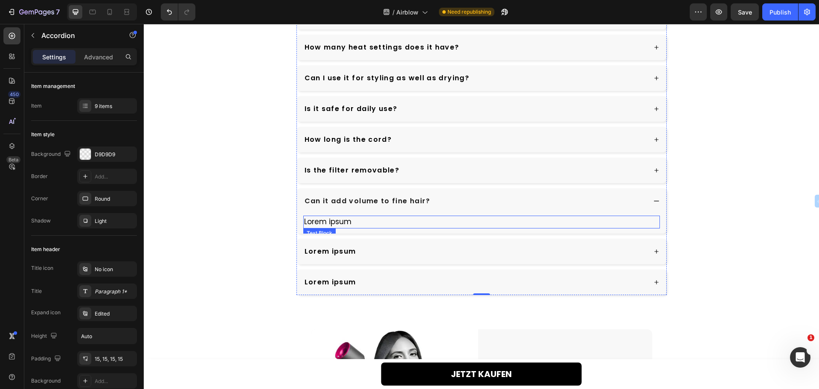
click at [337, 219] on p "Lorem ipsum" at bounding box center [481, 221] width 355 height 11
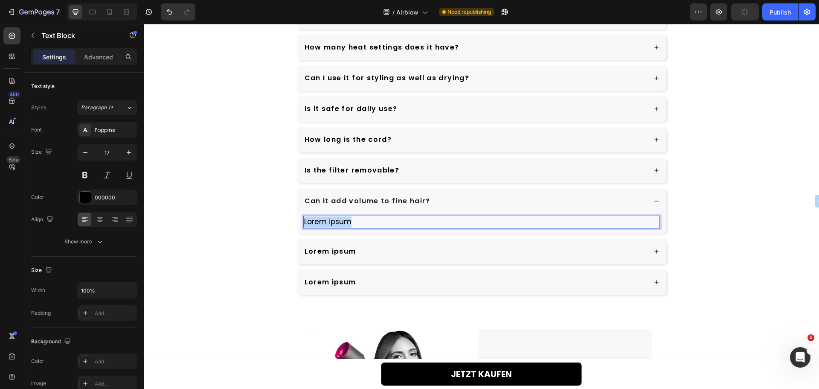
click at [337, 219] on p "Lorem ipsum" at bounding box center [481, 221] width 355 height 11
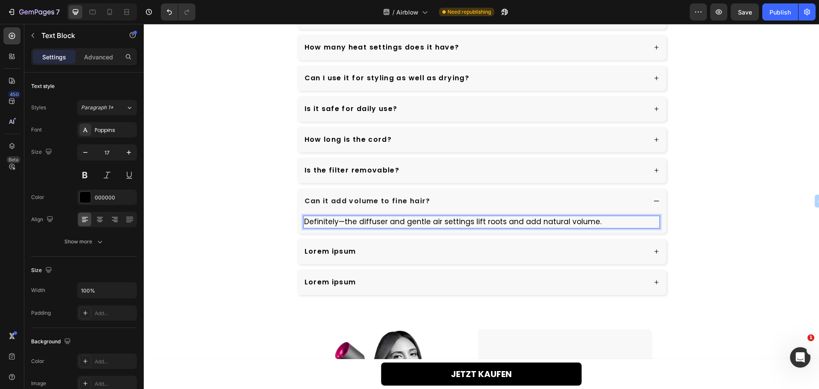
click at [340, 219] on p "Definitely—the diffuser and gentle air settings lift roots and add natural volu…" at bounding box center [481, 221] width 355 height 11
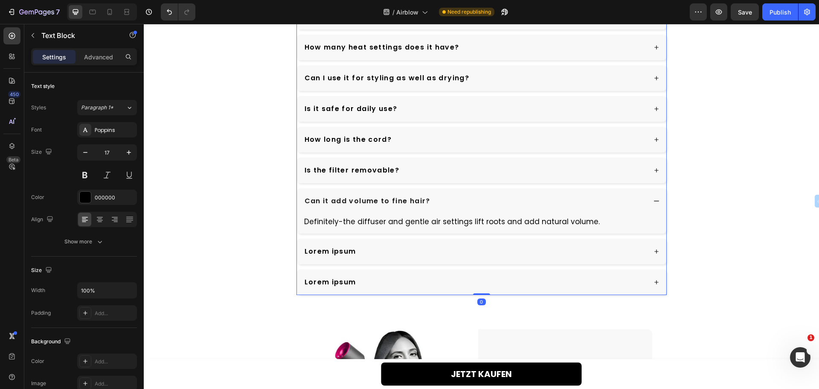
click at [329, 251] on p "Lorem ipsum" at bounding box center [331, 251] width 52 height 10
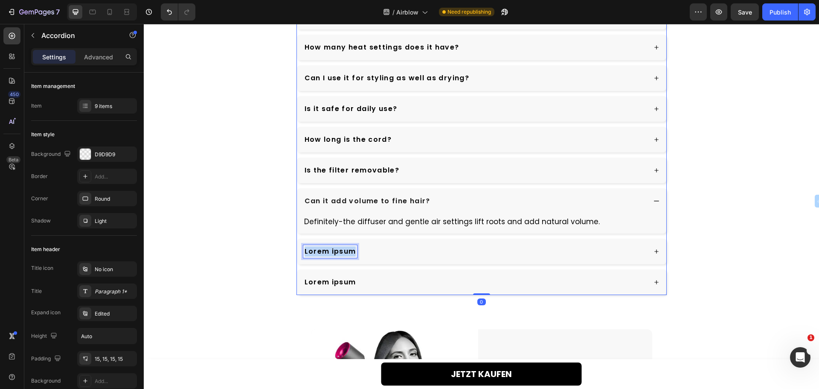
click at [329, 251] on p "Lorem ipsum" at bounding box center [331, 251] width 52 height 10
click at [427, 250] on div "Is the dryer heavy to hold?" at bounding box center [474, 251] width 343 height 13
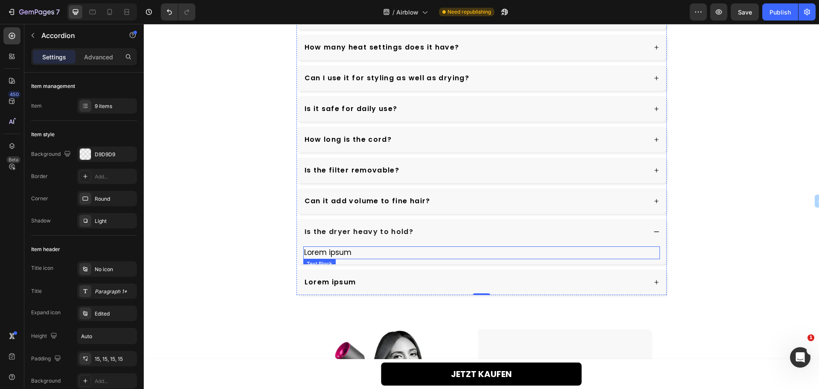
click at [340, 255] on p "Lorem ipsum" at bounding box center [481, 252] width 355 height 11
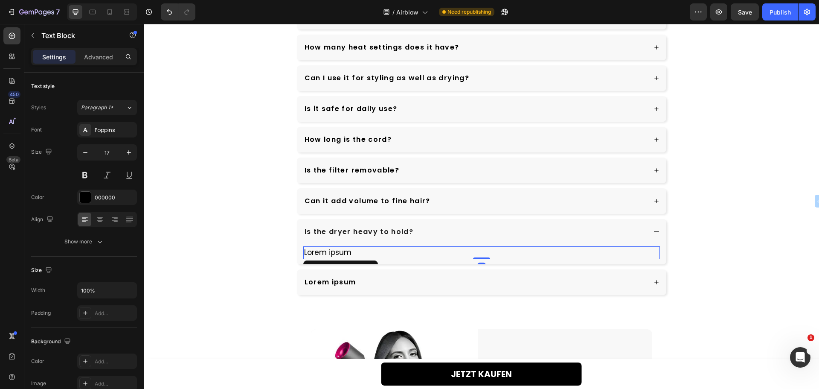
click at [340, 255] on p "Lorem ipsum" at bounding box center [481, 252] width 355 height 11
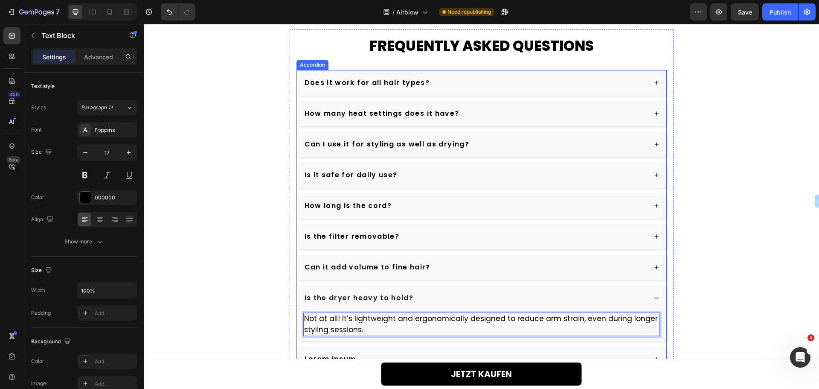
scroll to position [2242, 0]
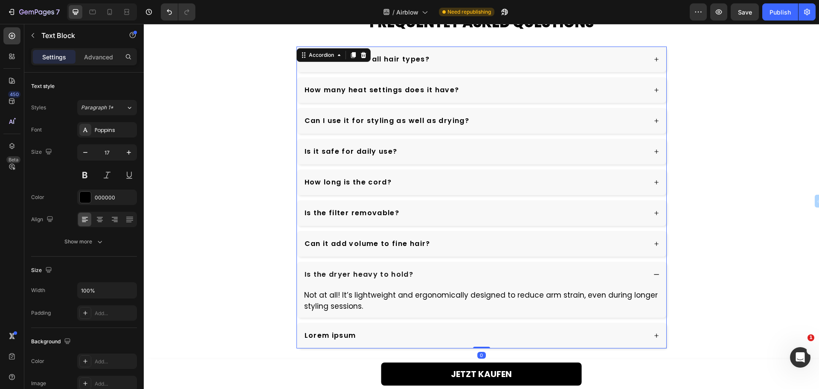
click at [322, 333] on p "Lorem ipsum" at bounding box center [331, 335] width 52 height 10
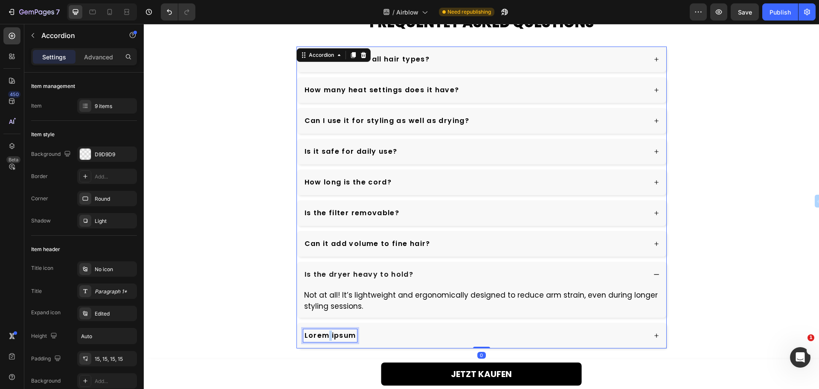
click at [322, 333] on p "Lorem ipsum" at bounding box center [331, 335] width 52 height 10
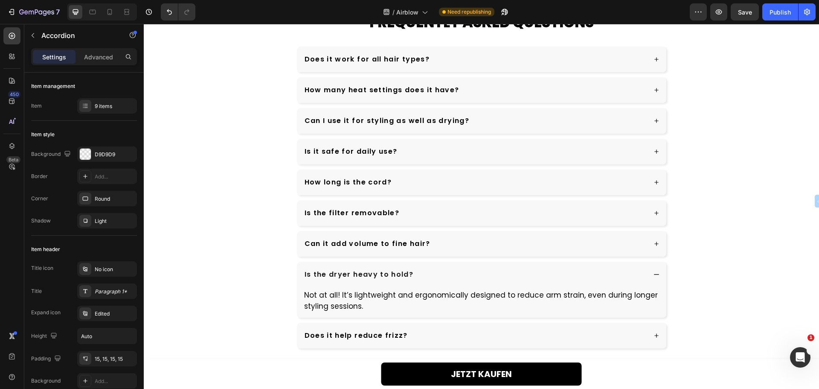
click at [447, 333] on div "Does it help reduce frizz?" at bounding box center [474, 335] width 343 height 13
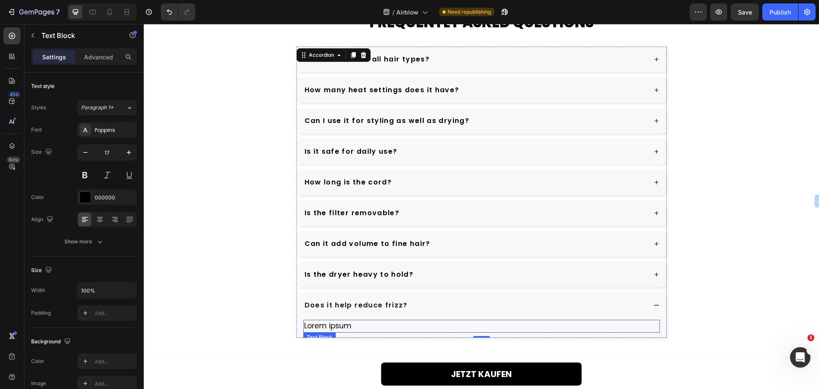
click at [329, 325] on p "Lorem ipsum" at bounding box center [481, 325] width 355 height 11
click at [330, 325] on p "Lorem ipsum" at bounding box center [481, 325] width 355 height 11
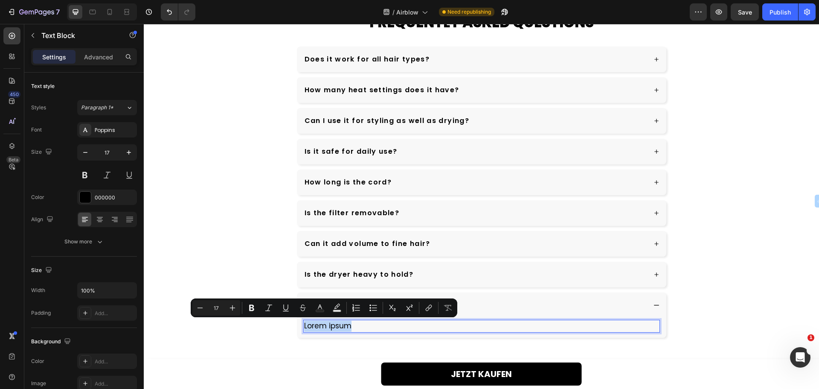
click at [330, 325] on p "Lorem ipsum" at bounding box center [481, 325] width 355 height 11
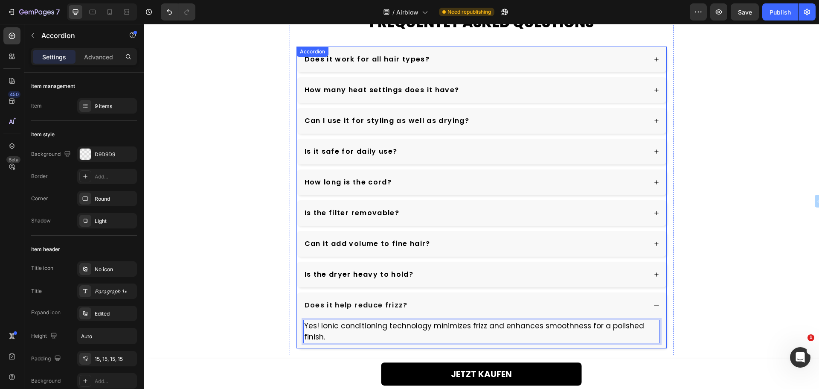
click at [435, 63] on div "Does it work for all hair types?" at bounding box center [474, 59] width 343 height 13
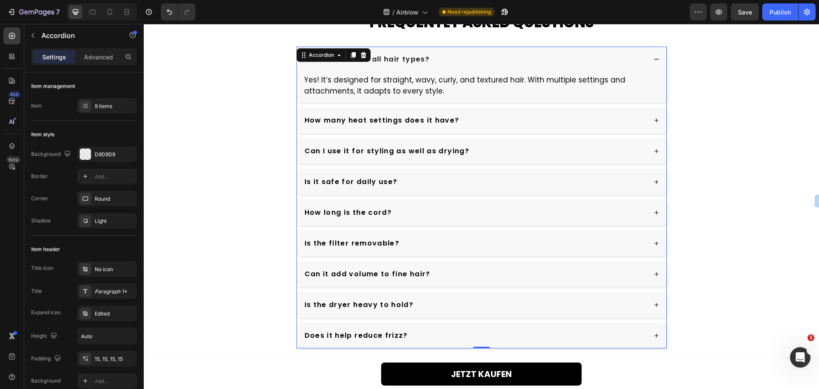
click at [473, 117] on div "How many heat settings does it have?" at bounding box center [474, 120] width 343 height 13
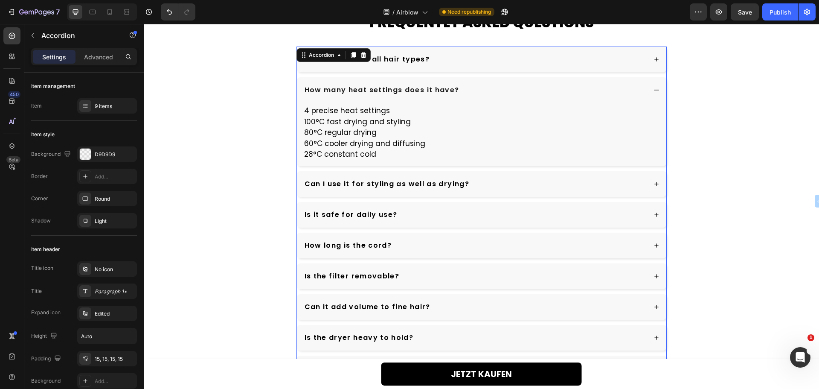
click at [478, 181] on div "Can I use it for styling as well as drying?" at bounding box center [474, 183] width 343 height 13
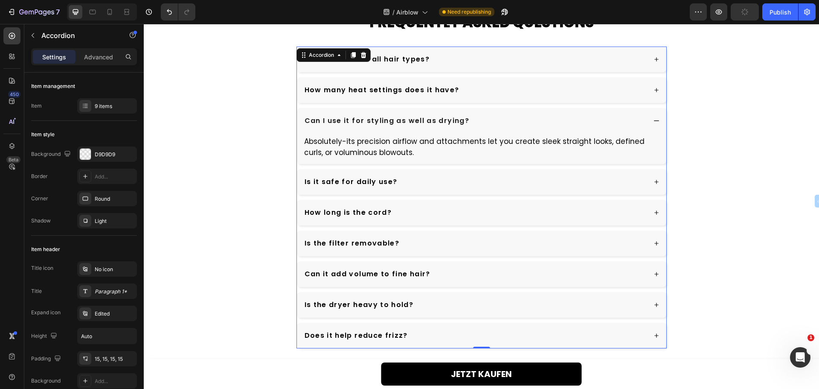
click at [406, 178] on div "Is it safe for daily use?" at bounding box center [474, 181] width 343 height 13
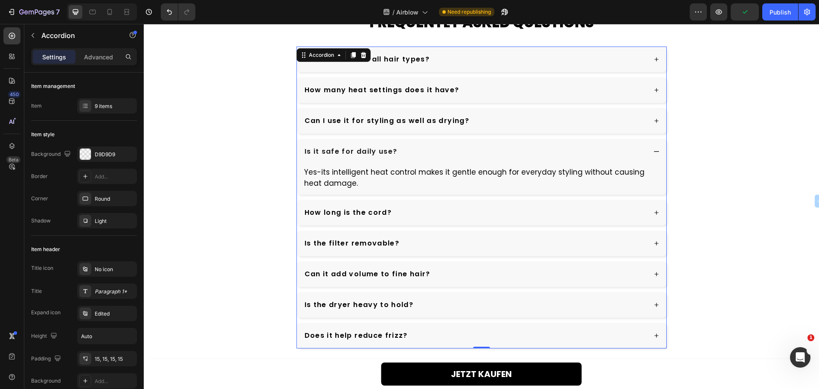
click at [400, 213] on div "How long is the cord?" at bounding box center [474, 212] width 343 height 13
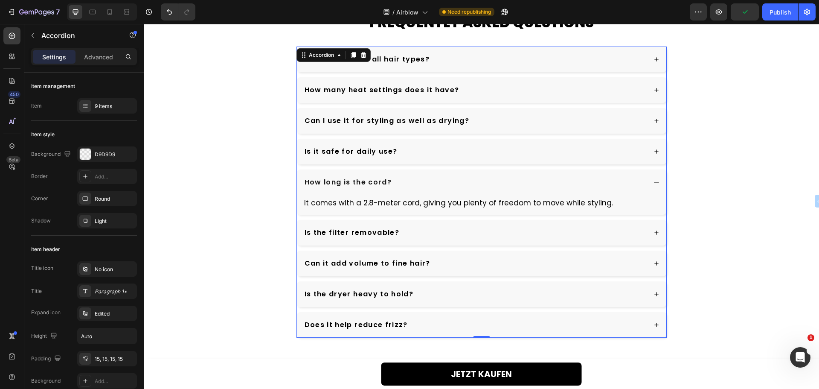
click at [411, 233] on div "Is the filter removable?" at bounding box center [474, 232] width 343 height 13
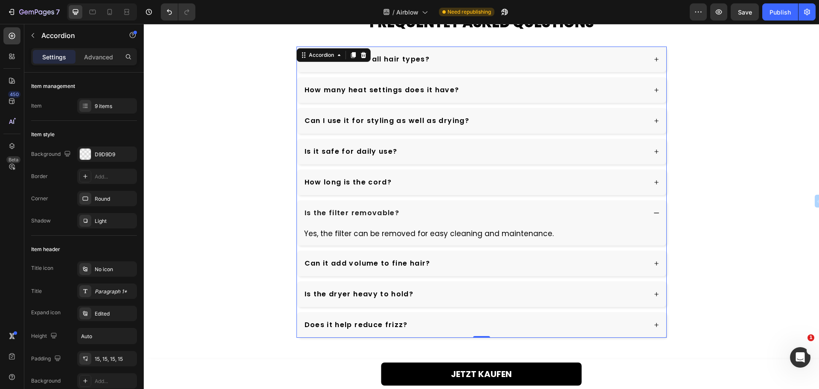
click at [441, 265] on div "Can it add volume to fine hair?" at bounding box center [474, 263] width 343 height 13
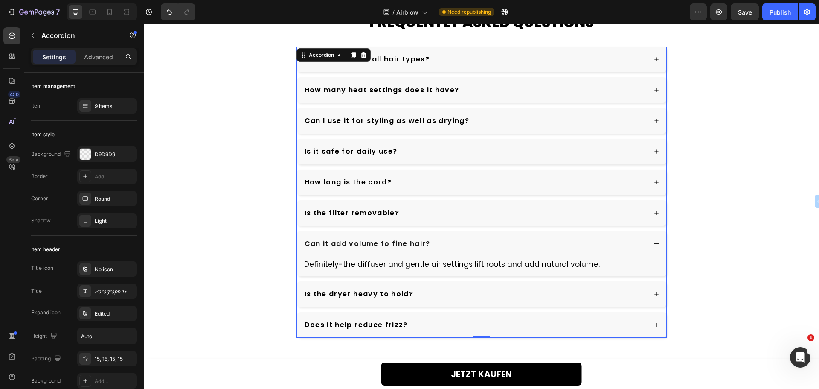
click at [411, 290] on div "Is the dryer heavy to hold?" at bounding box center [474, 293] width 343 height 13
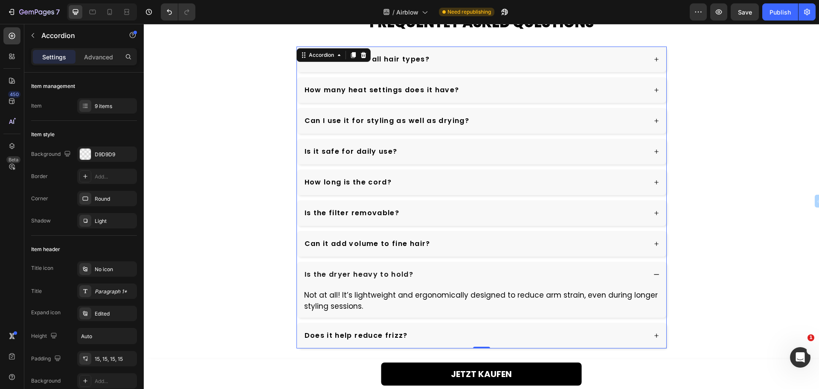
click at [432, 241] on div "Can it add volume to fine hair?" at bounding box center [474, 243] width 343 height 13
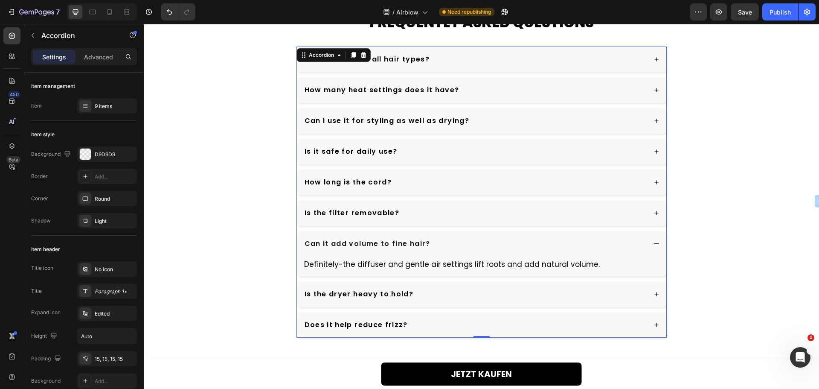
click at [415, 291] on div "Is the dryer heavy to hold?" at bounding box center [474, 293] width 343 height 13
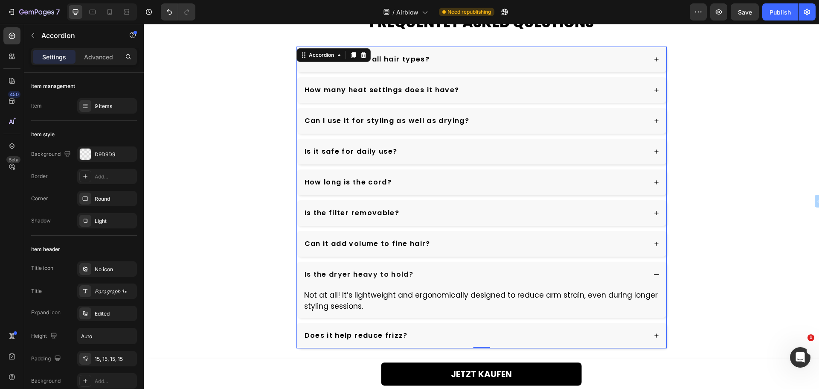
click at [406, 335] on div "Does it help reduce frizz?" at bounding box center [474, 335] width 343 height 13
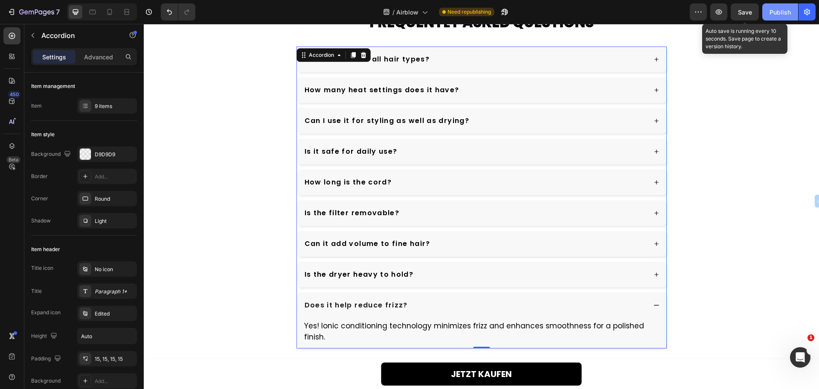
drag, startPoint x: 741, startPoint y: 16, endPoint x: 781, endPoint y: 14, distance: 40.6
click at [742, 16] on div "Save" at bounding box center [745, 12] width 14 height 9
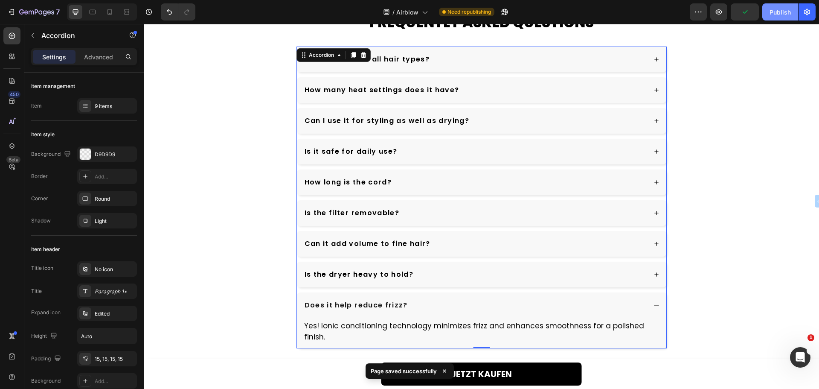
click at [781, 14] on div "Publish" at bounding box center [779, 12] width 21 height 9
